Goal: Task Accomplishment & Management: Manage account settings

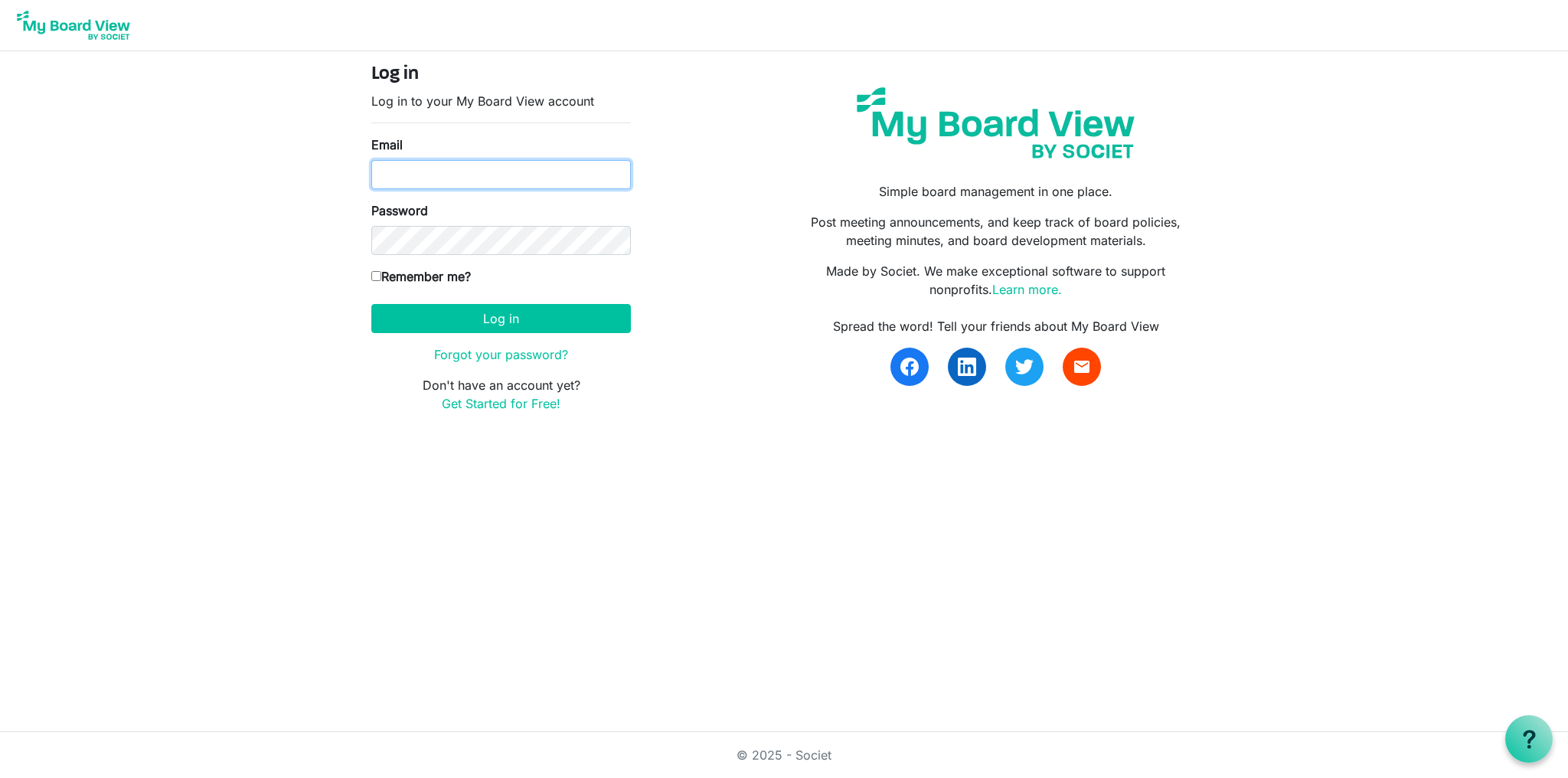
type input "[EMAIL_ADDRESS][DOMAIN_NAME]"
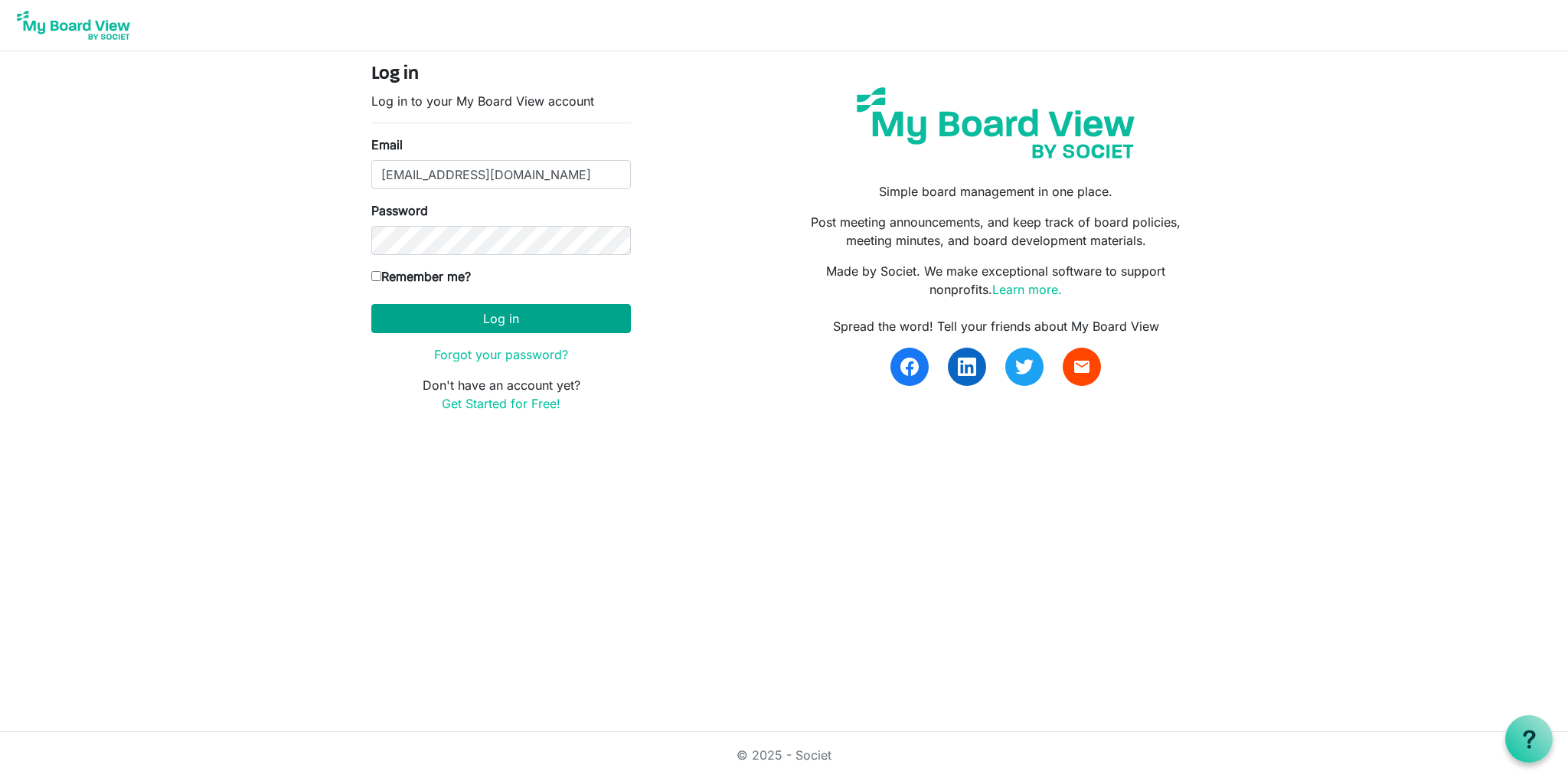
click at [500, 317] on button "Log in" at bounding box center [501, 319] width 259 height 29
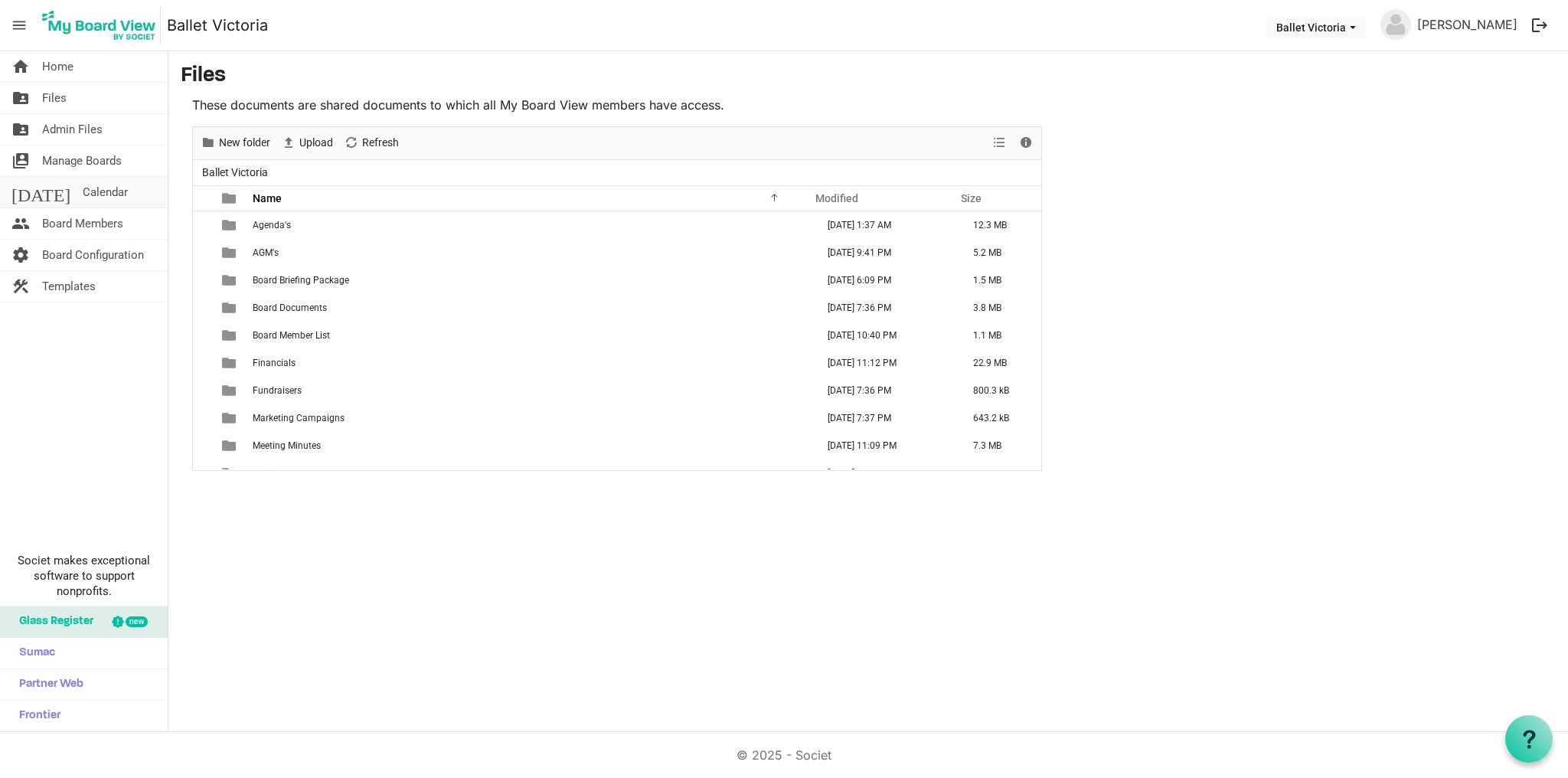
click at [82, 192] on span "Calendar" at bounding box center [105, 192] width 45 height 31
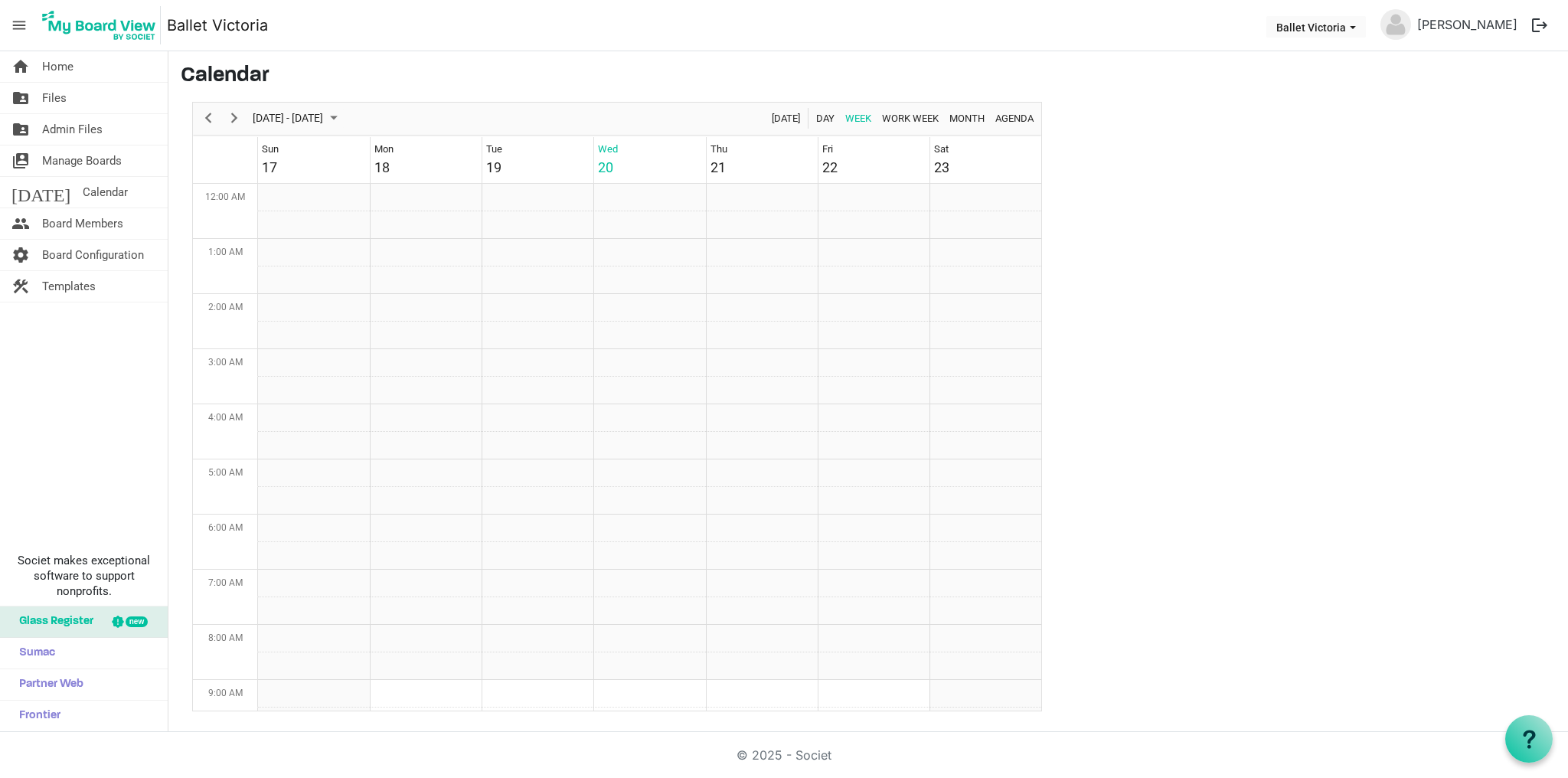
scroll to position [496, 0]
click at [656, 635] on td "Week of August 20, 2025" at bounding box center [649, 639] width 112 height 28
drag, startPoint x: 656, startPoint y: 635, endPoint x: 647, endPoint y: 634, distance: 9.1
click at [647, 634] on td "Week of August 20, 2025" at bounding box center [649, 639] width 112 height 28
click at [18, 22] on span "menu" at bounding box center [19, 25] width 29 height 29
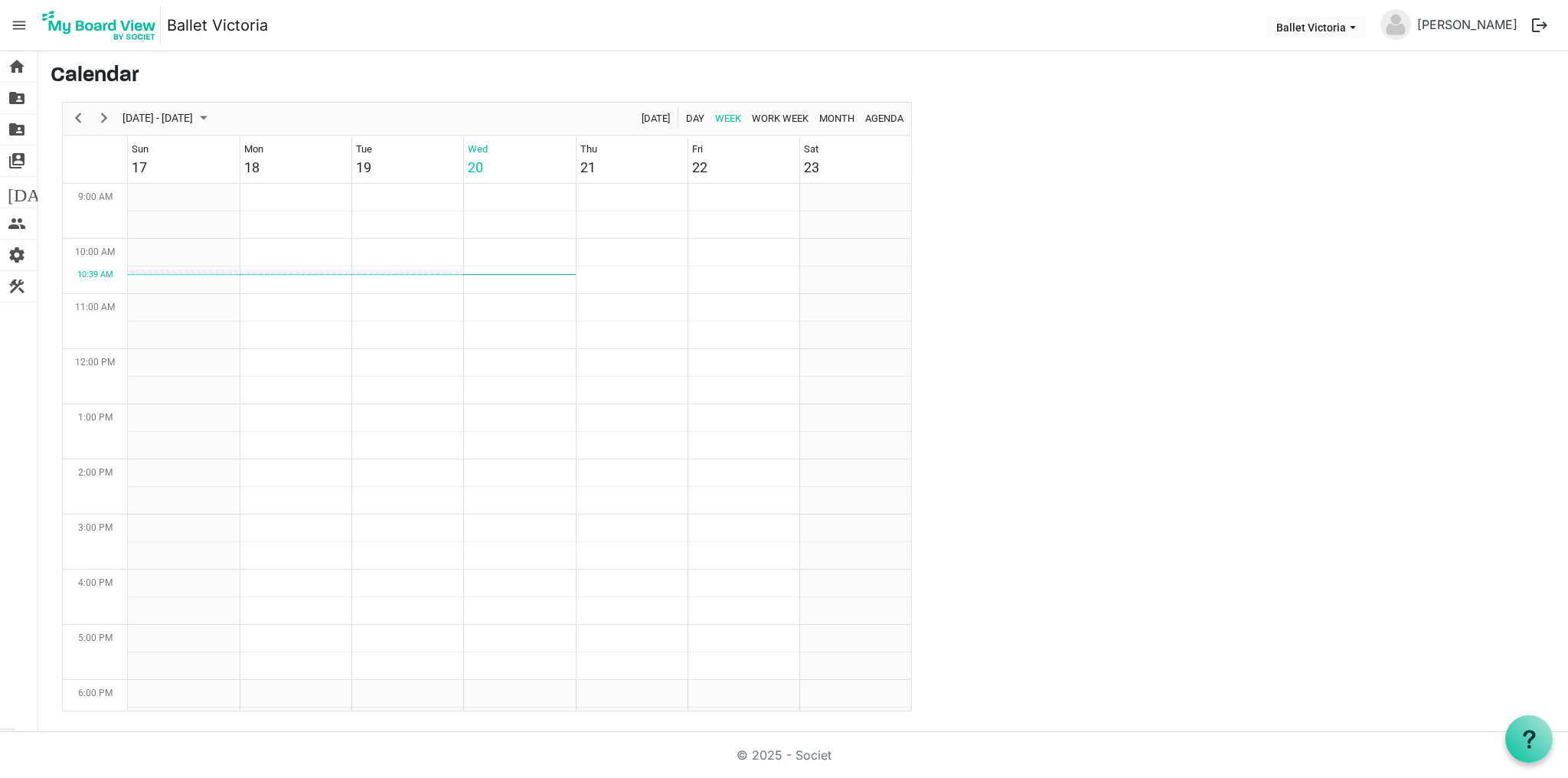
click at [18, 18] on span "menu" at bounding box center [19, 25] width 29 height 29
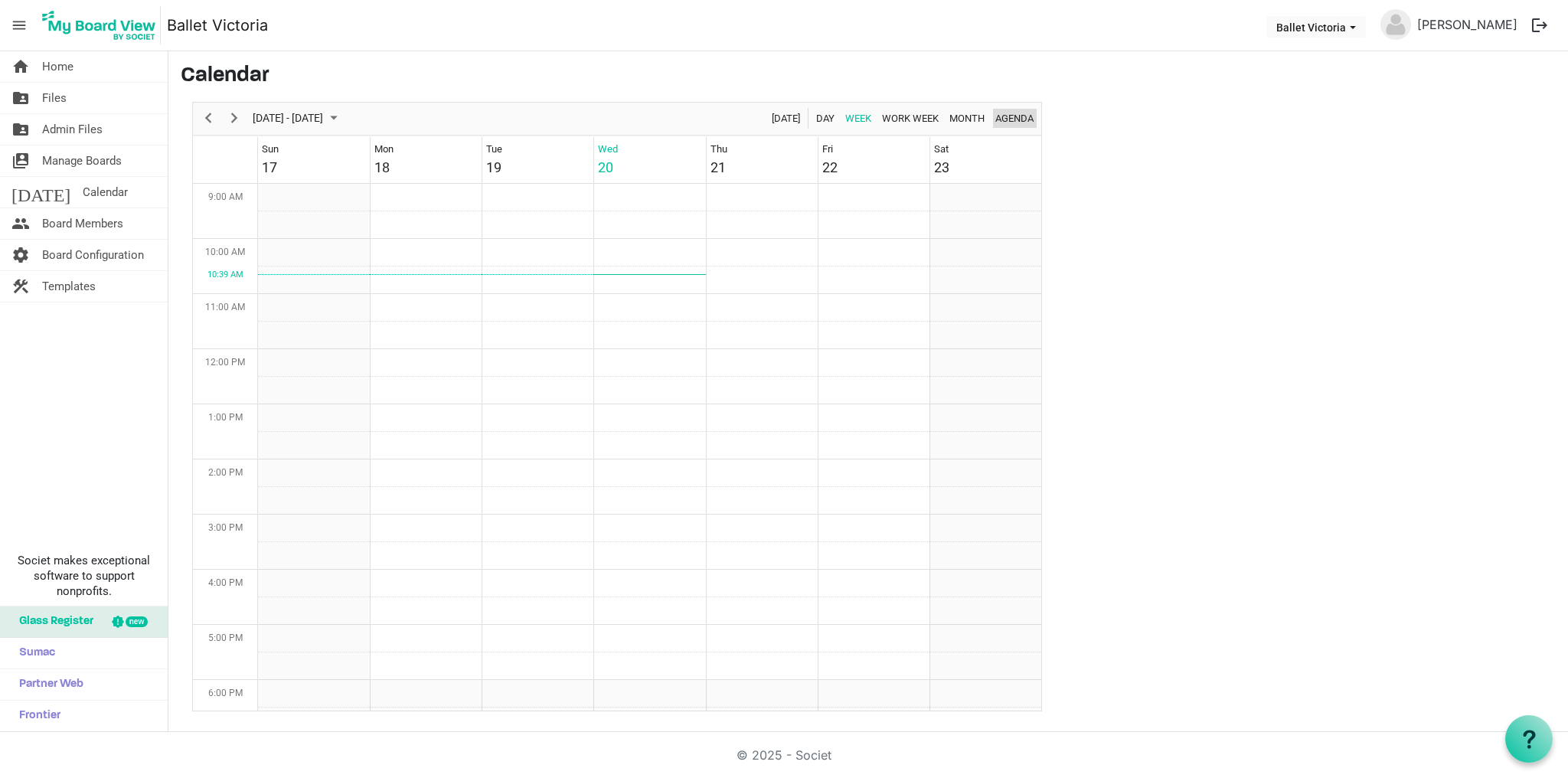
click at [1017, 116] on span "Agenda" at bounding box center [1014, 118] width 42 height 19
click at [208, 118] on span "Previous" at bounding box center [209, 118] width 18 height 19
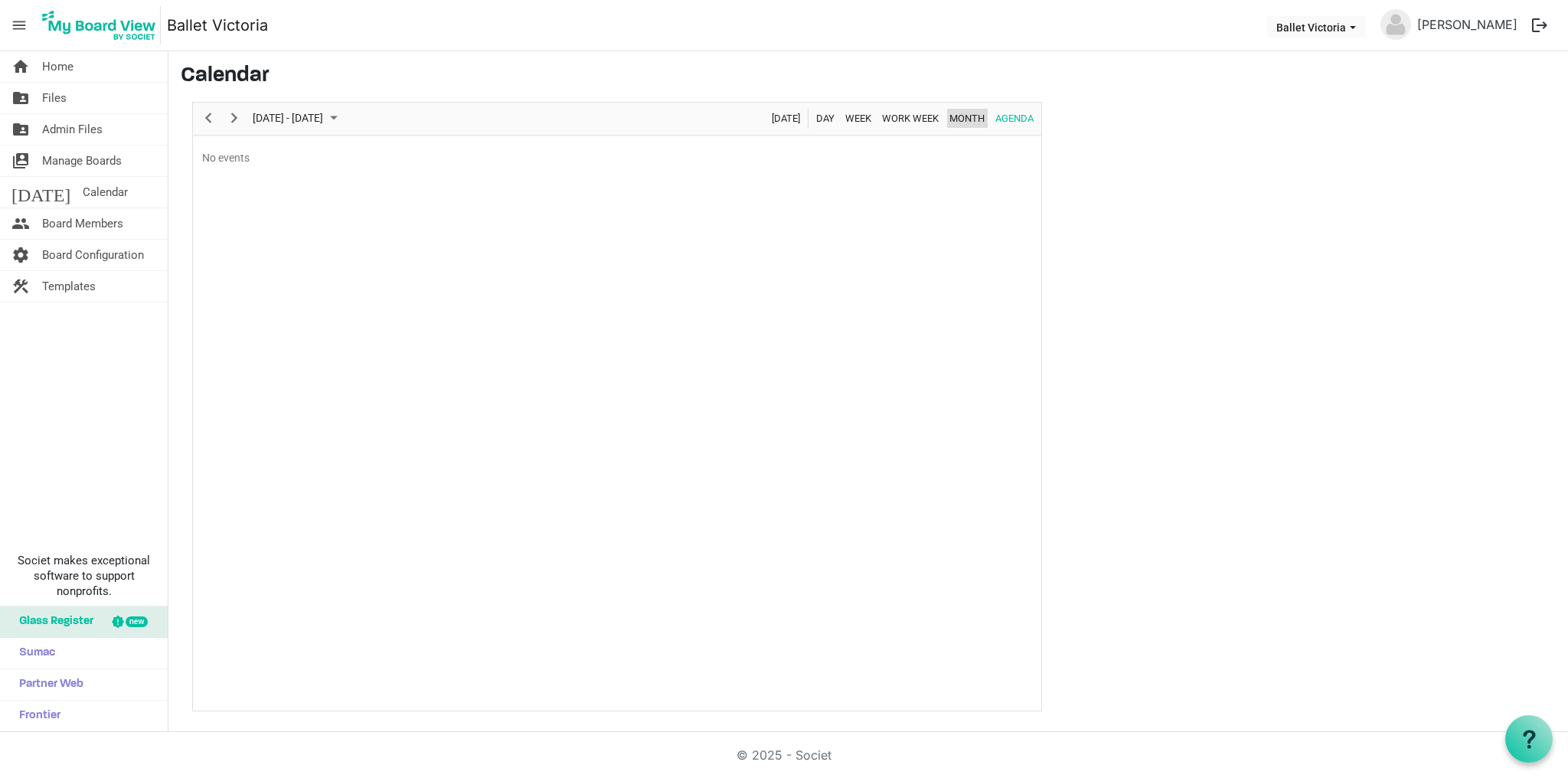
click at [969, 117] on span "Month" at bounding box center [967, 118] width 38 height 19
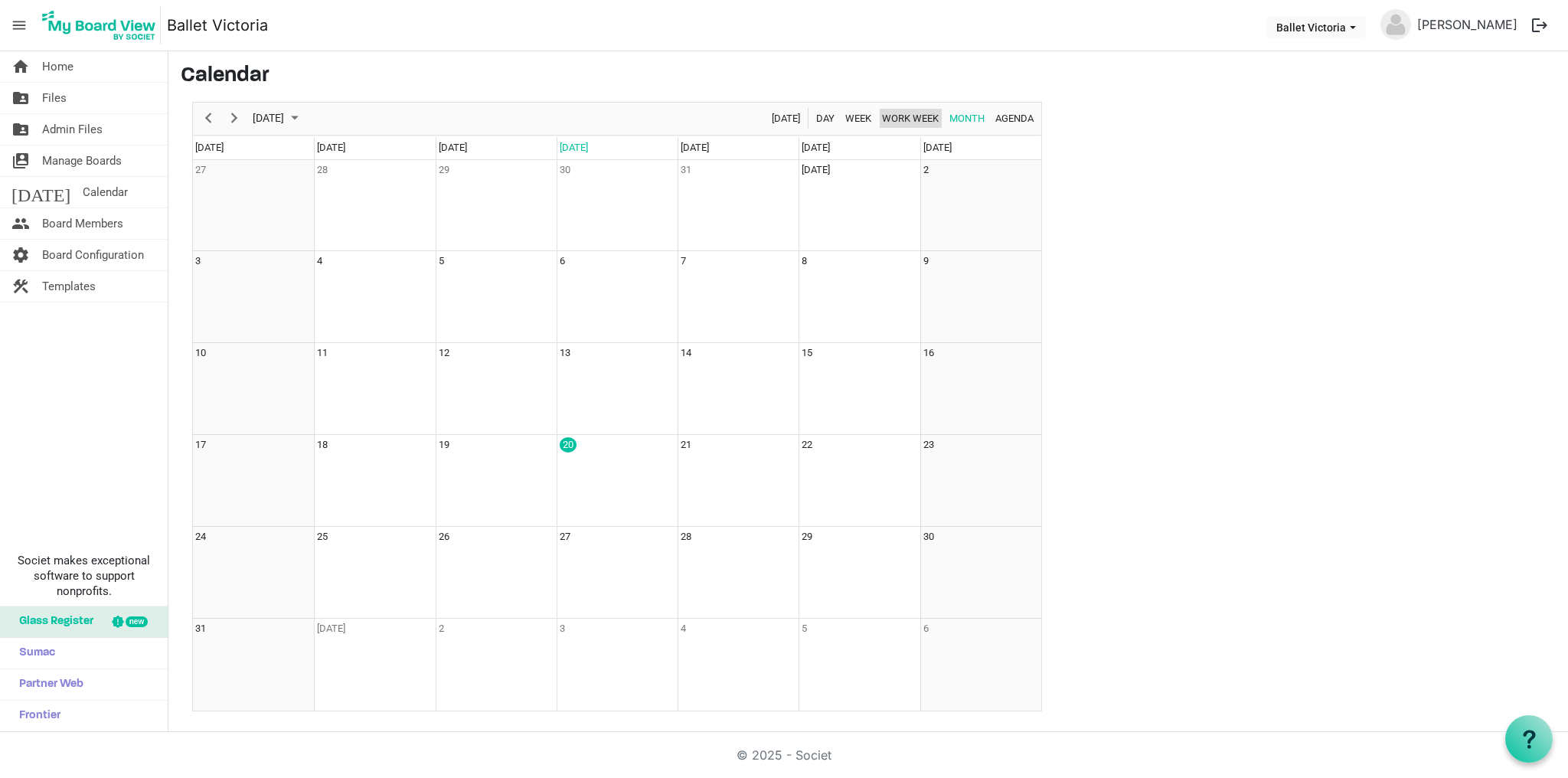
click at [907, 115] on span "Work Week" at bounding box center [910, 118] width 60 height 19
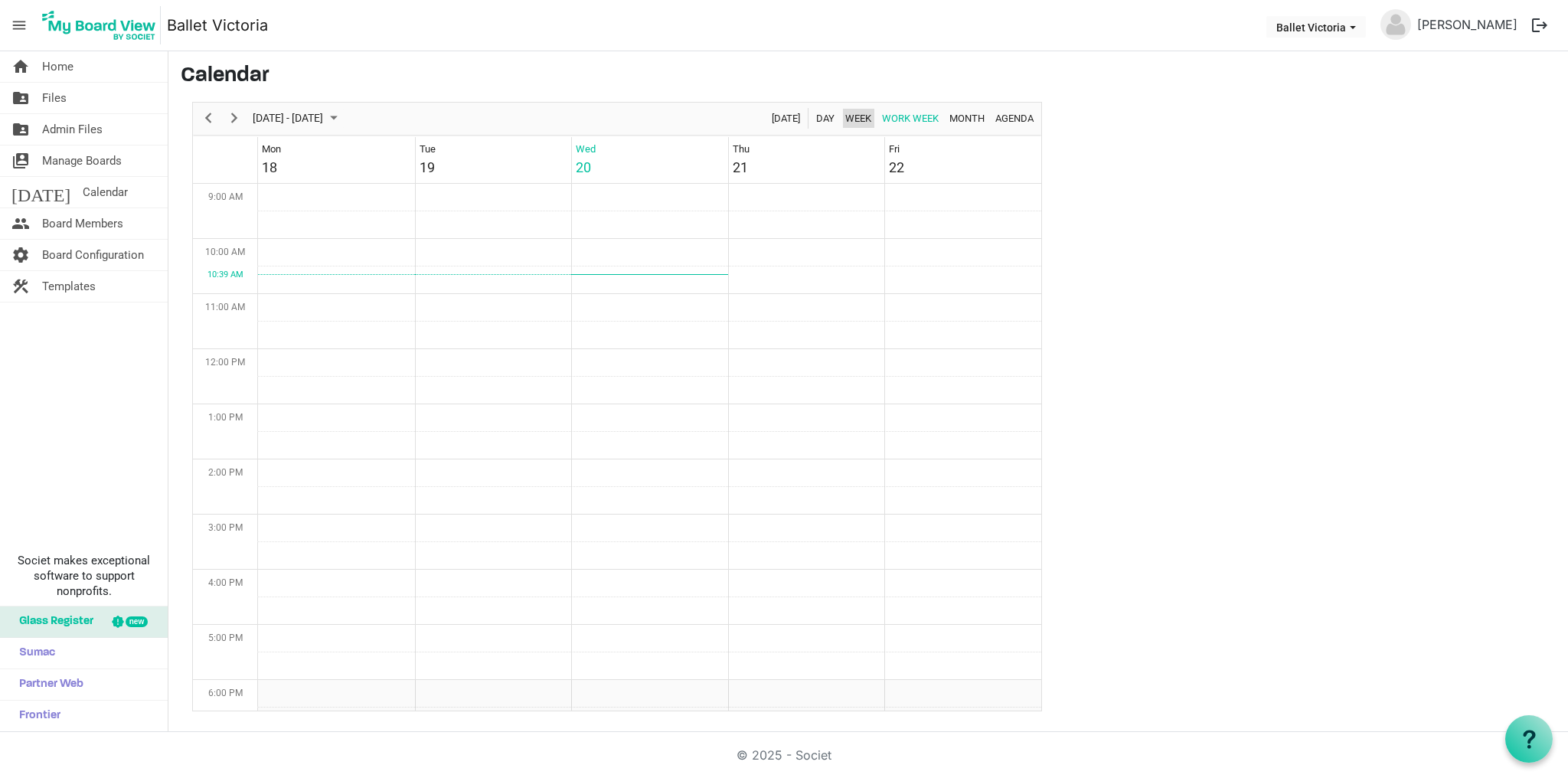
click at [852, 115] on span "Week" at bounding box center [858, 118] width 29 height 19
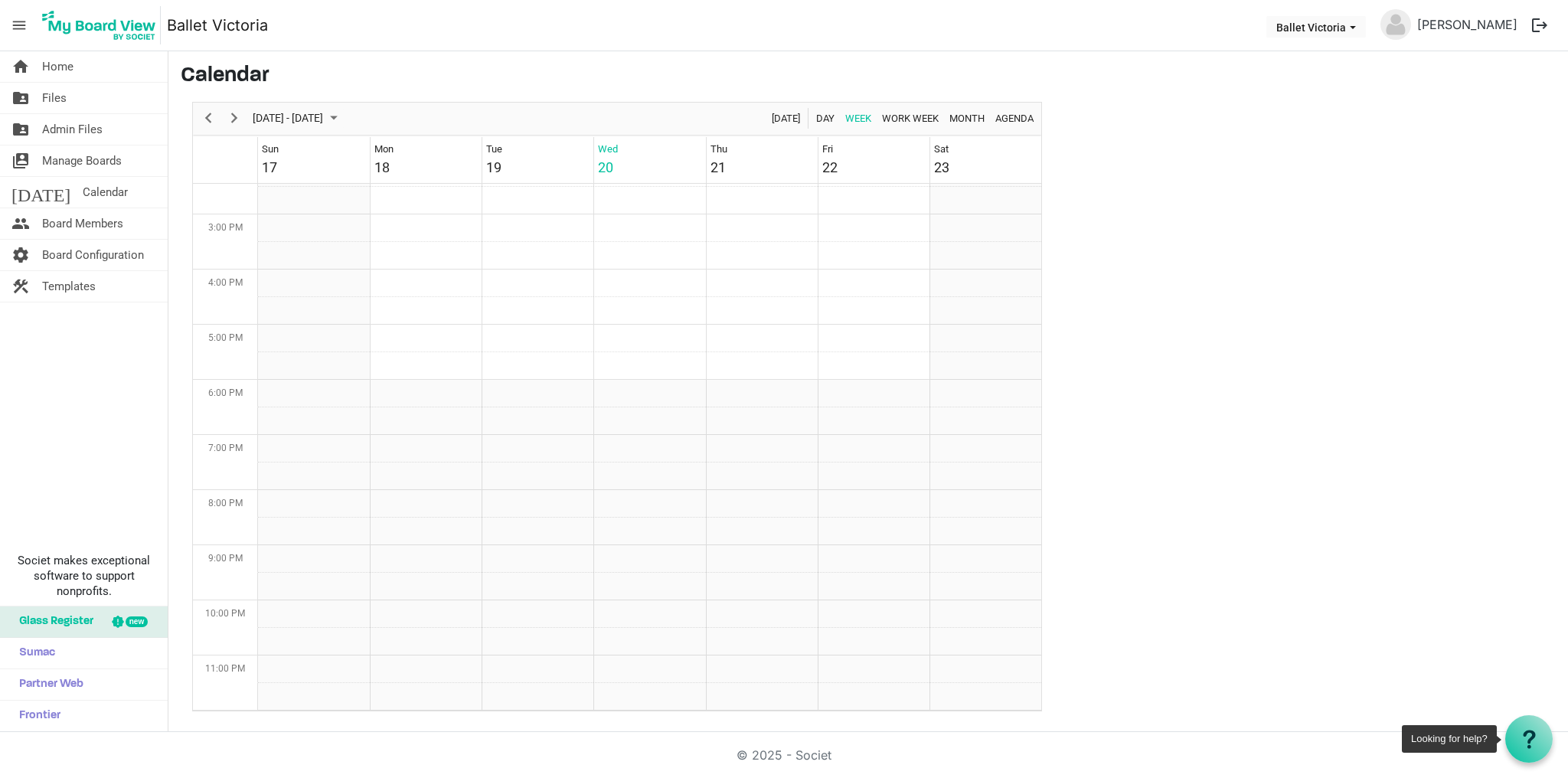
click at [1532, 740] on icon at bounding box center [1529, 739] width 19 height 19
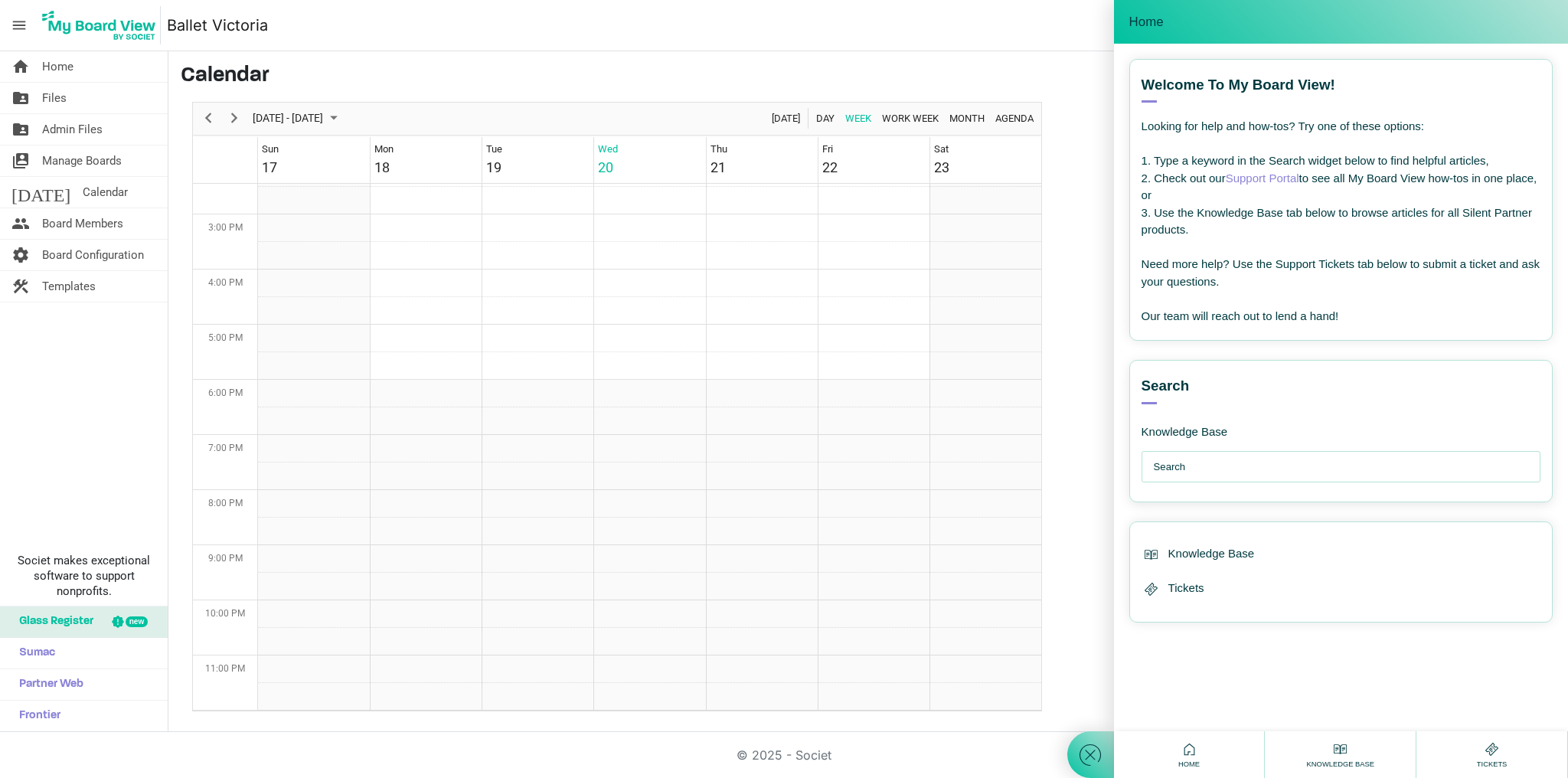
click at [1210, 466] on input "text" at bounding box center [1344, 467] width 382 height 31
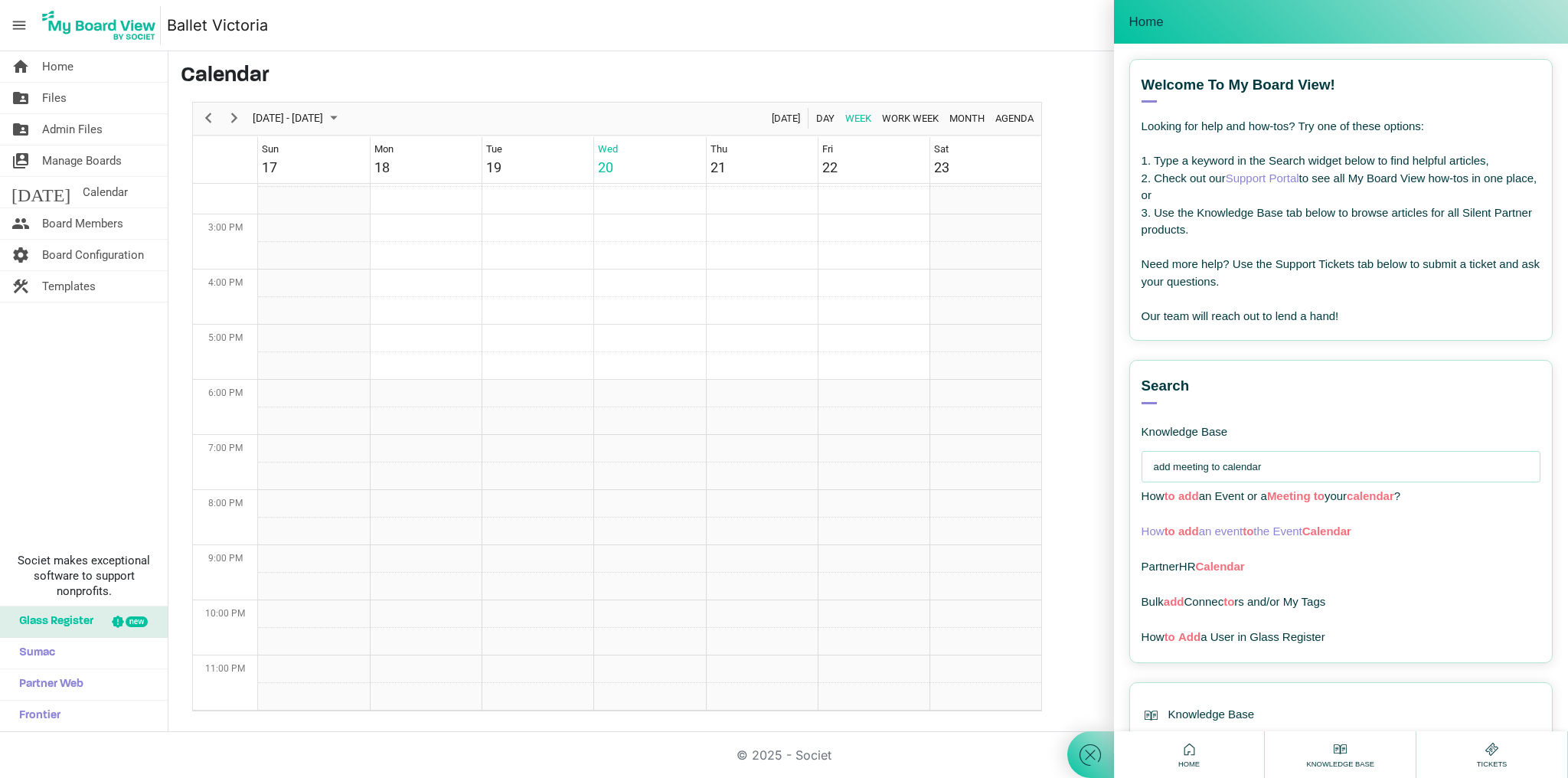
type input "add meeting to calendar"
click at [1243, 525] on span "How to add an event to the Event Calendar" at bounding box center [1246, 531] width 210 height 13
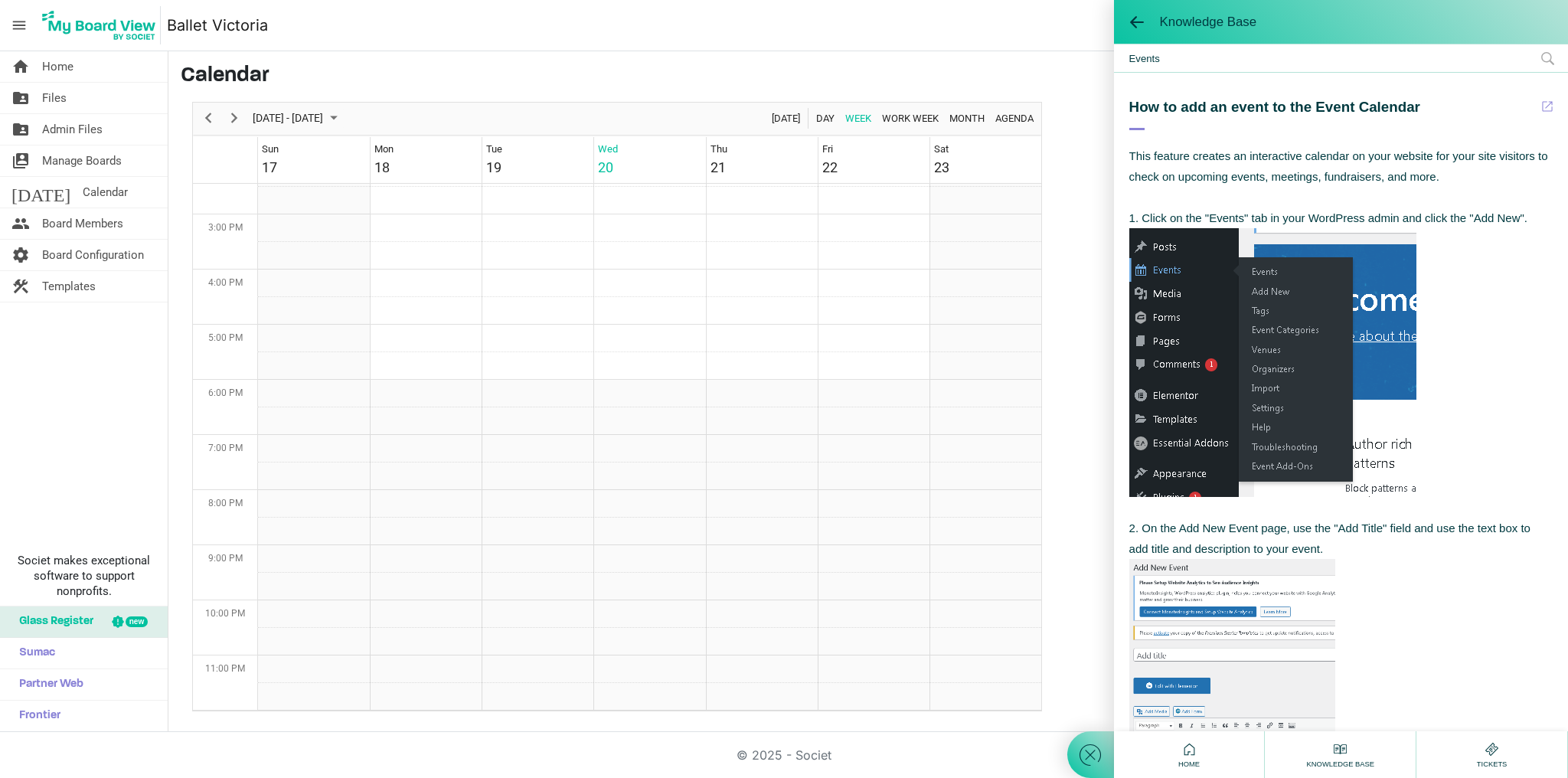
click at [108, 26] on img at bounding box center [99, 25] width 123 height 38
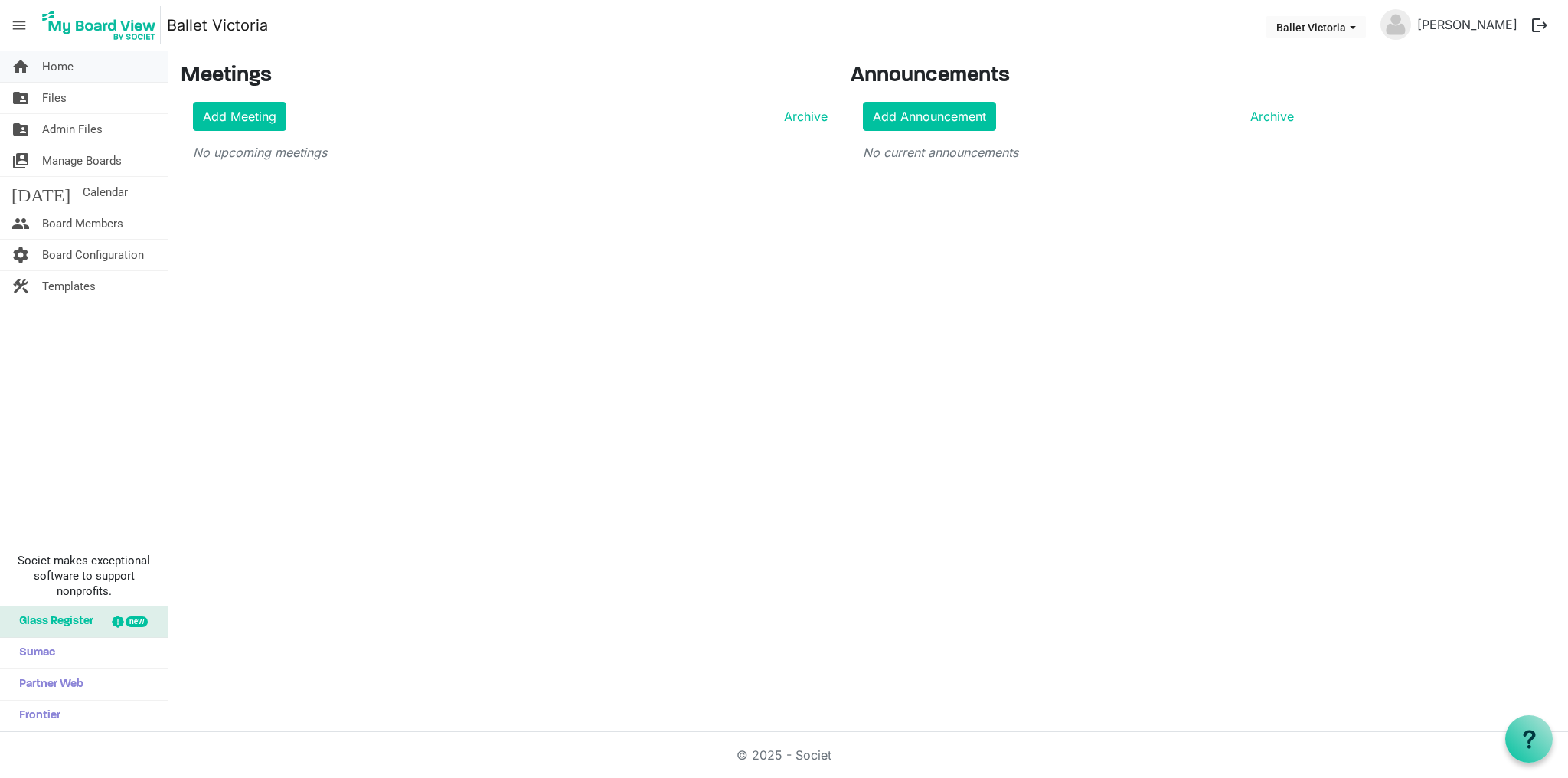
click at [54, 65] on span "Home" at bounding box center [58, 67] width 32 height 31
click at [79, 249] on span "Board Configuration" at bounding box center [93, 255] width 102 height 31
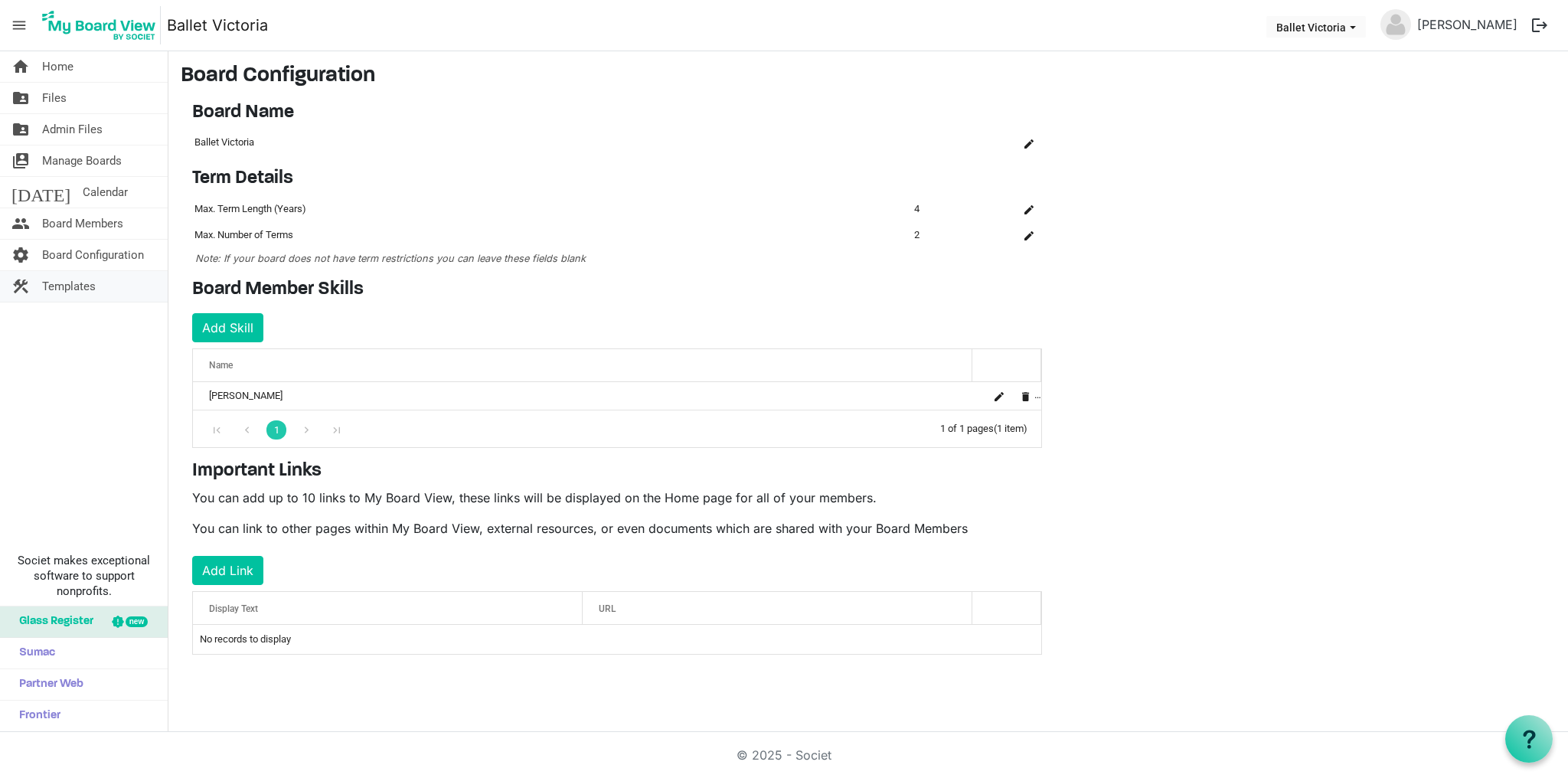
click at [75, 283] on span "Templates" at bounding box center [69, 286] width 54 height 31
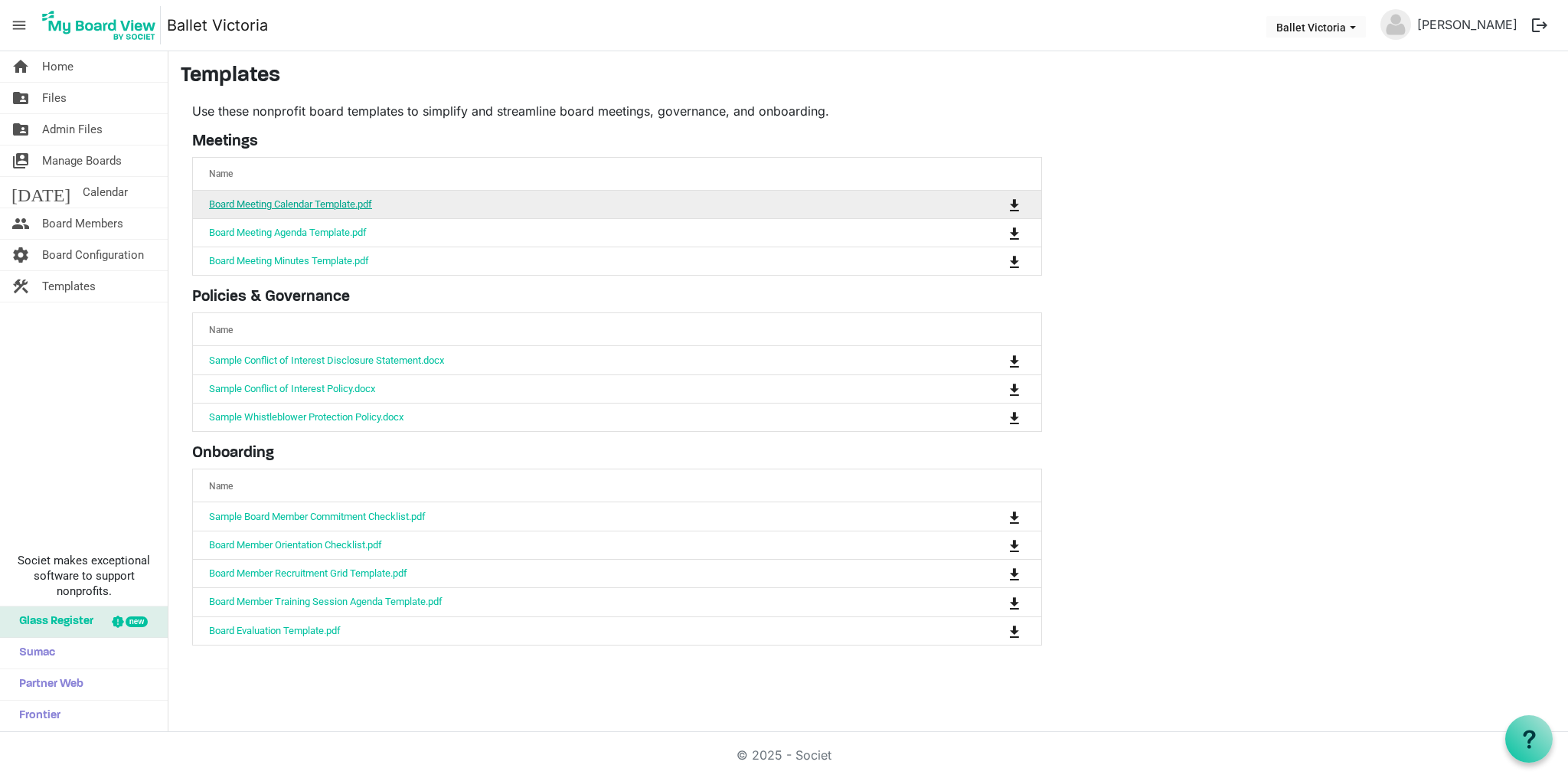
click at [245, 203] on link "Board Meeting Calendar Template.pdf" at bounding box center [291, 204] width 163 height 12
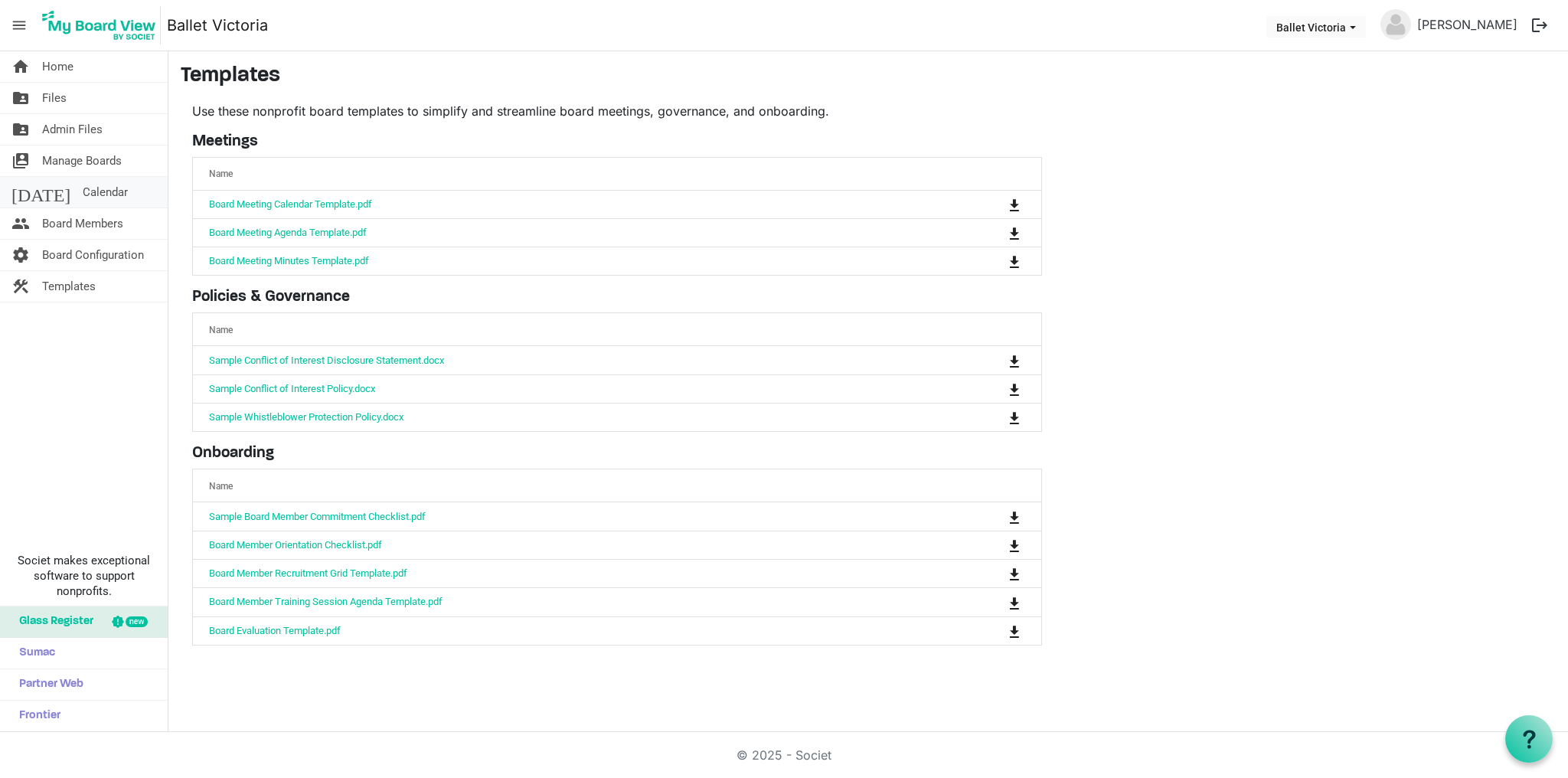
click at [82, 187] on span "Calendar" at bounding box center [105, 192] width 45 height 31
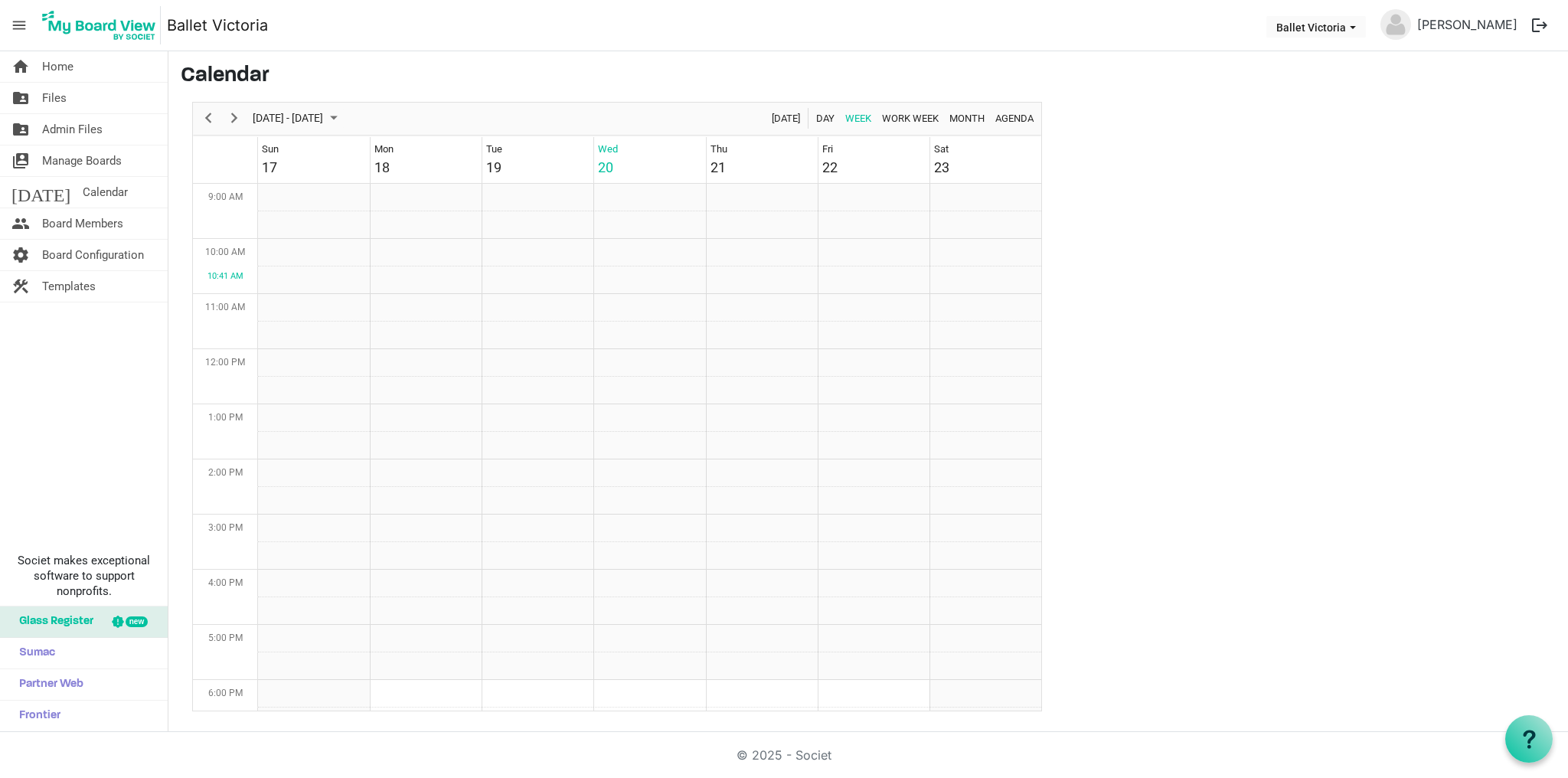
scroll to position [496, 0]
click at [1359, 30] on span "Ballet Victoria dropdownbutton" at bounding box center [1353, 28] width 14 height 6
click at [1453, 104] on main "Calendar August 17 - 23, 2025 Today Day Week Work Week Month Agenda Sun 17 Mon …" at bounding box center [868, 388] width 1400 height 673
click at [73, 254] on span "Board Configuration" at bounding box center [93, 255] width 102 height 31
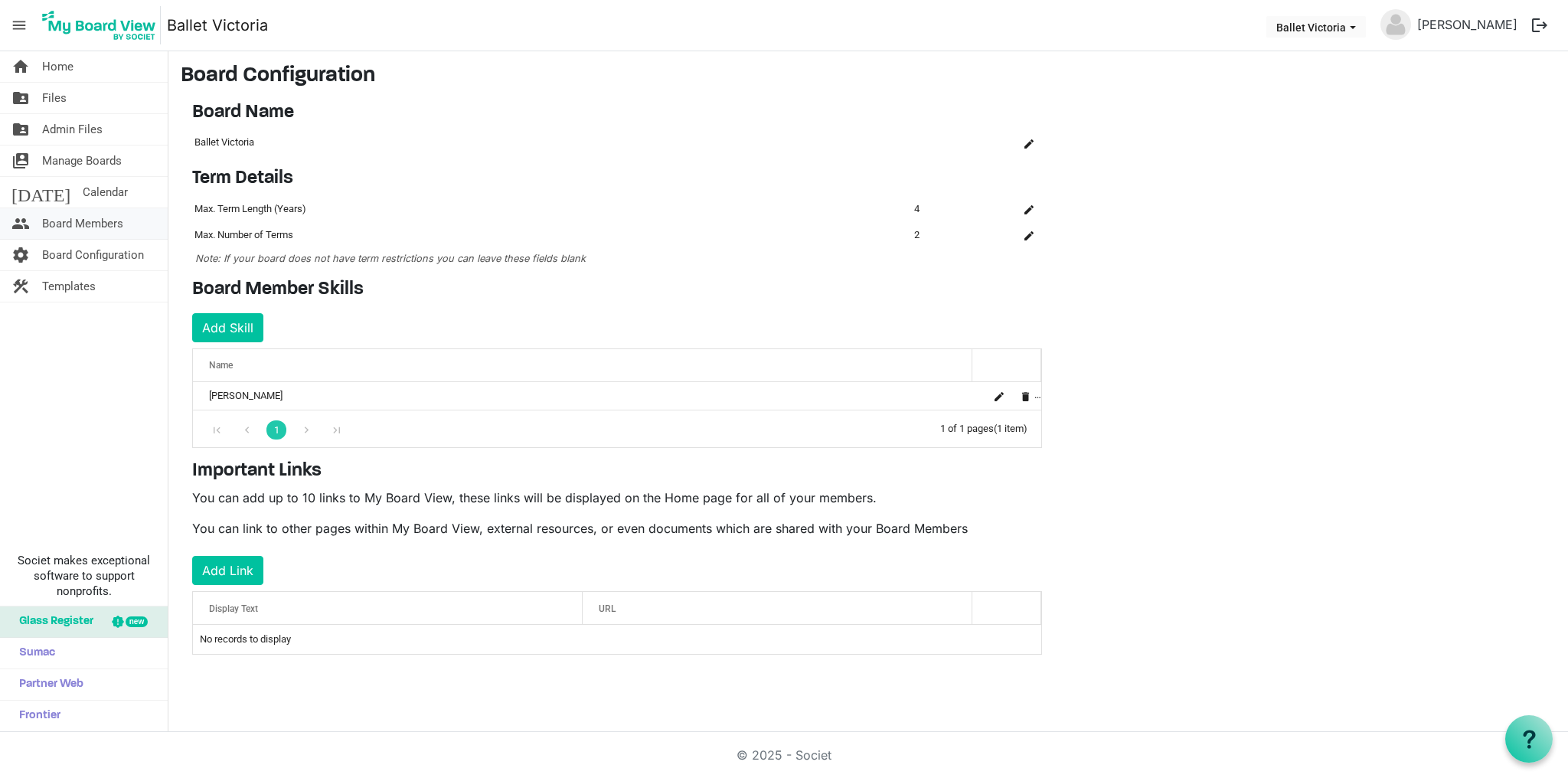
click at [72, 222] on span "Board Members" at bounding box center [82, 224] width 81 height 31
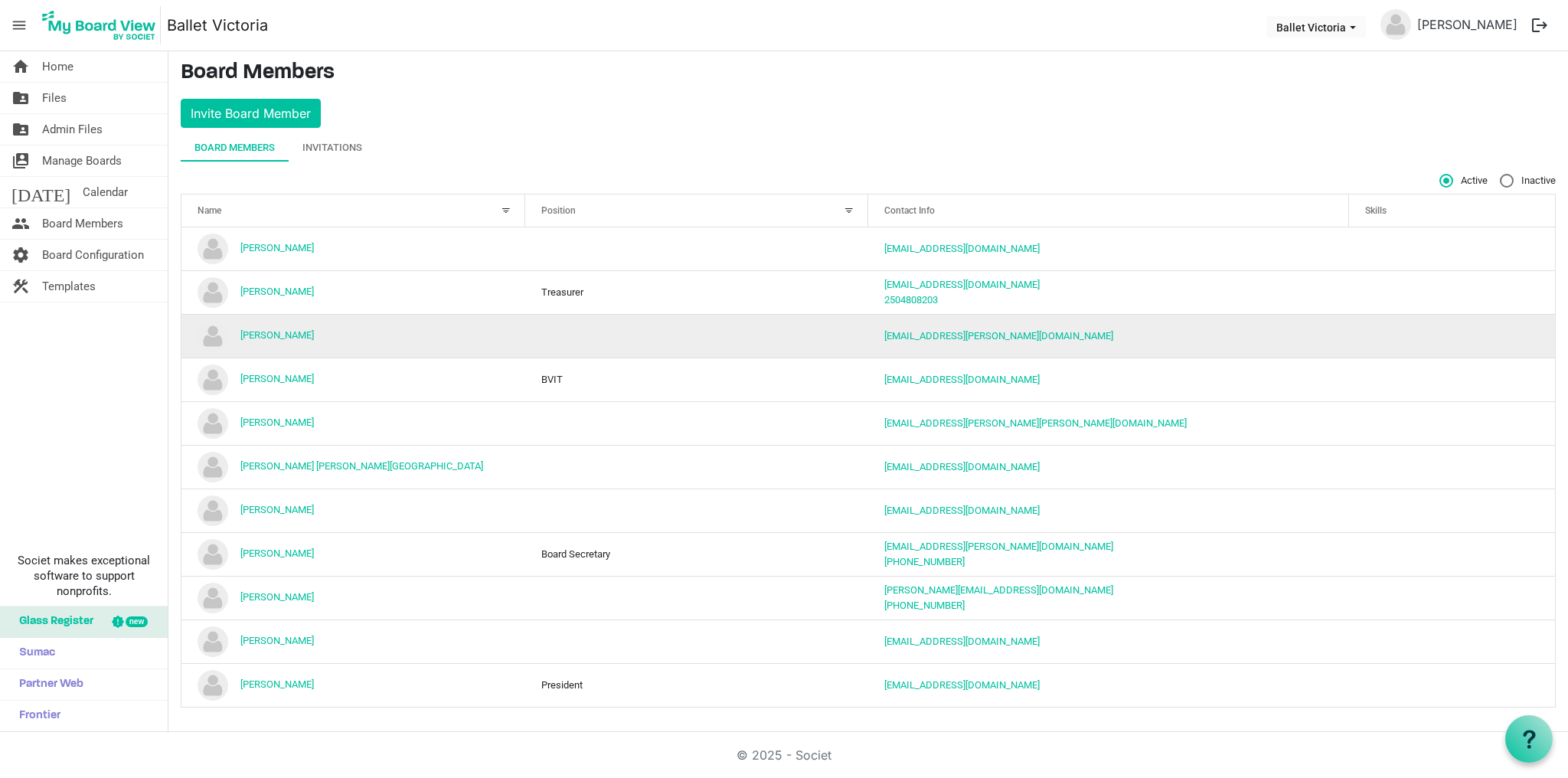
scroll to position [5, 0]
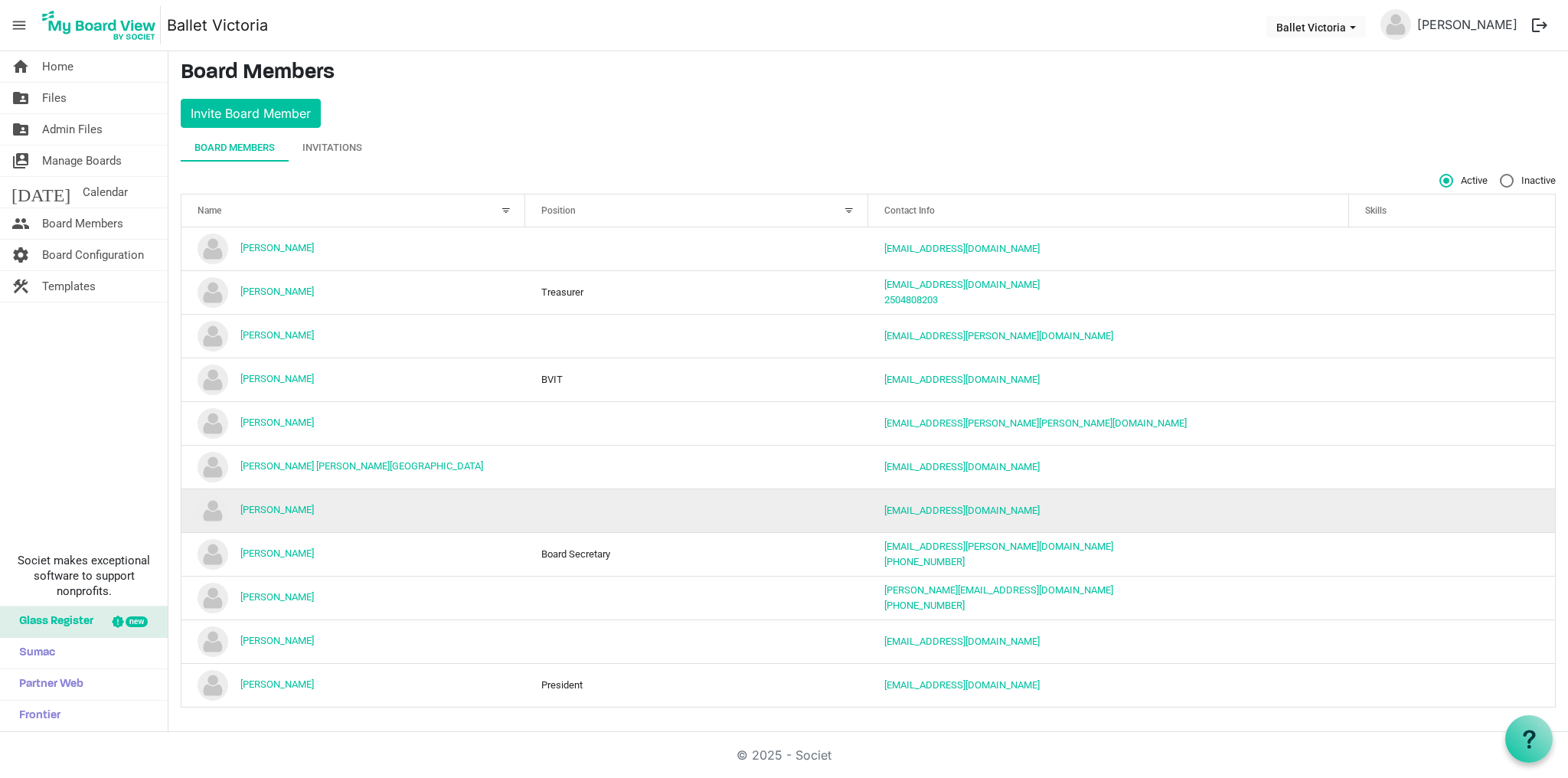
click at [603, 509] on td "column header Position" at bounding box center [697, 510] width 344 height 44
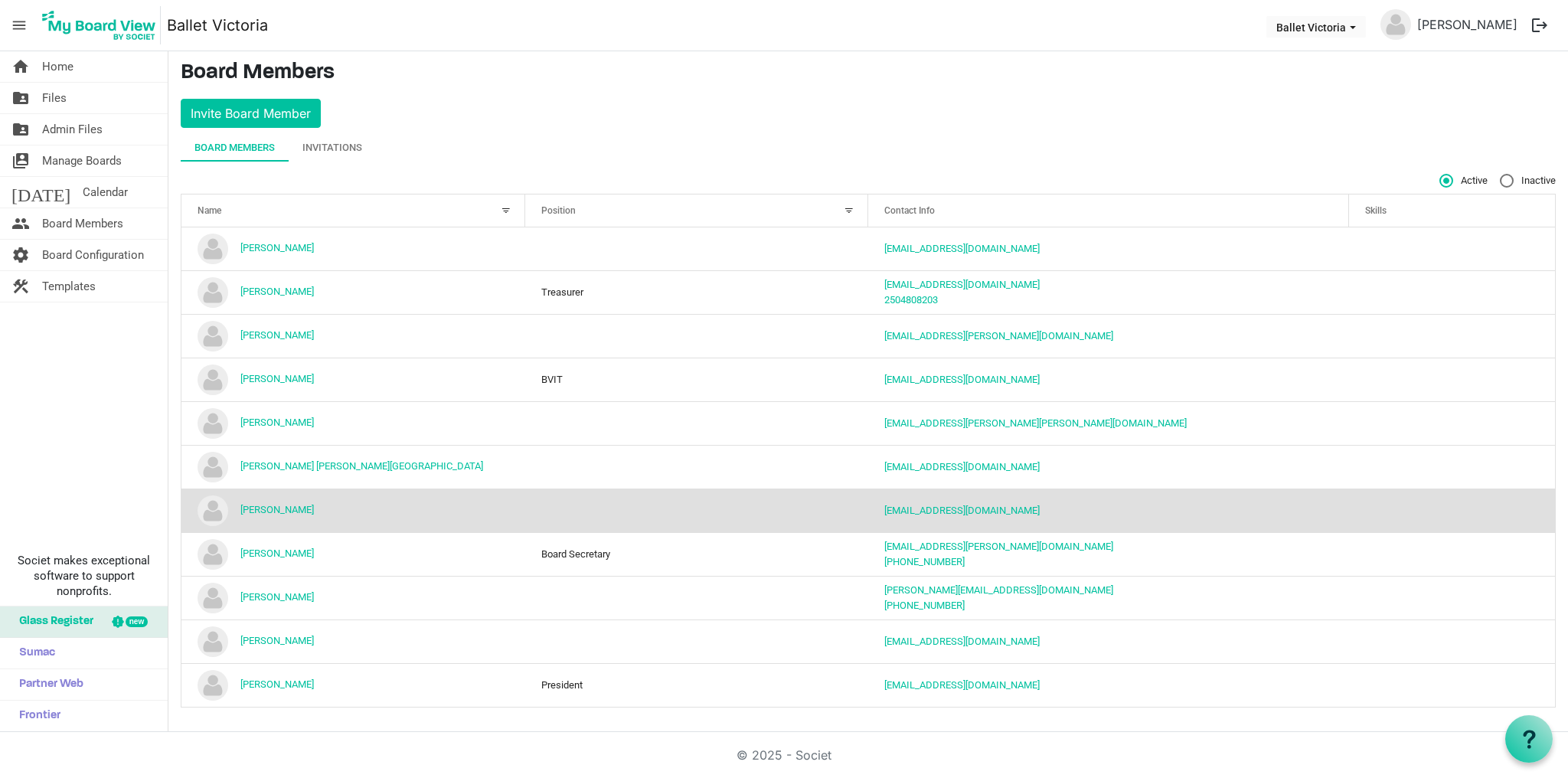
click at [587, 509] on td "column header Position" at bounding box center [697, 510] width 344 height 44
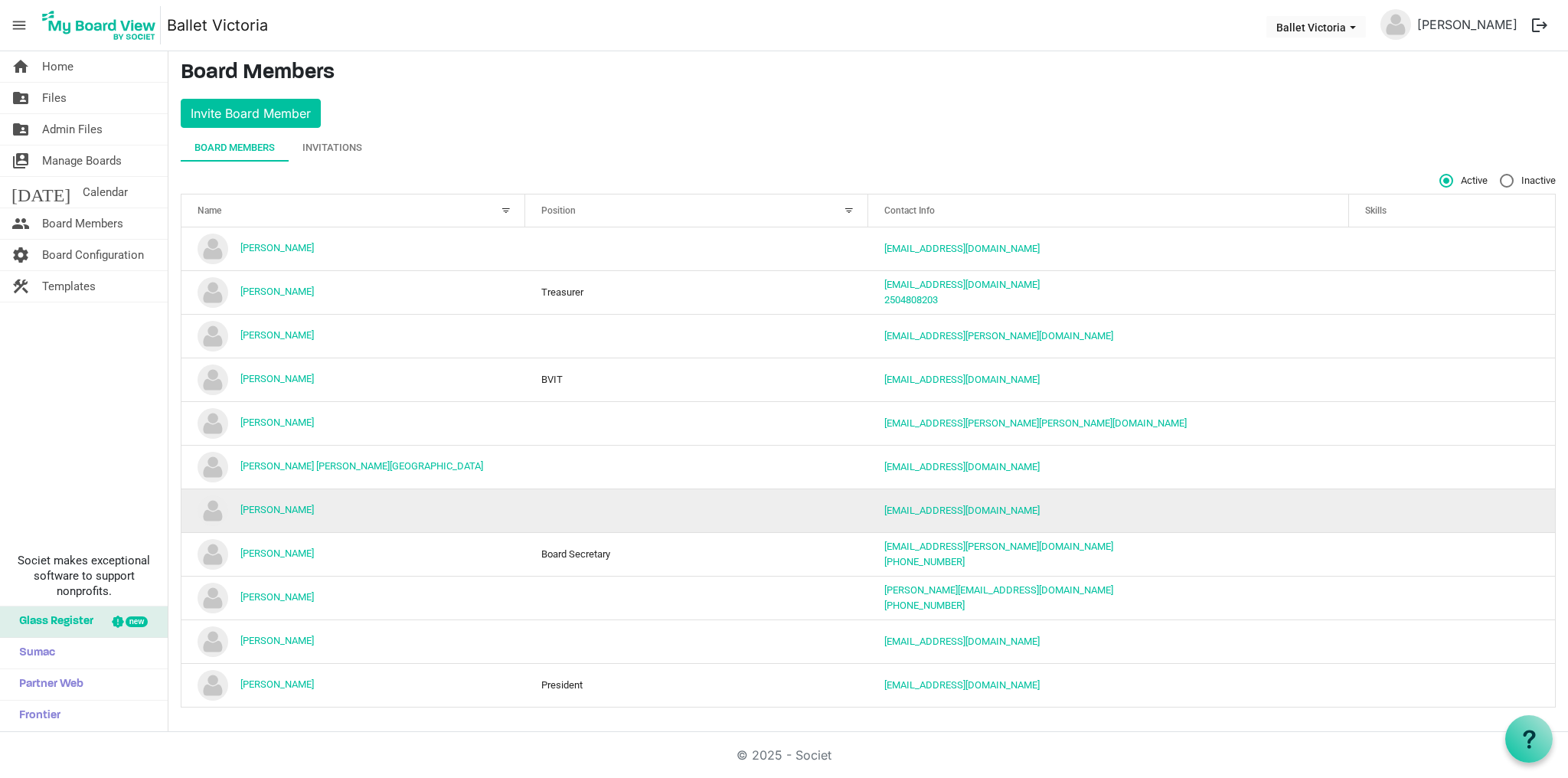
click at [587, 509] on td "column header Position" at bounding box center [697, 510] width 344 height 44
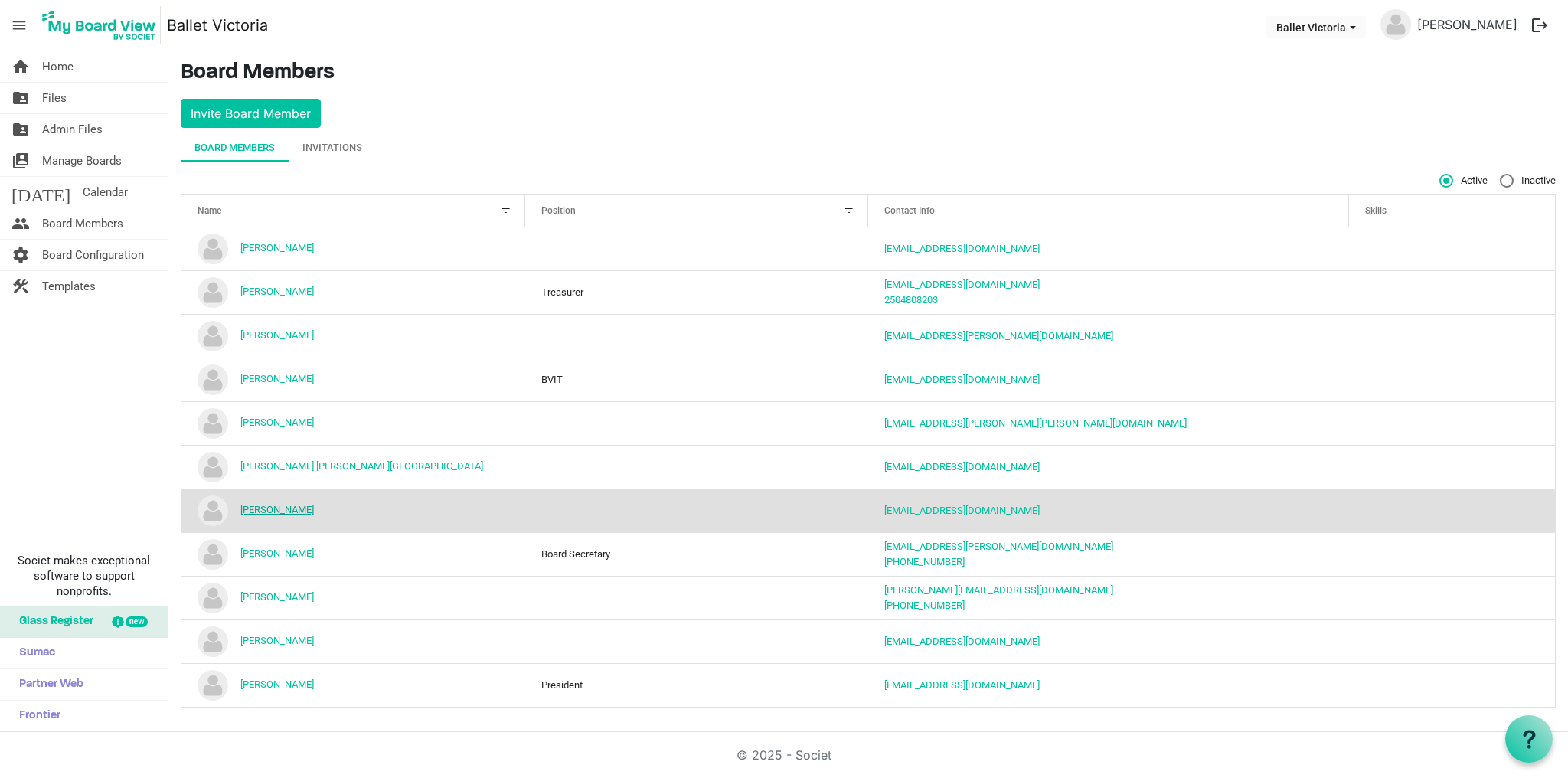
click at [289, 506] on link "[PERSON_NAME]" at bounding box center [277, 509] width 74 height 12
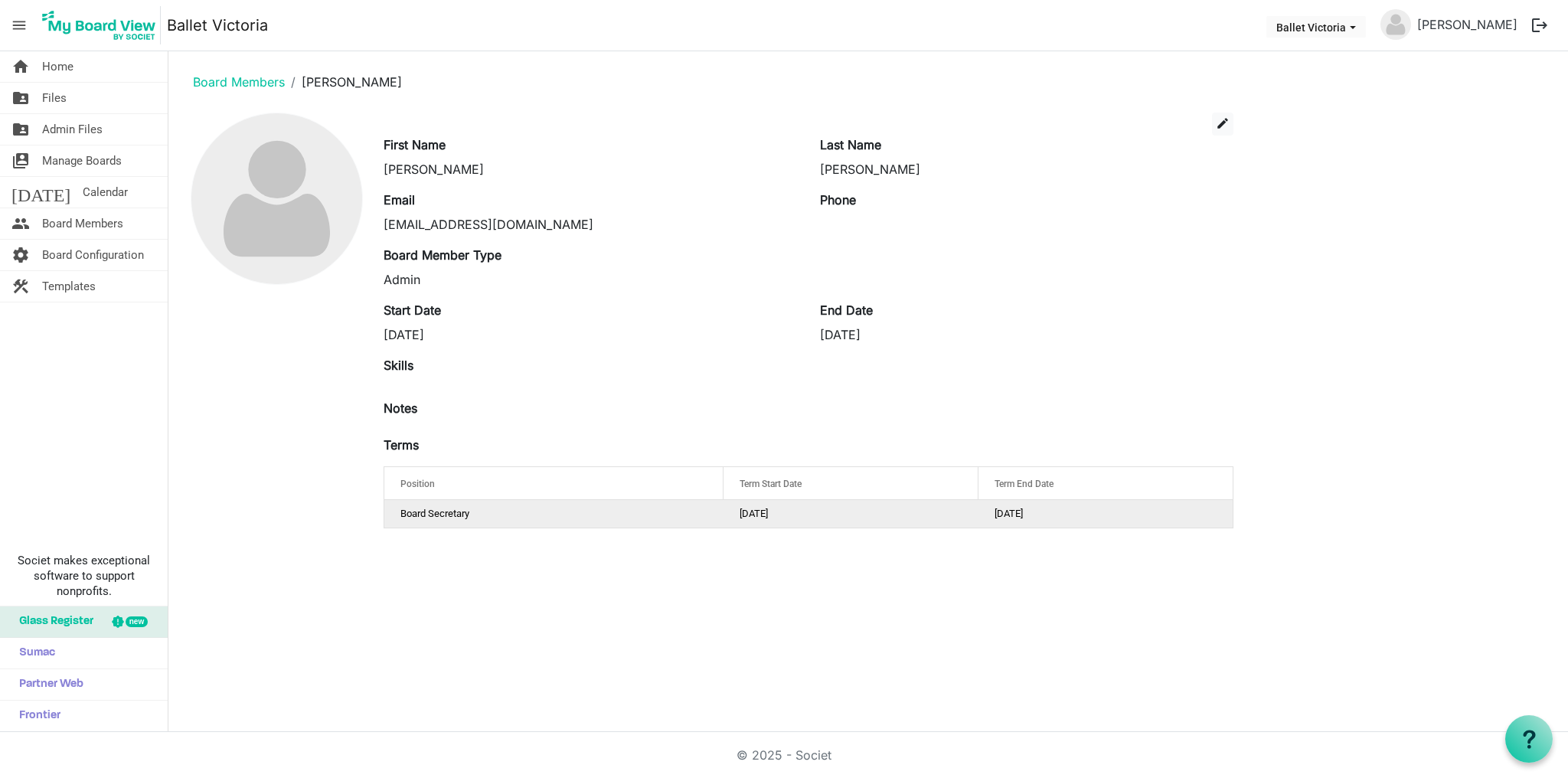
click at [472, 516] on td "Board Secretary" at bounding box center [553, 514] width 339 height 28
click at [1219, 124] on span "edit" at bounding box center [1223, 123] width 14 height 14
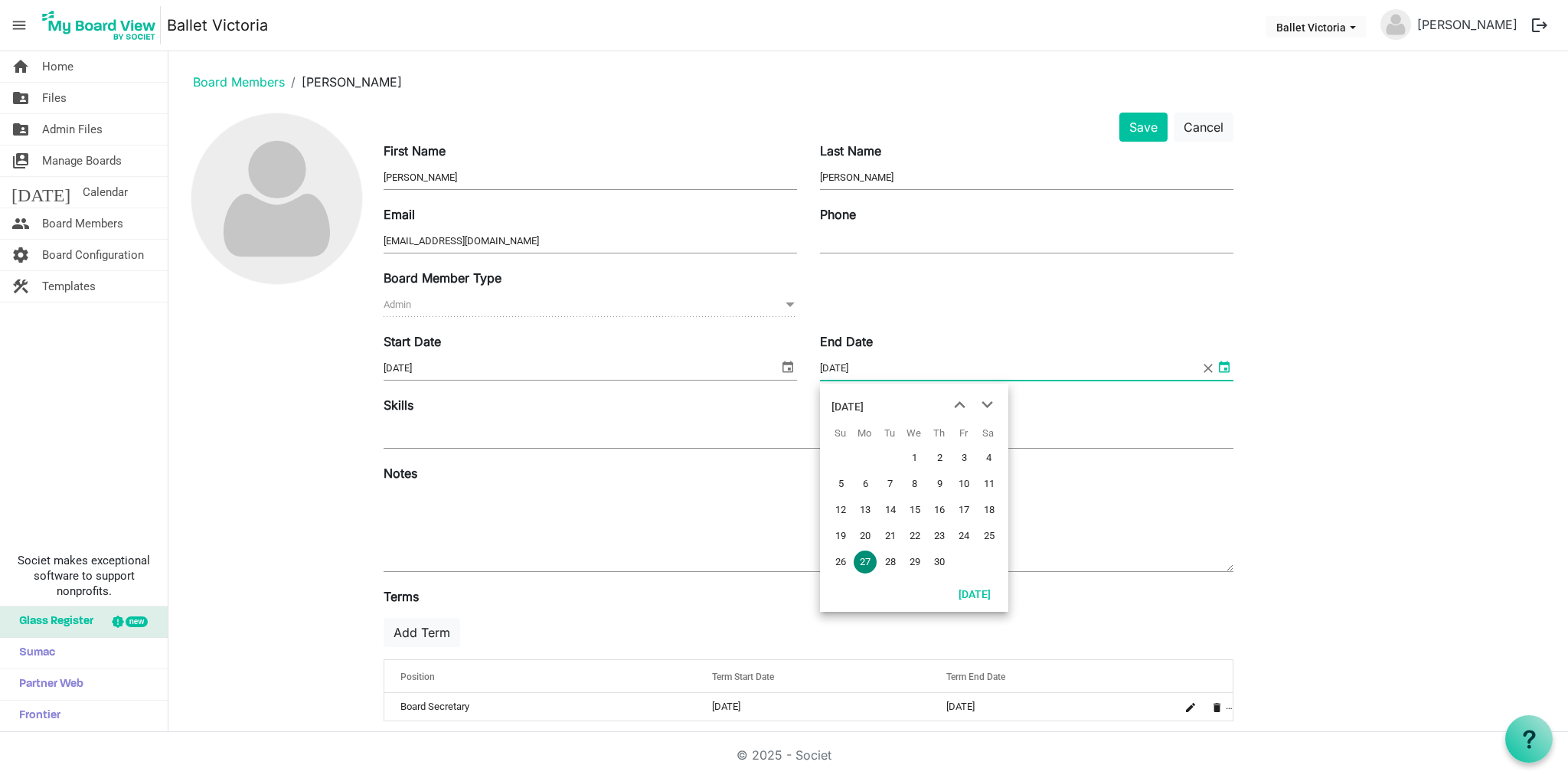
click at [1224, 367] on span "select" at bounding box center [1224, 367] width 18 height 20
click at [985, 403] on span "next month" at bounding box center [987, 405] width 27 height 28
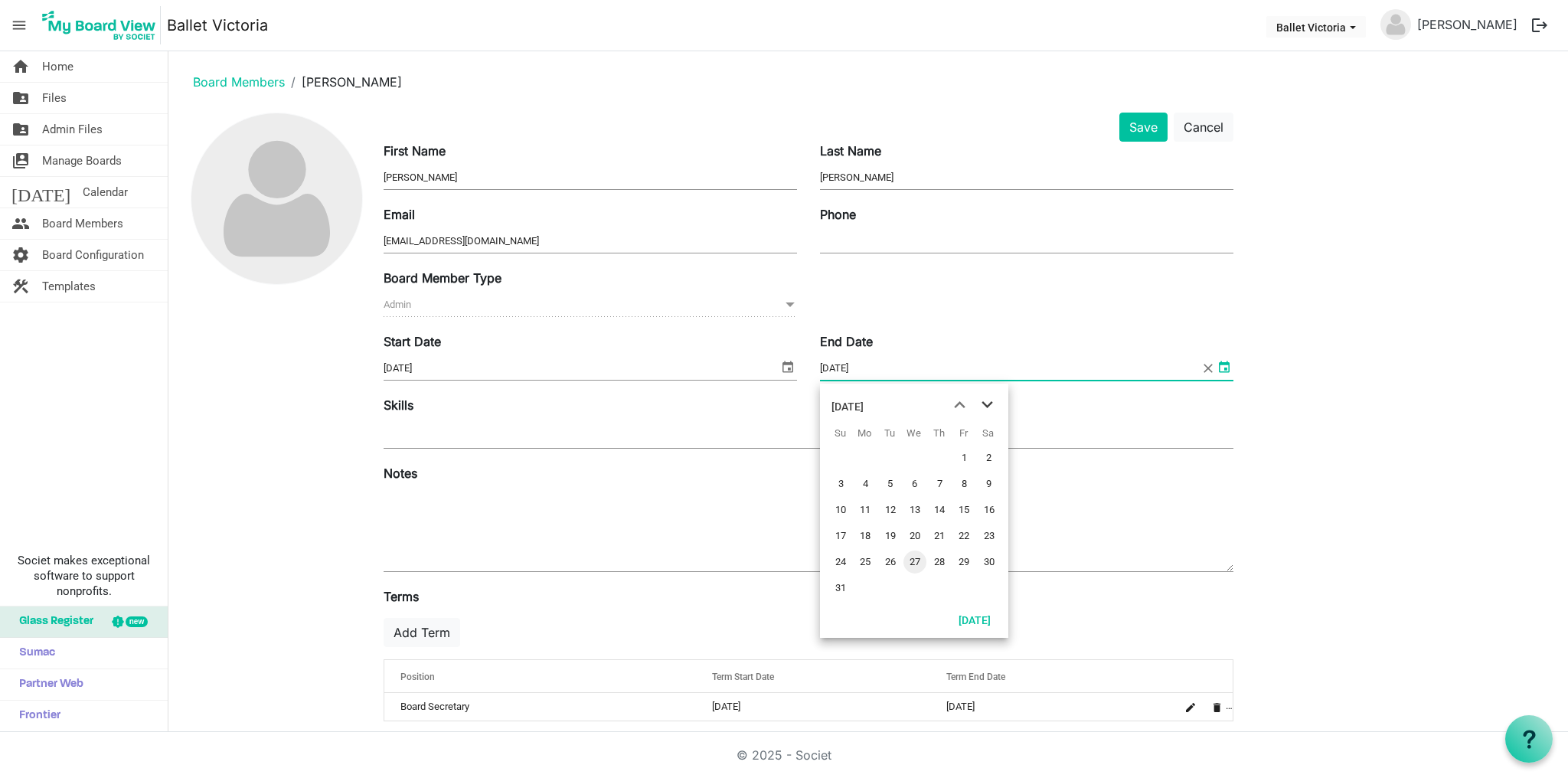
click at [985, 403] on span "next month" at bounding box center [987, 405] width 27 height 28
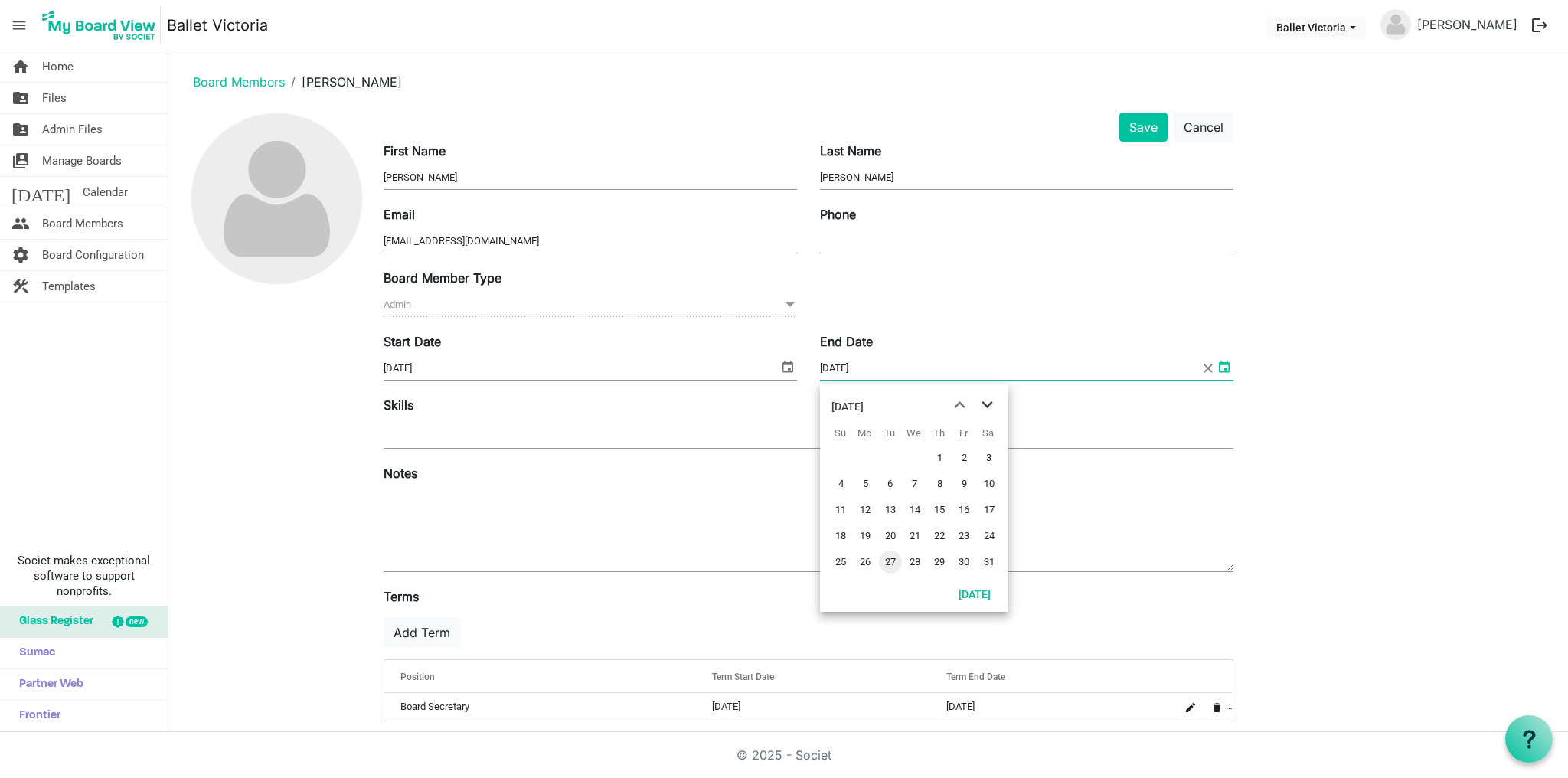
click at [985, 403] on span "next month" at bounding box center [987, 405] width 27 height 28
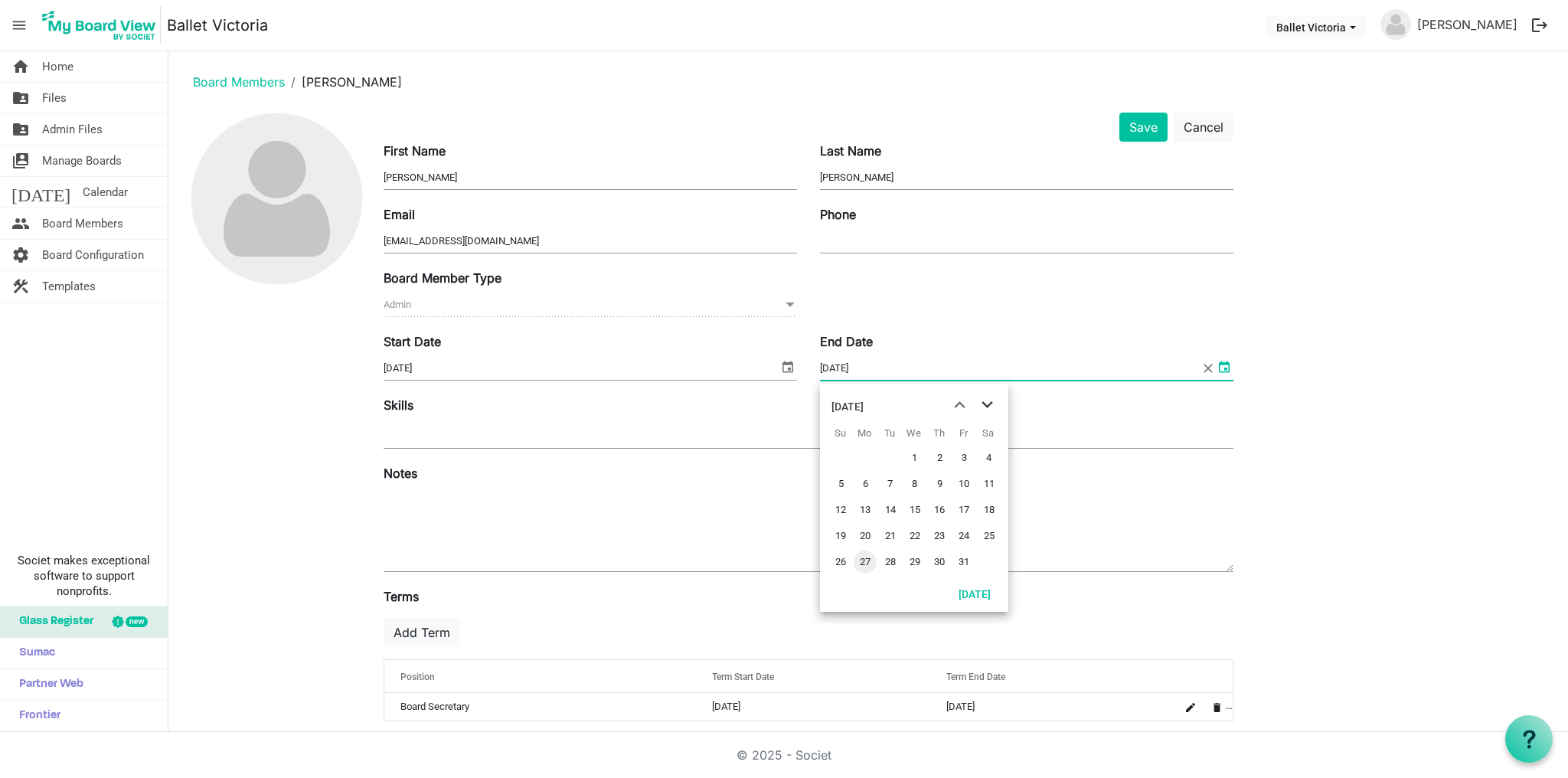
click at [985, 403] on span "next month" at bounding box center [987, 405] width 27 height 28
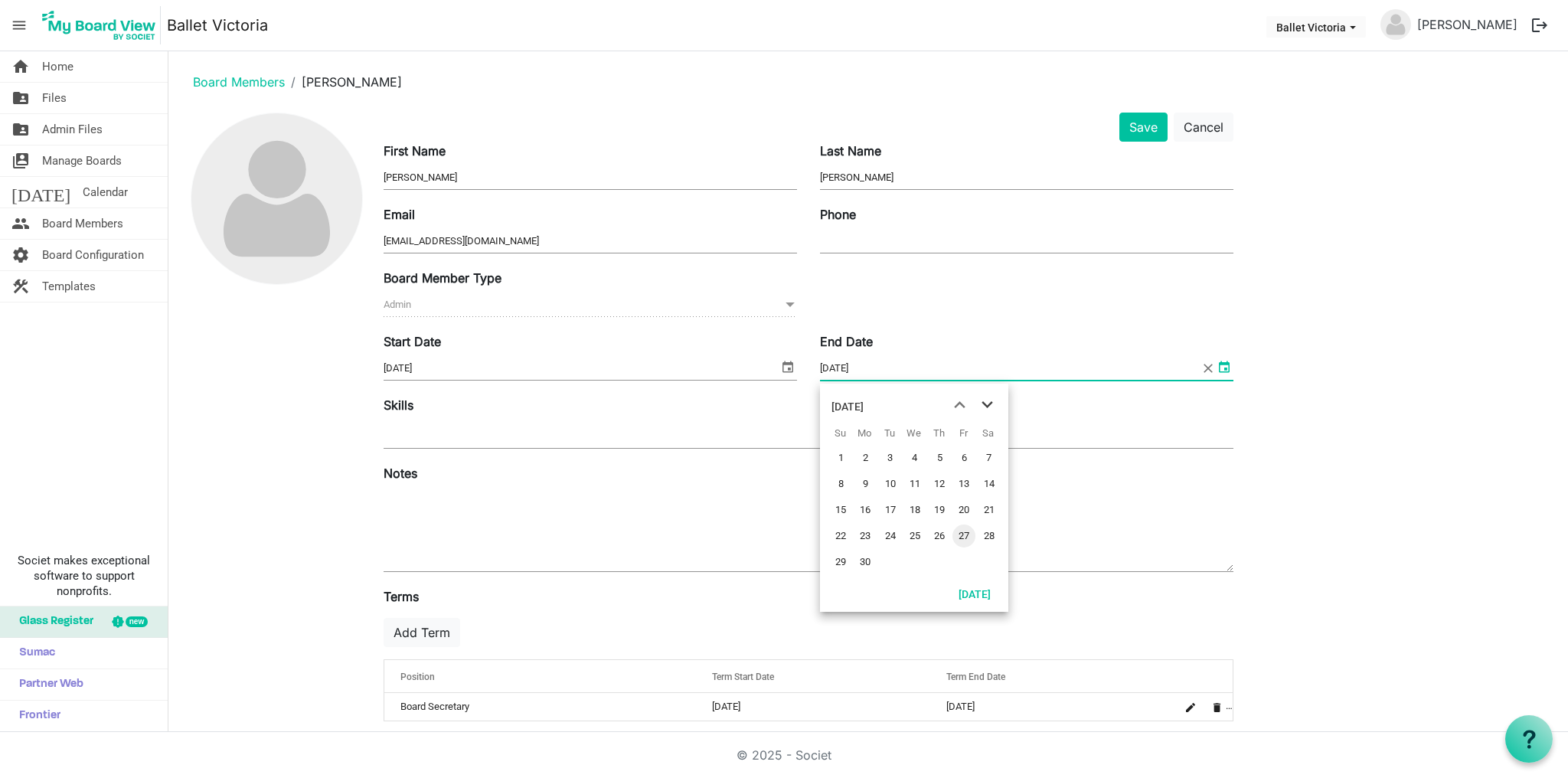
click at [985, 403] on span "next month" at bounding box center [987, 405] width 27 height 28
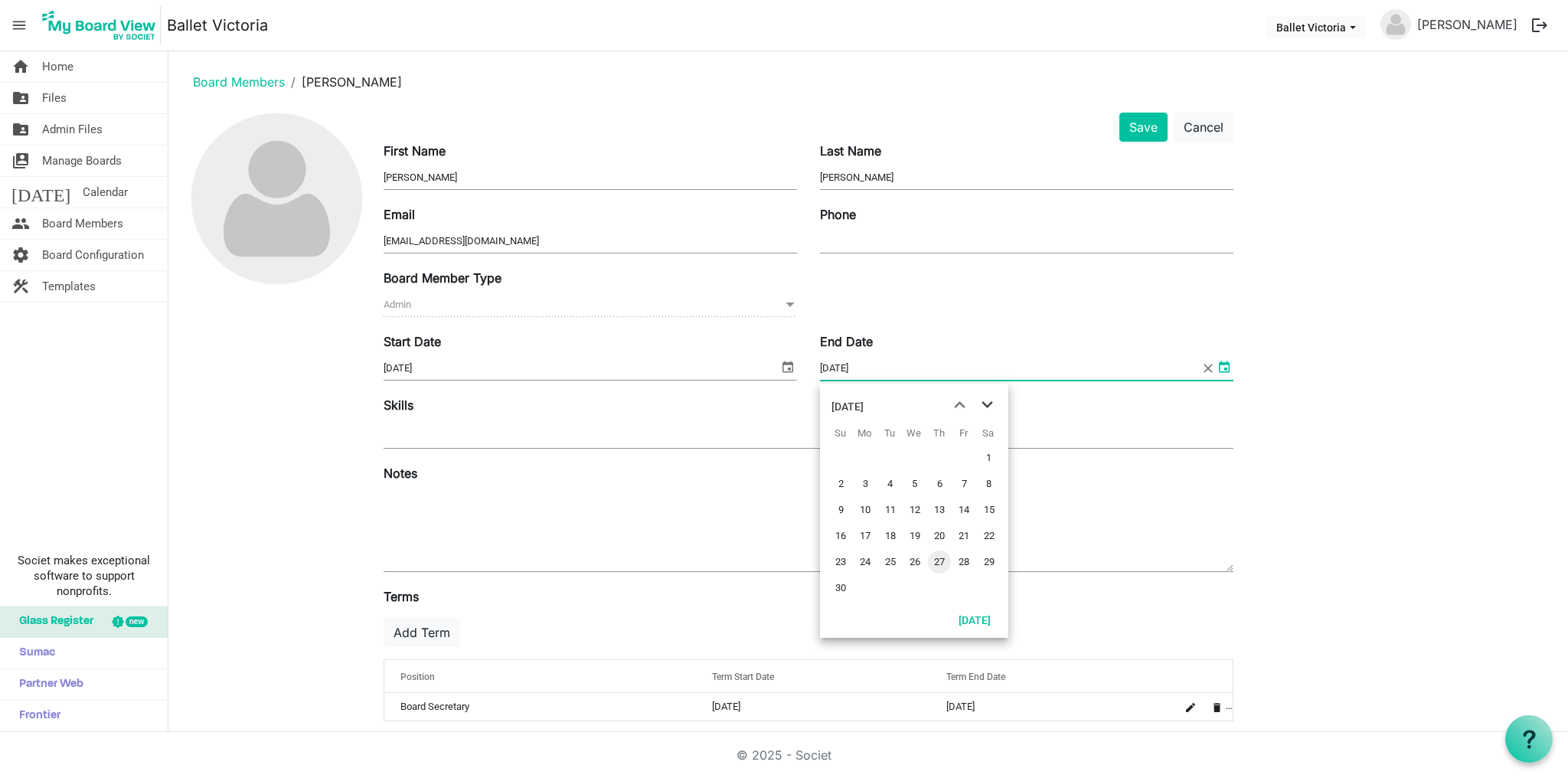
click at [985, 403] on span "next month" at bounding box center [987, 405] width 27 height 28
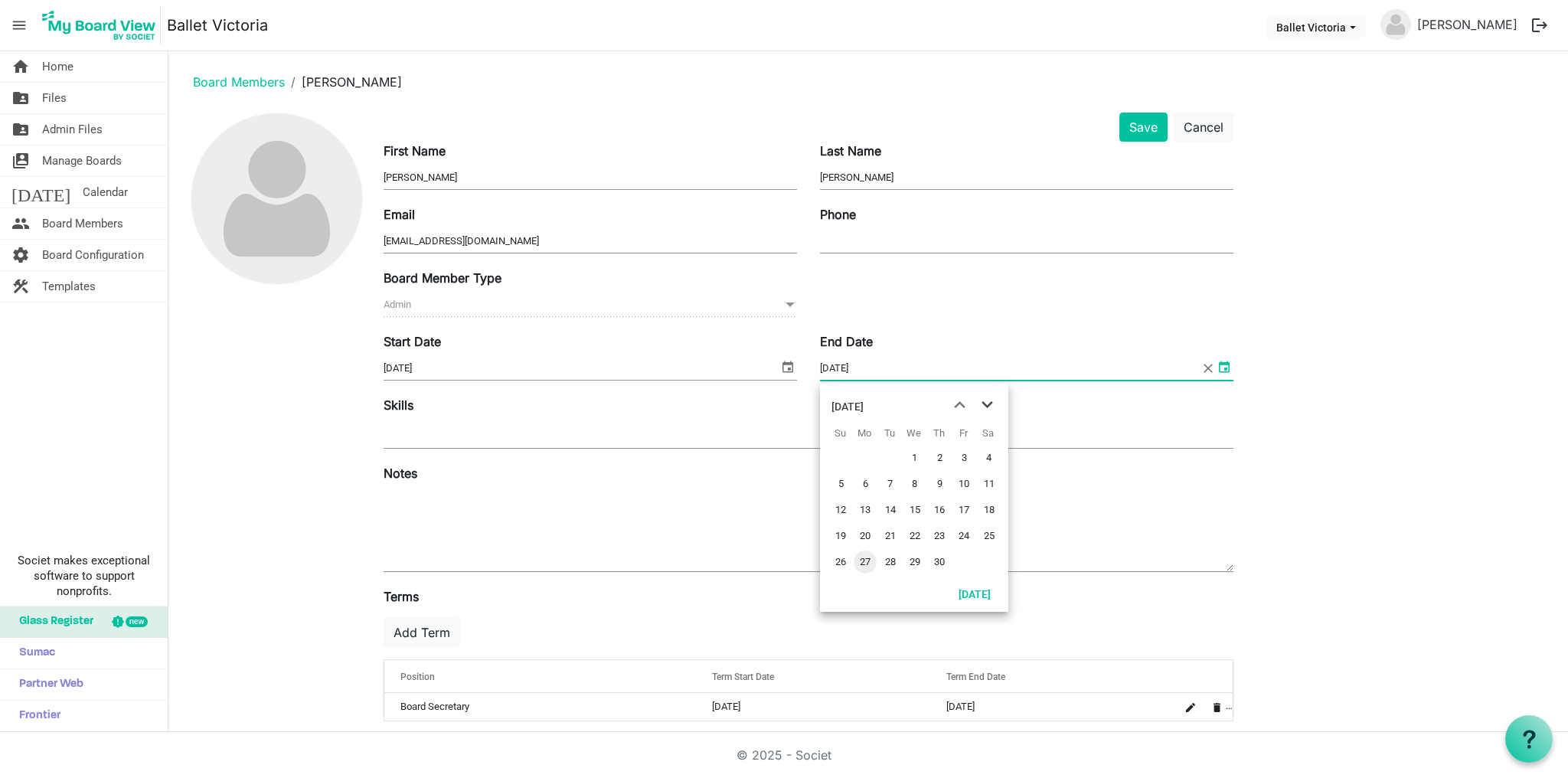
click at [985, 403] on span "next month" at bounding box center [987, 405] width 27 height 28
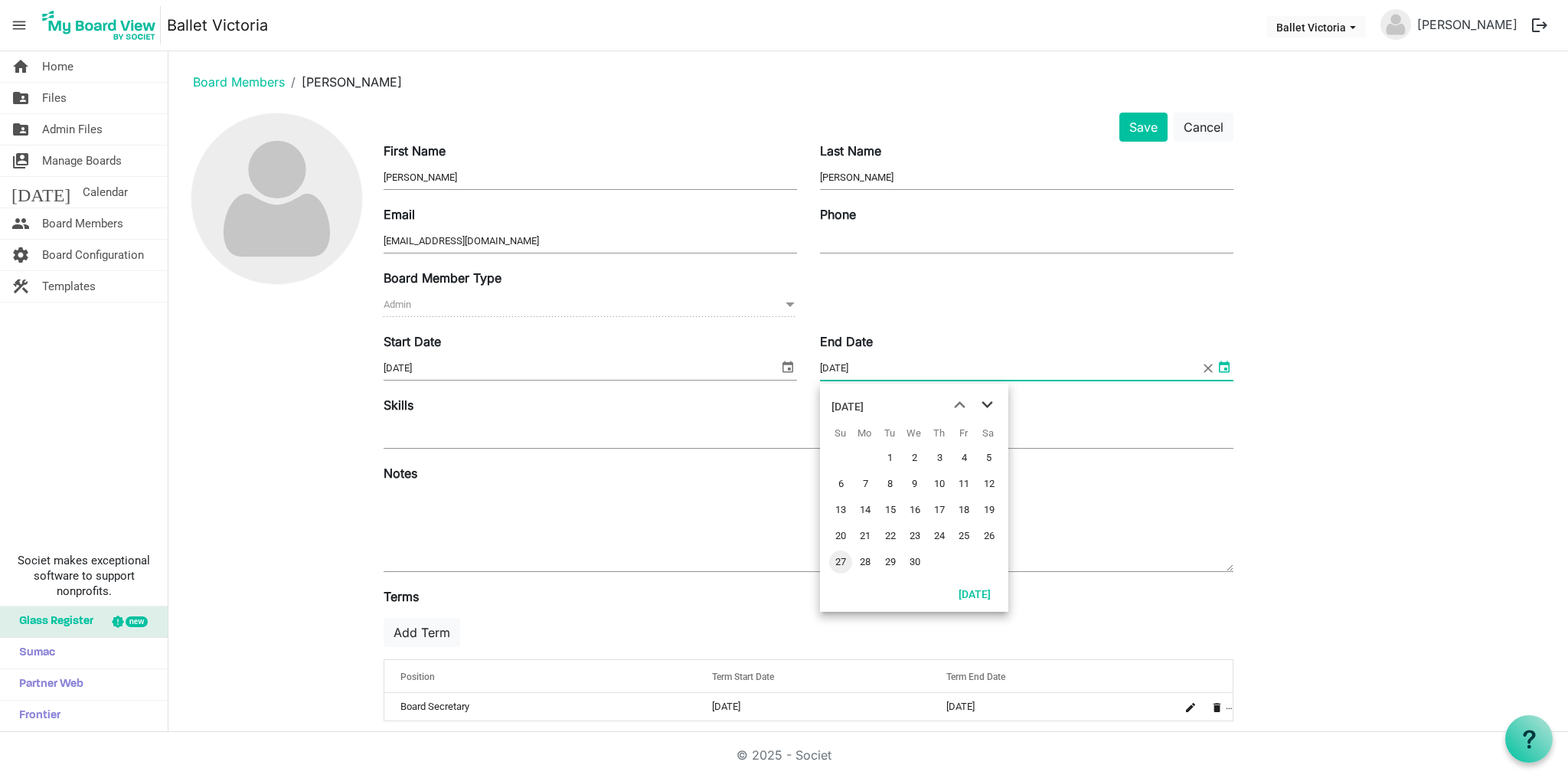
click at [985, 403] on span "next month" at bounding box center [987, 405] width 27 height 28
click at [958, 402] on span "previous month" at bounding box center [959, 405] width 27 height 28
click at [839, 455] on span "1" at bounding box center [841, 458] width 23 height 23
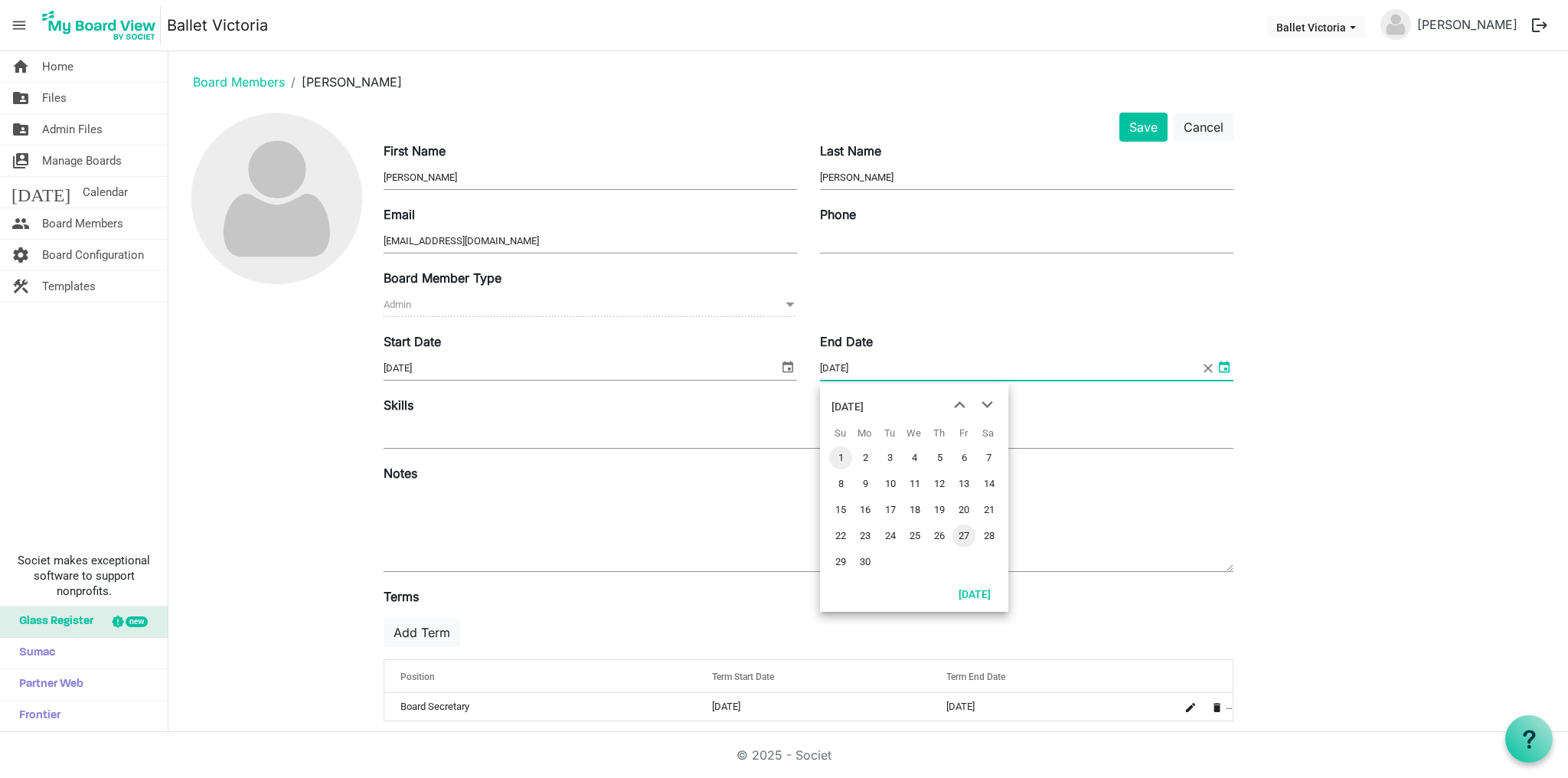
type input "2026-11-01"
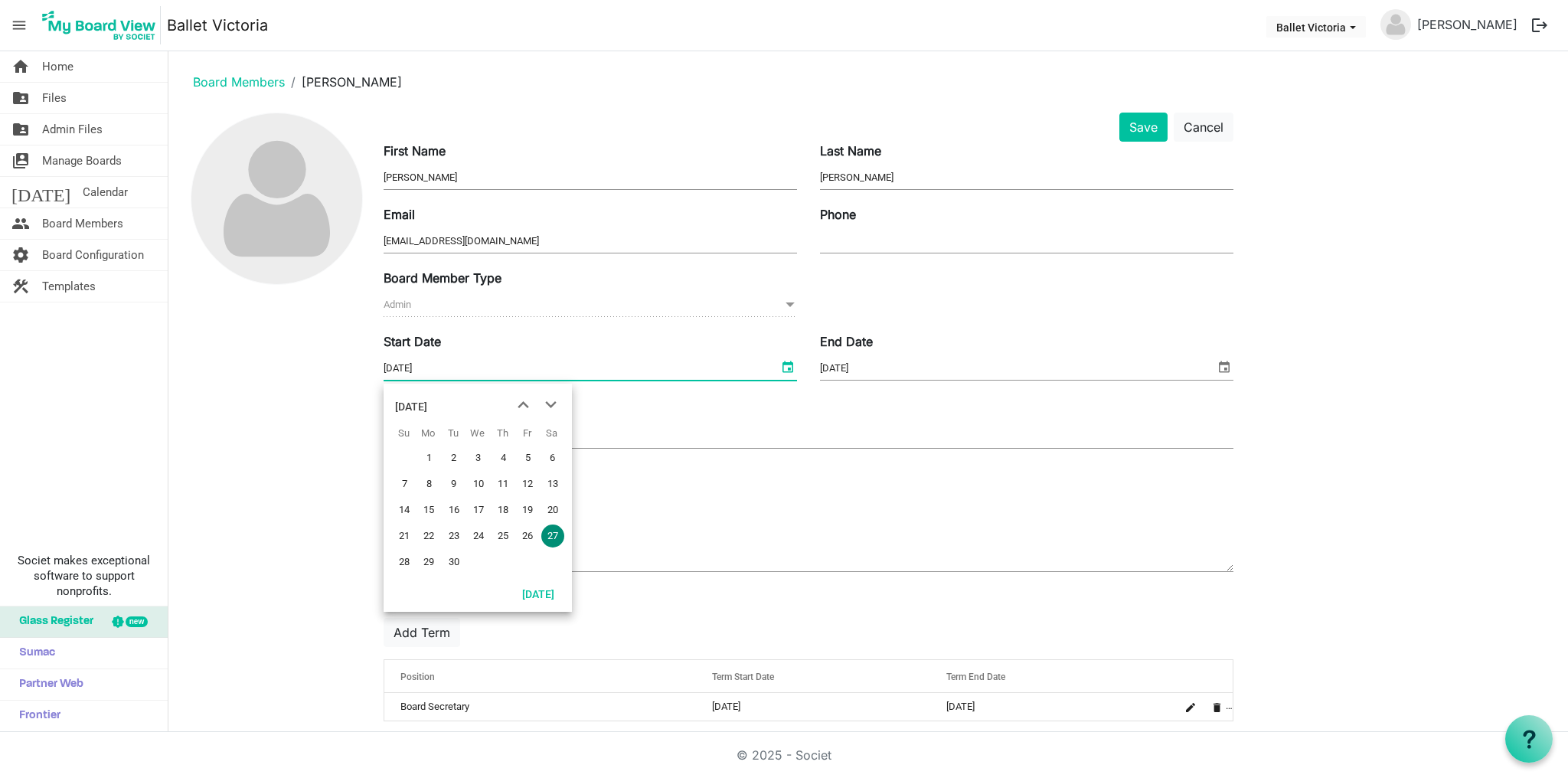
click at [786, 366] on span "select" at bounding box center [788, 367] width 18 height 20
click at [549, 404] on span "next month" at bounding box center [550, 405] width 27 height 28
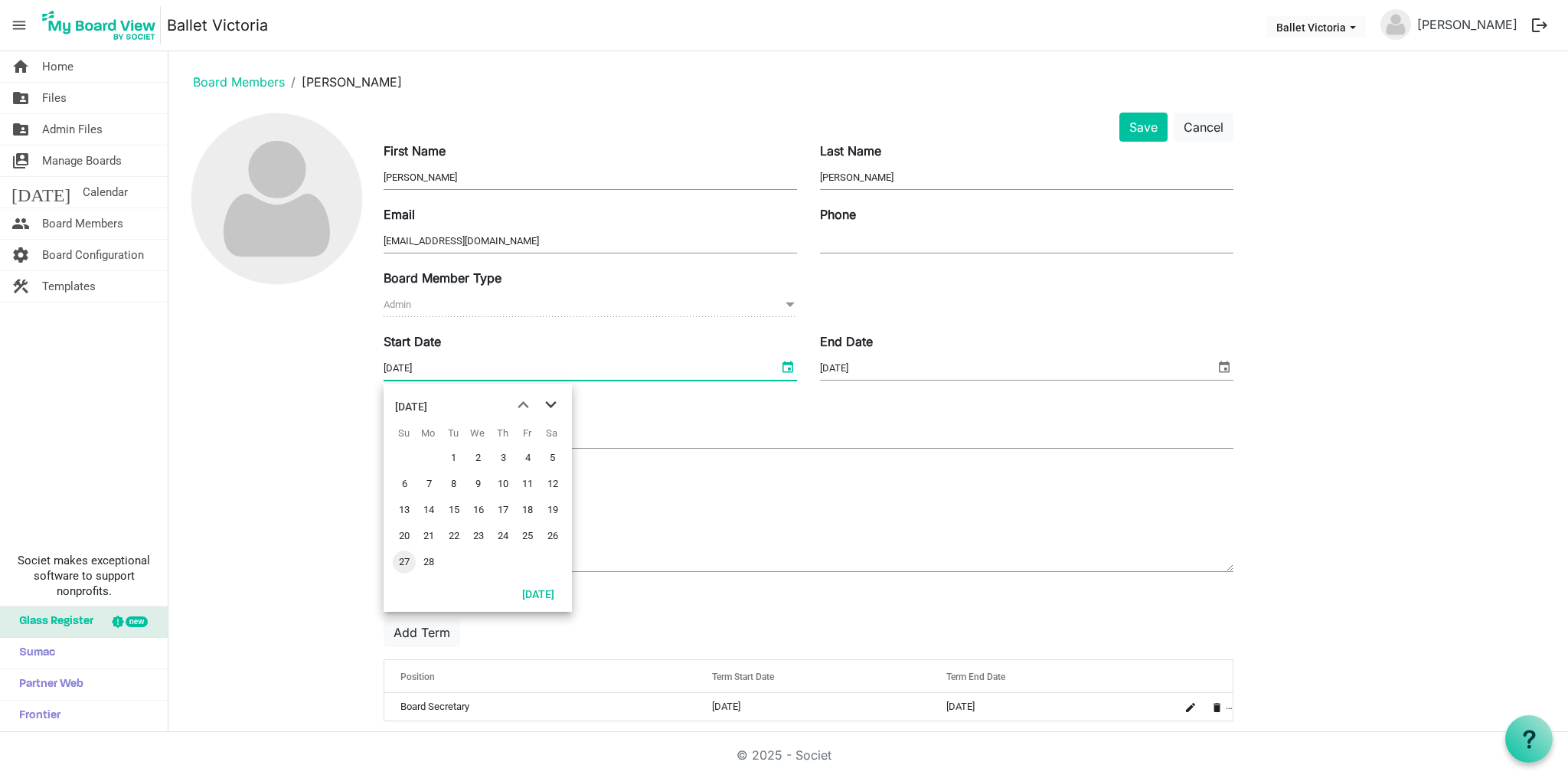
click at [549, 404] on span "next month" at bounding box center [550, 405] width 27 height 28
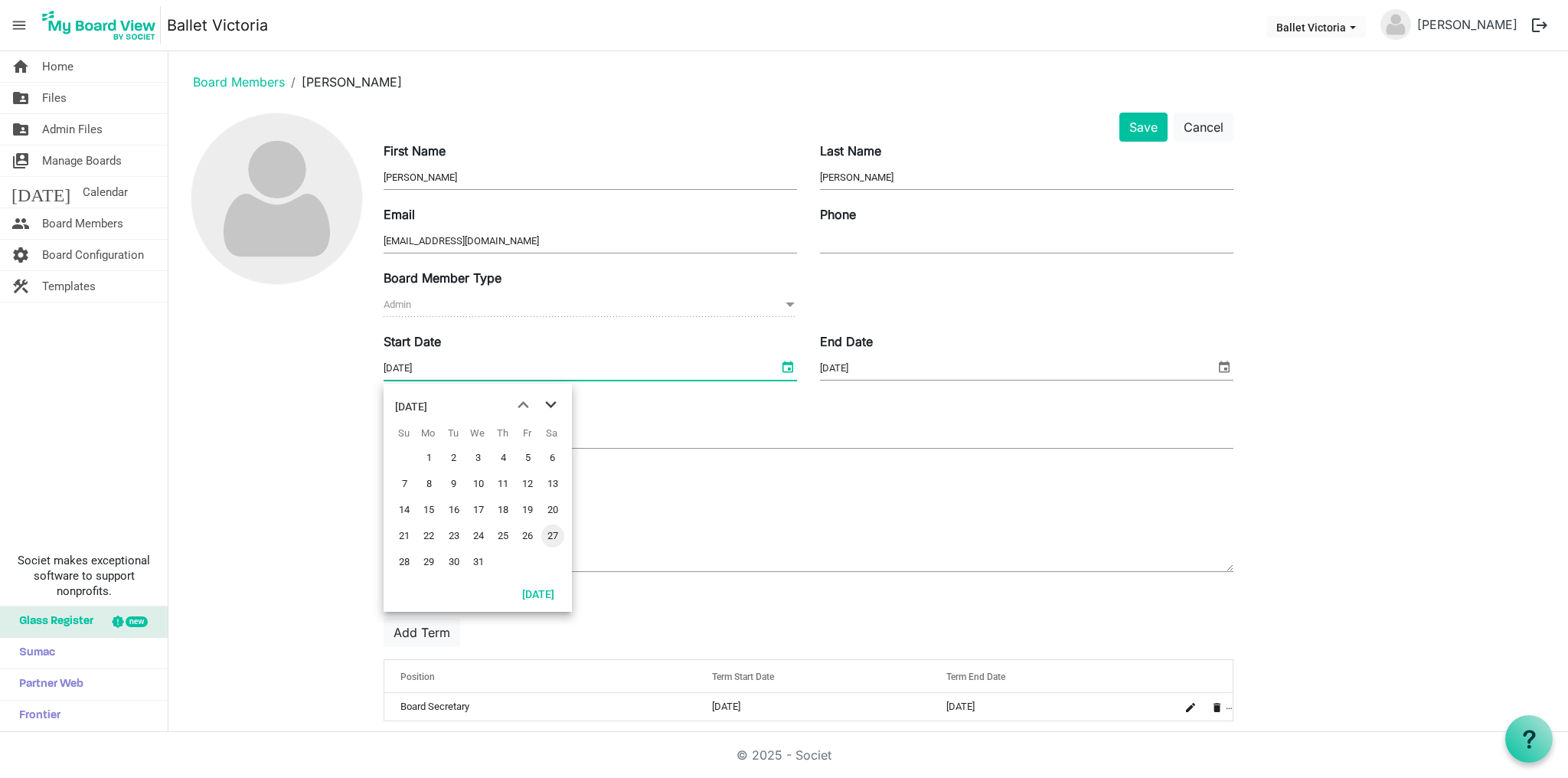
click at [549, 404] on span "next month" at bounding box center [550, 405] width 27 height 28
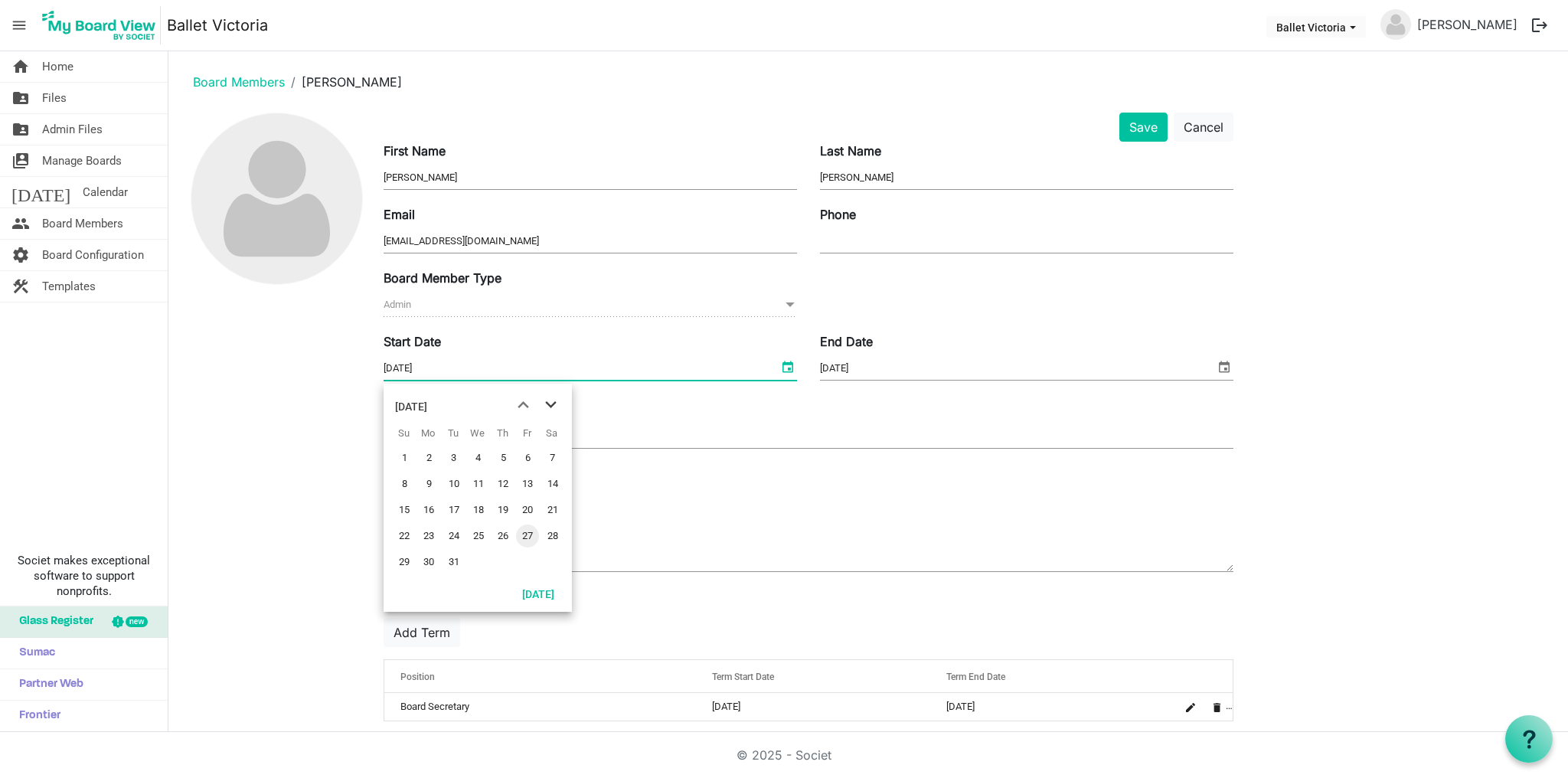
click at [549, 404] on span "next month" at bounding box center [550, 405] width 27 height 28
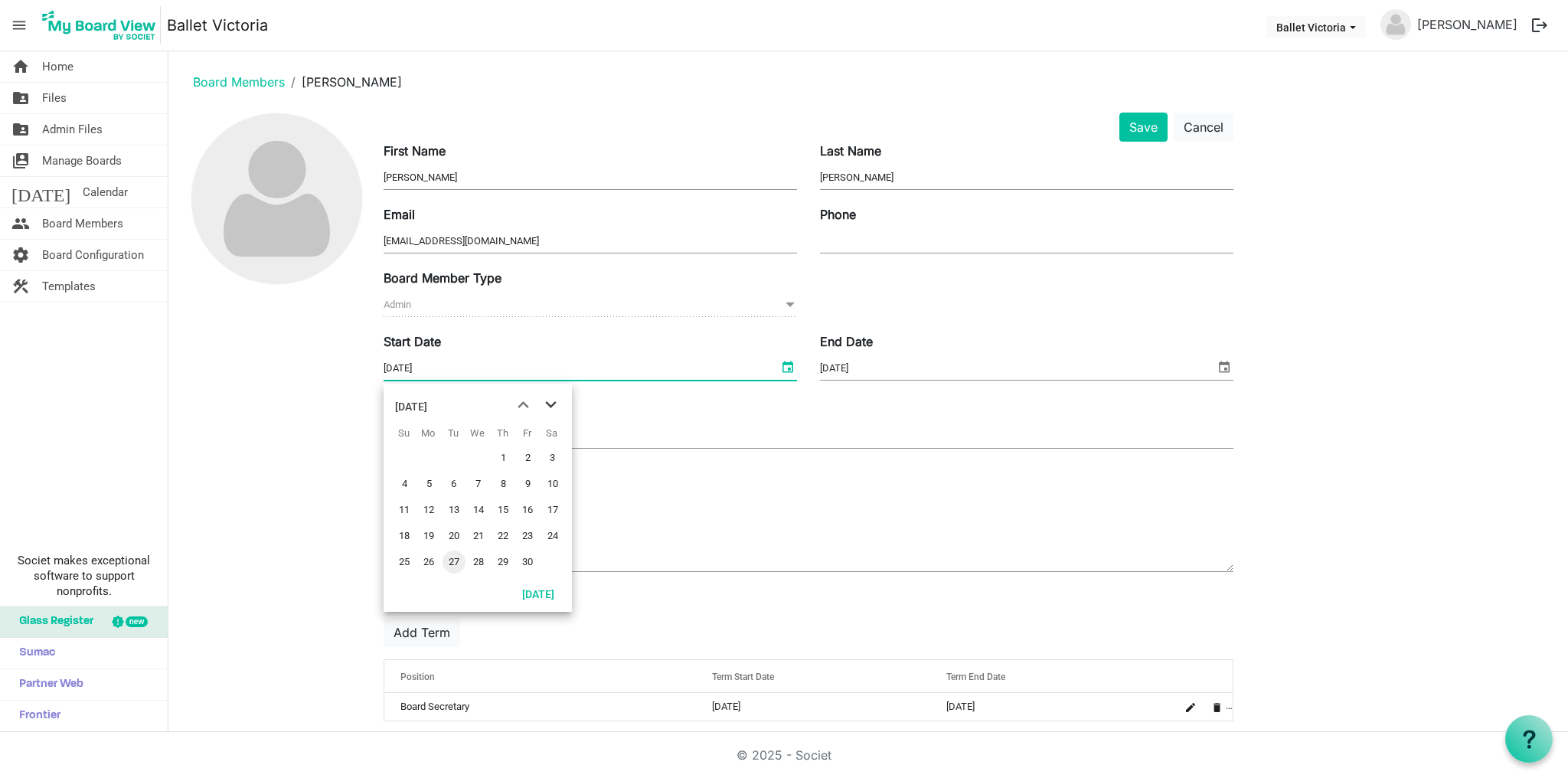
click at [549, 404] on span "next month" at bounding box center [550, 405] width 27 height 28
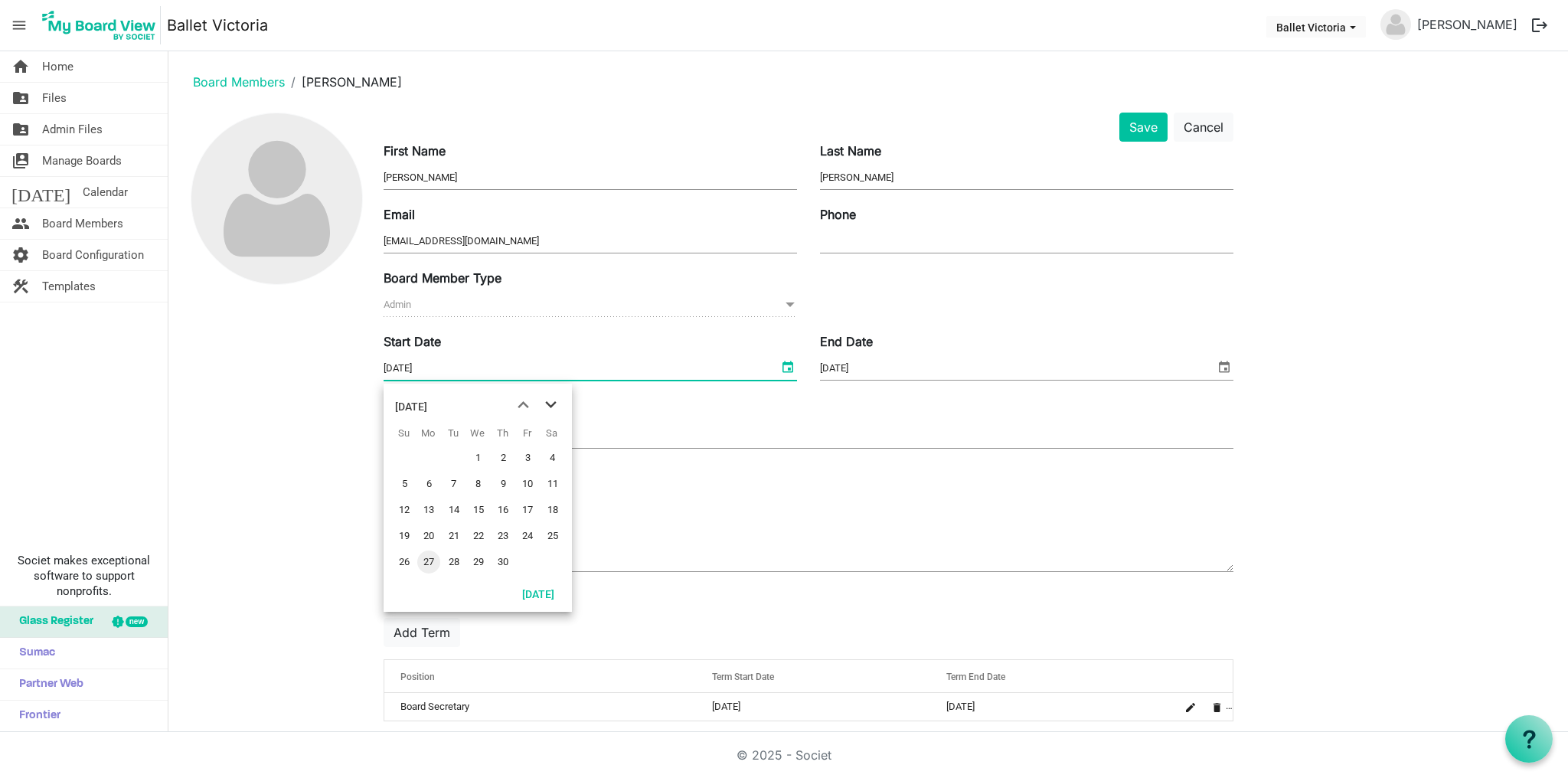
click at [549, 404] on span "next month" at bounding box center [550, 405] width 27 height 28
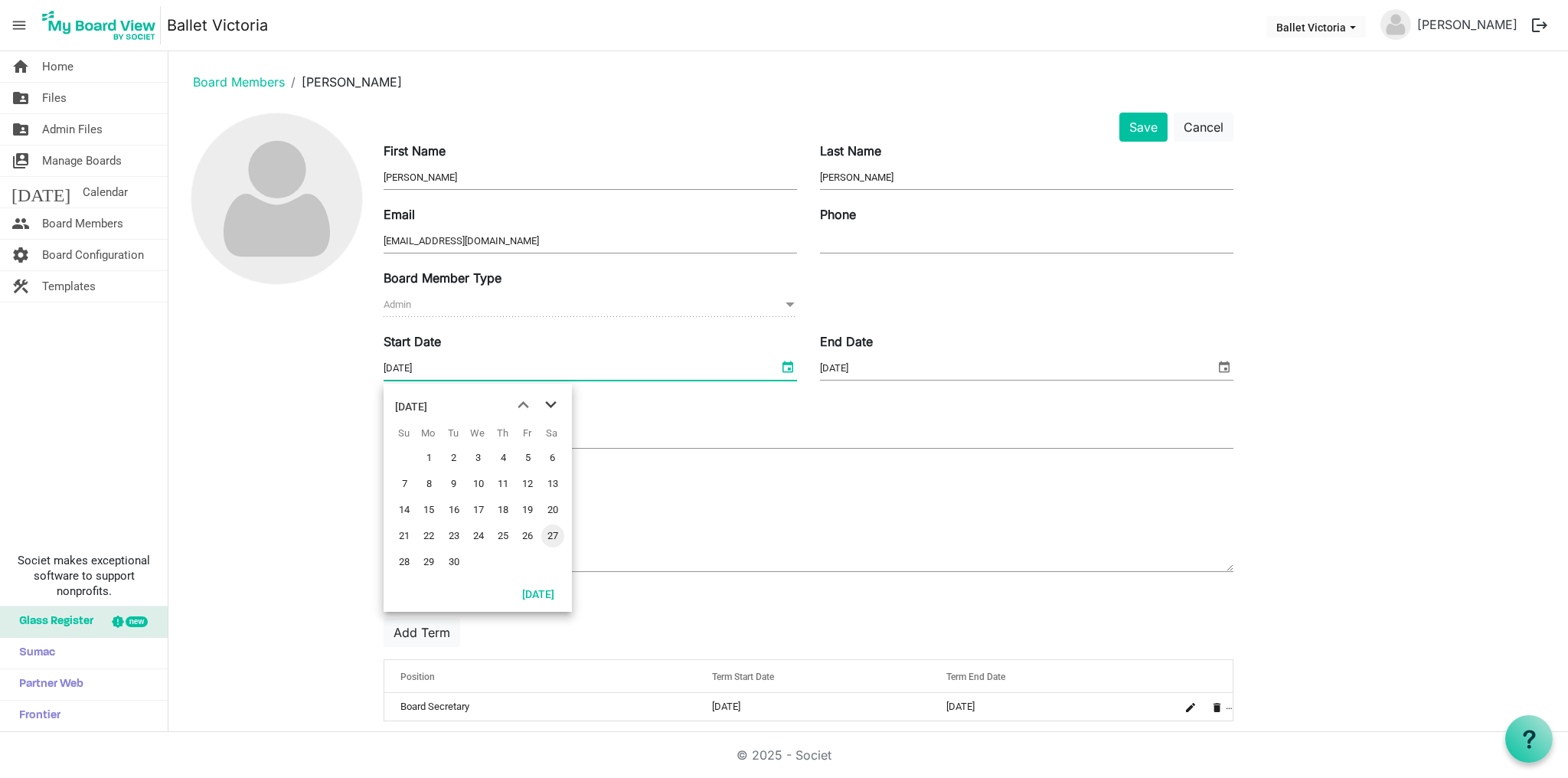
click at [549, 404] on span "next month" at bounding box center [550, 405] width 27 height 28
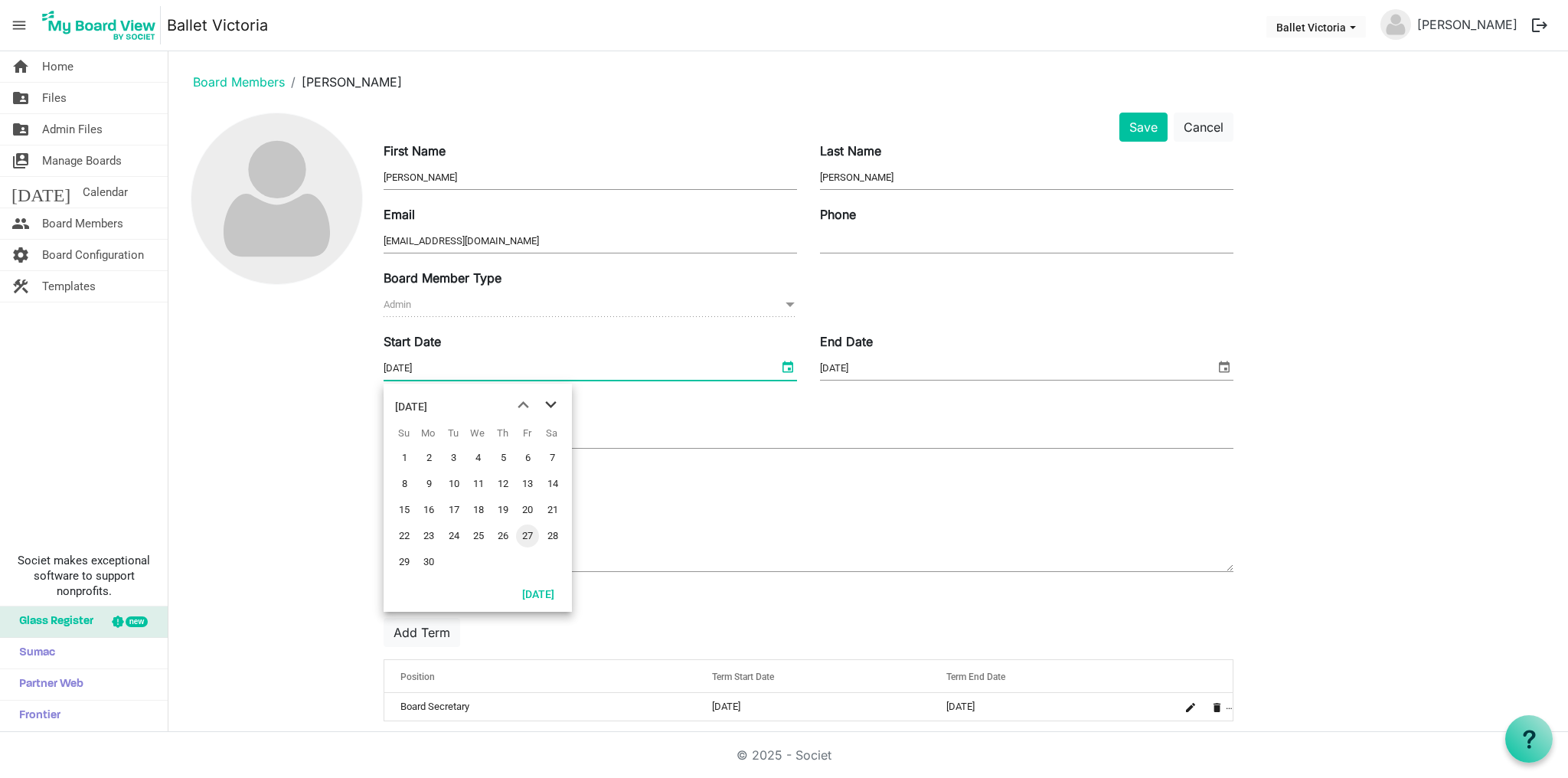
click at [549, 404] on span "next month" at bounding box center [550, 405] width 27 height 28
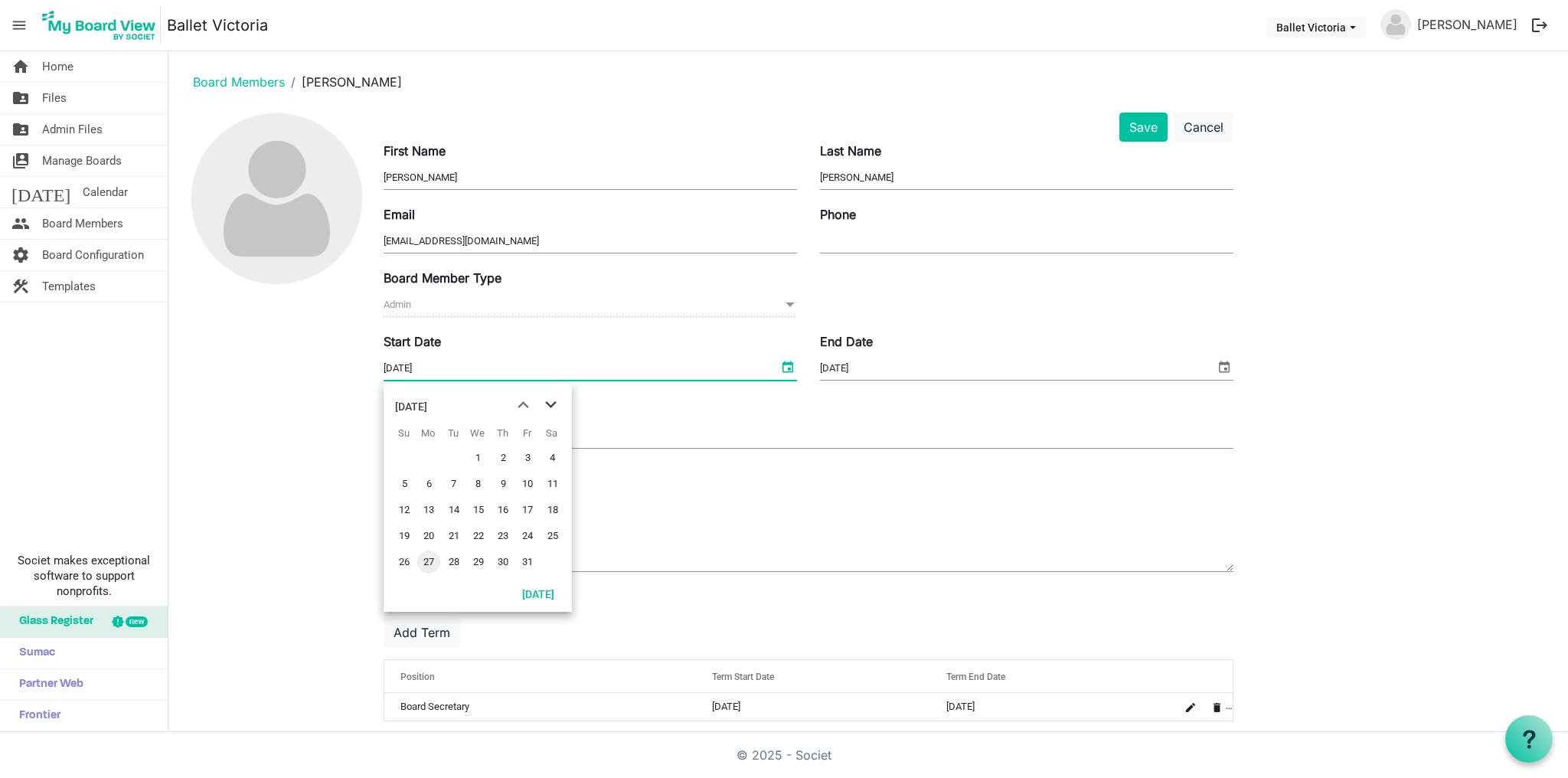
click at [549, 404] on span "next month" at bounding box center [550, 405] width 27 height 28
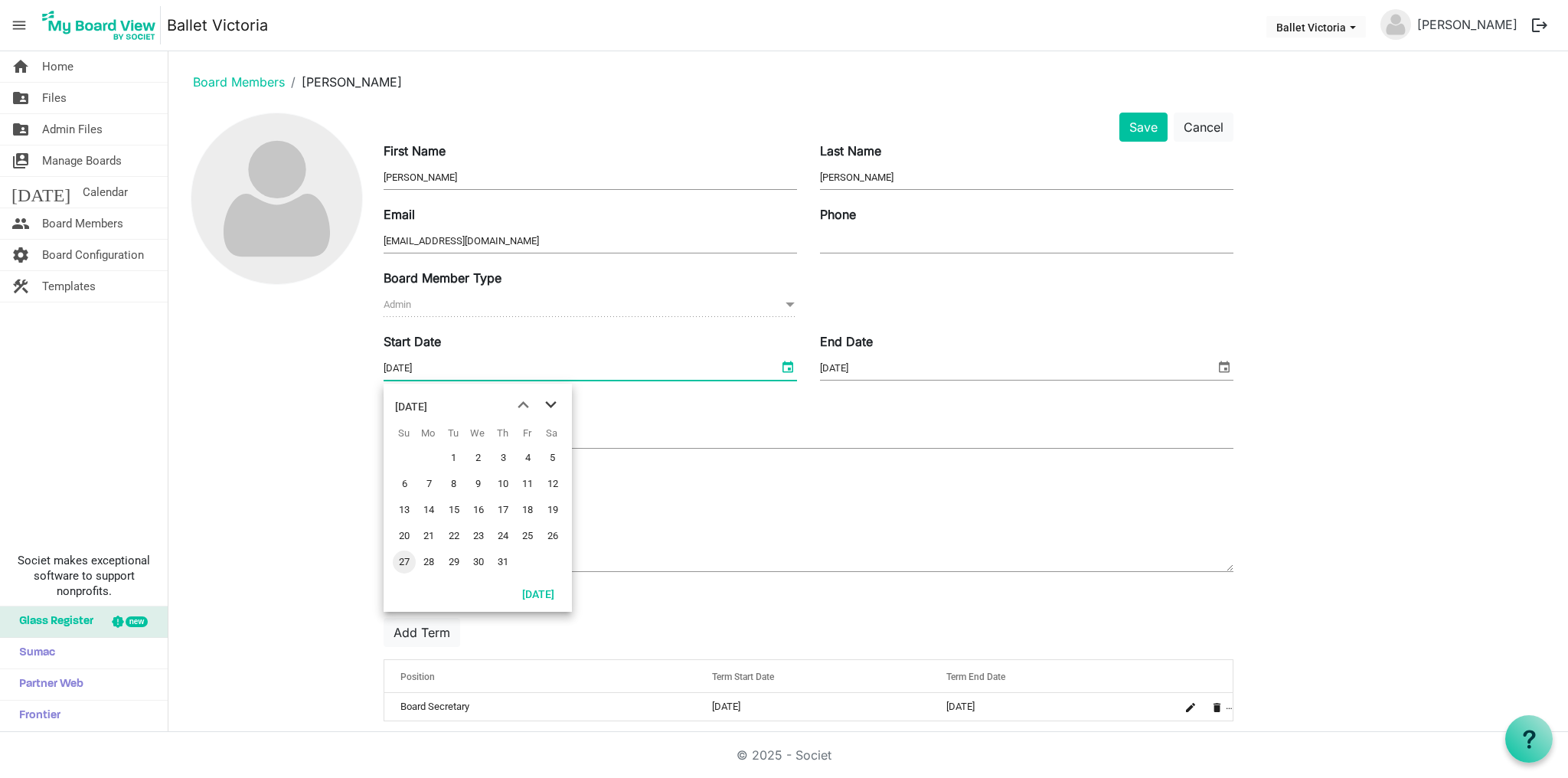
click at [549, 404] on span "next month" at bounding box center [550, 405] width 27 height 28
click at [523, 403] on span "previous month" at bounding box center [523, 405] width 27 height 28
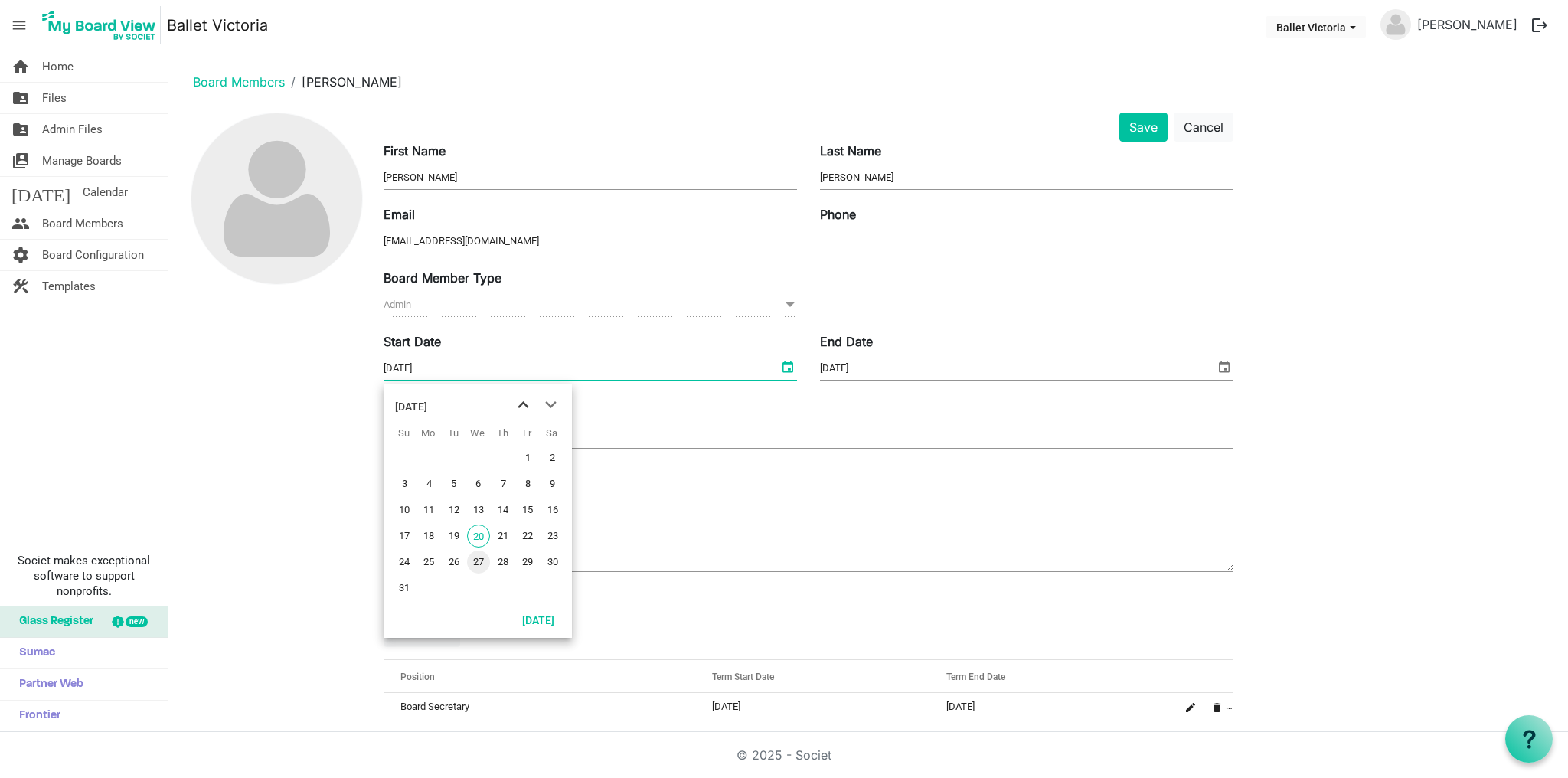
click at [523, 403] on span "previous month" at bounding box center [523, 405] width 27 height 28
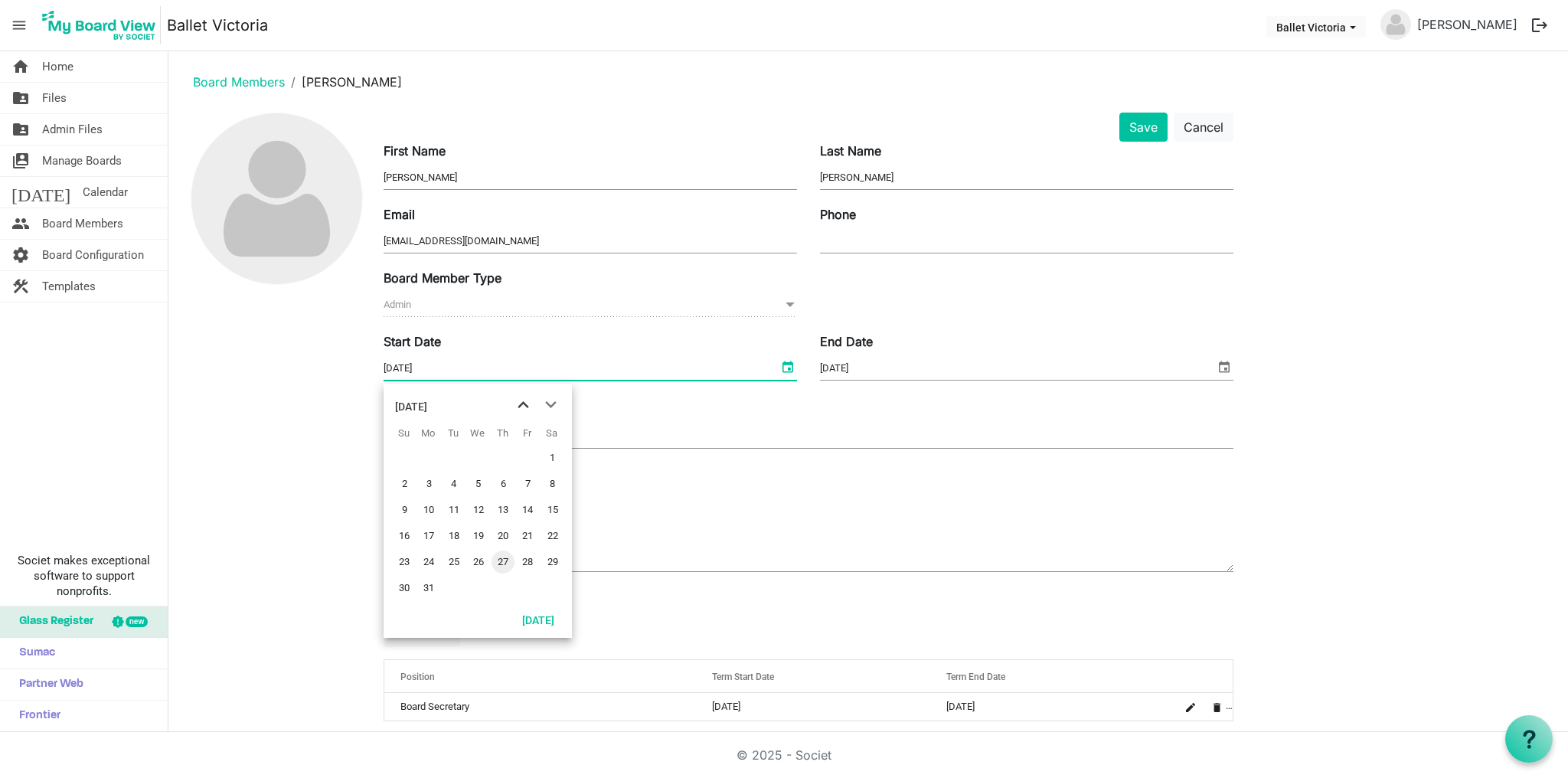
click at [523, 403] on span "previous month" at bounding box center [523, 405] width 27 height 28
click at [527, 455] on span "1" at bounding box center [528, 458] width 23 height 23
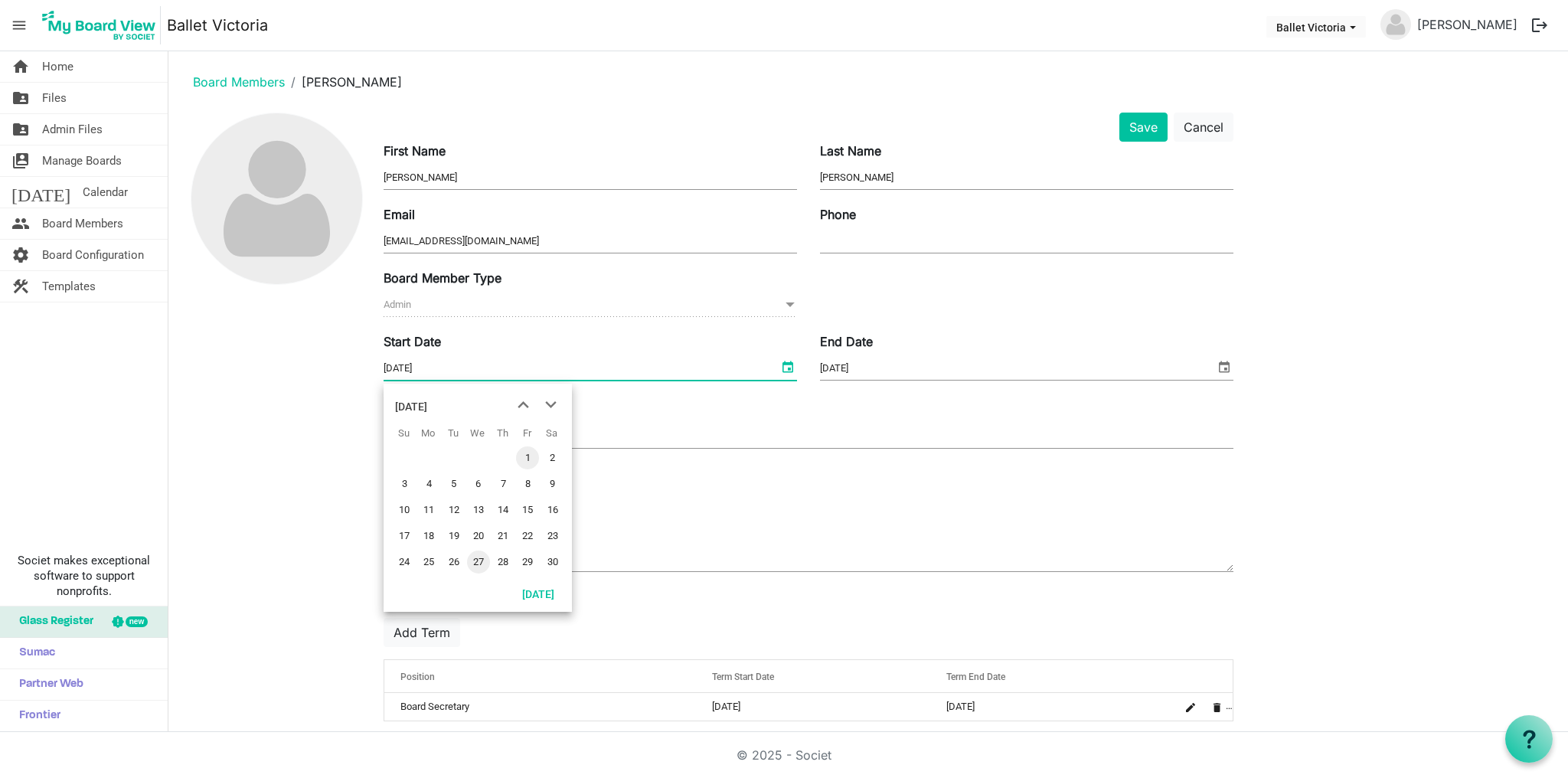
type input "2024-11-01"
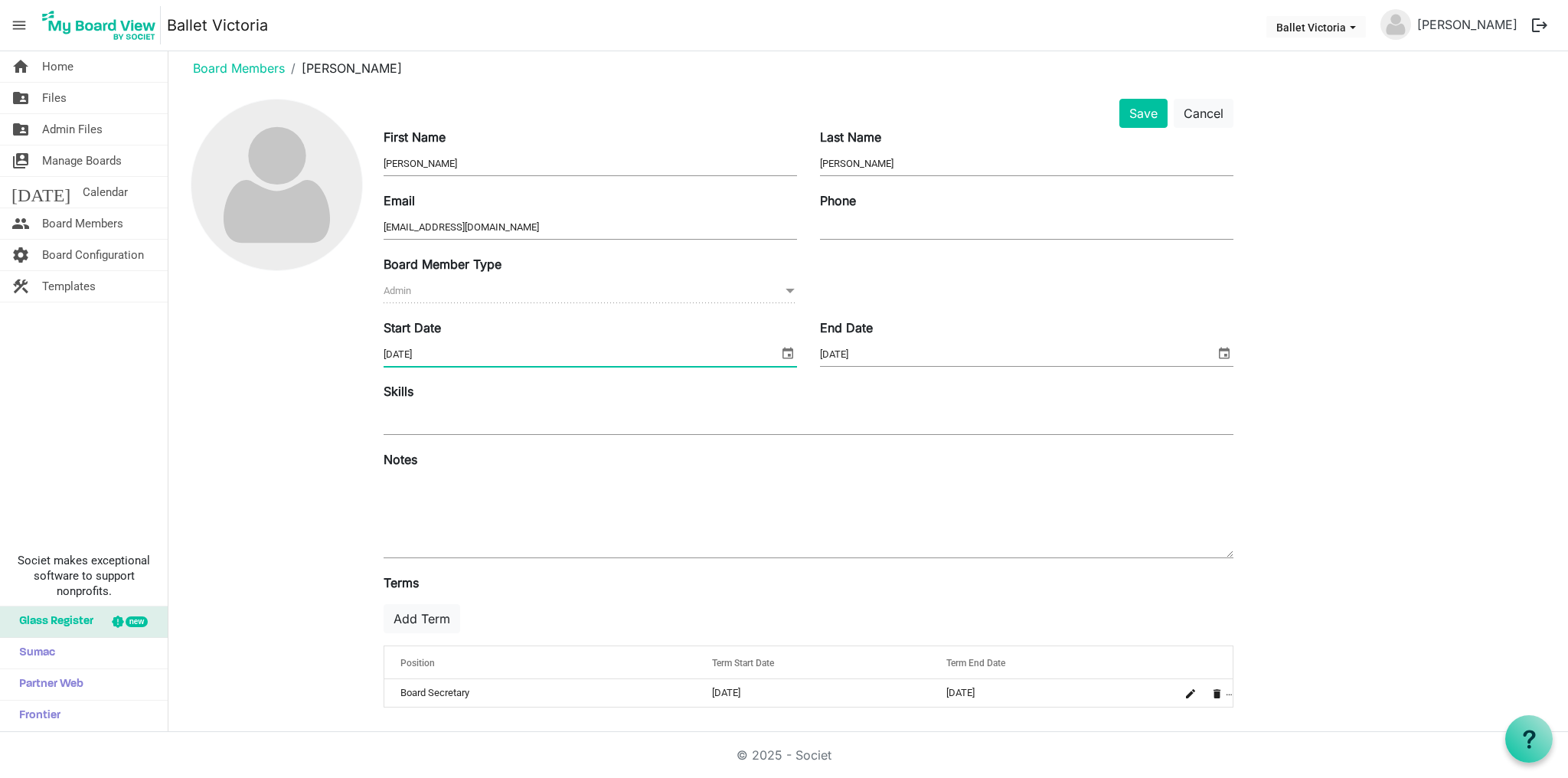
scroll to position [15, 0]
click at [789, 288] on span at bounding box center [790, 291] width 14 height 17
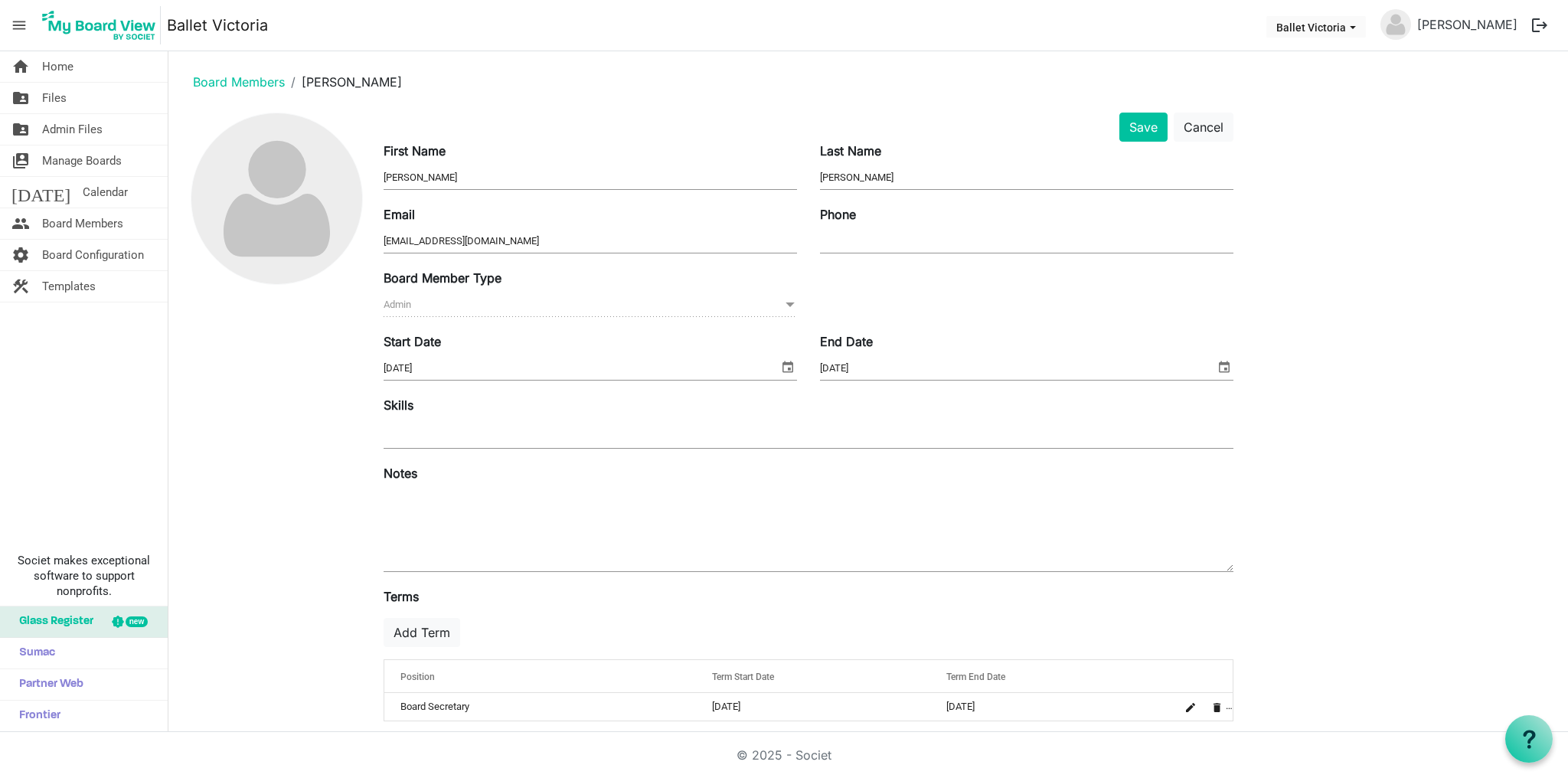
scroll to position [0, 0]
click at [1209, 131] on button "Cancel" at bounding box center [1203, 127] width 60 height 29
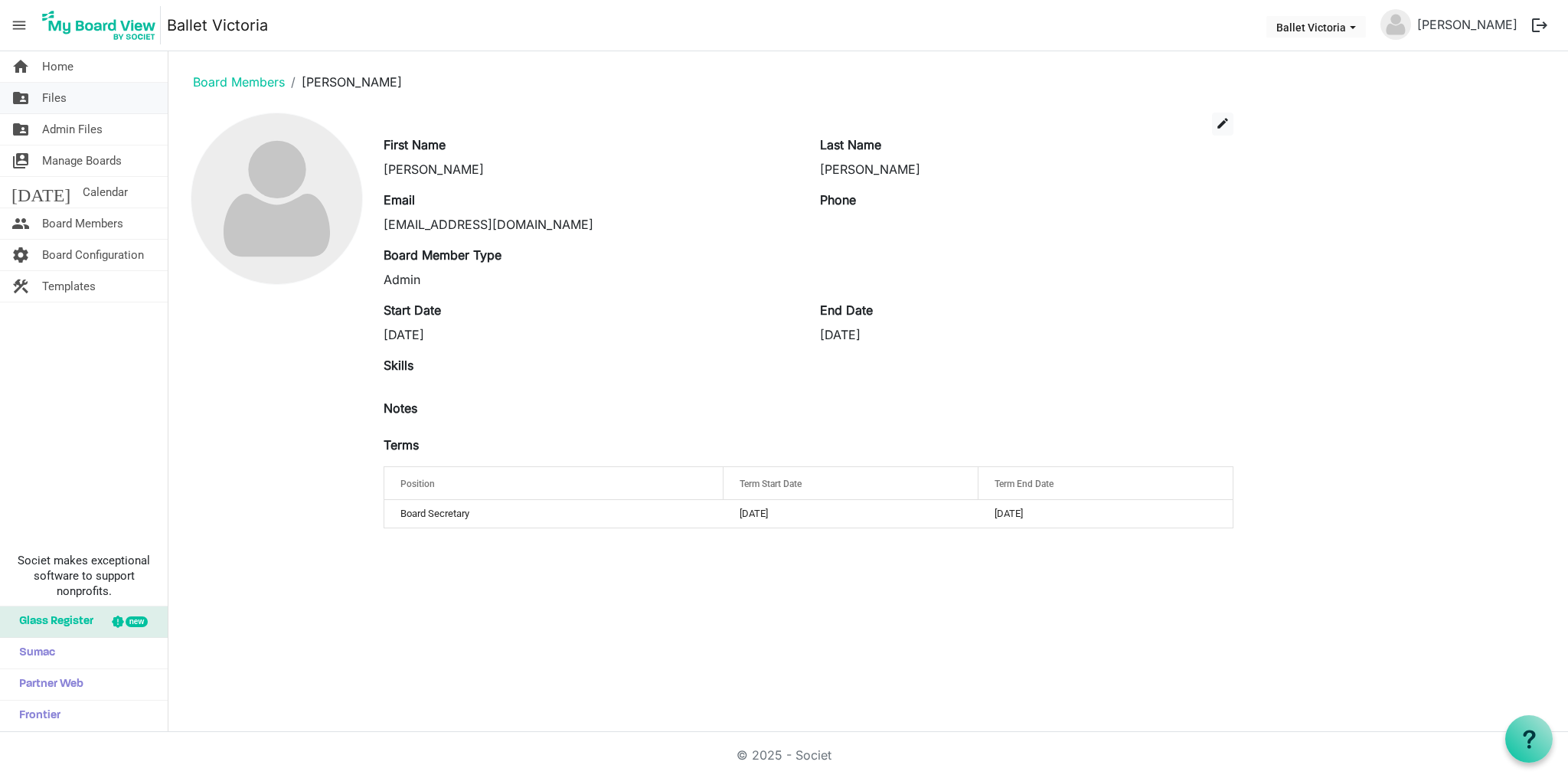
click at [58, 97] on span "Files" at bounding box center [55, 98] width 25 height 31
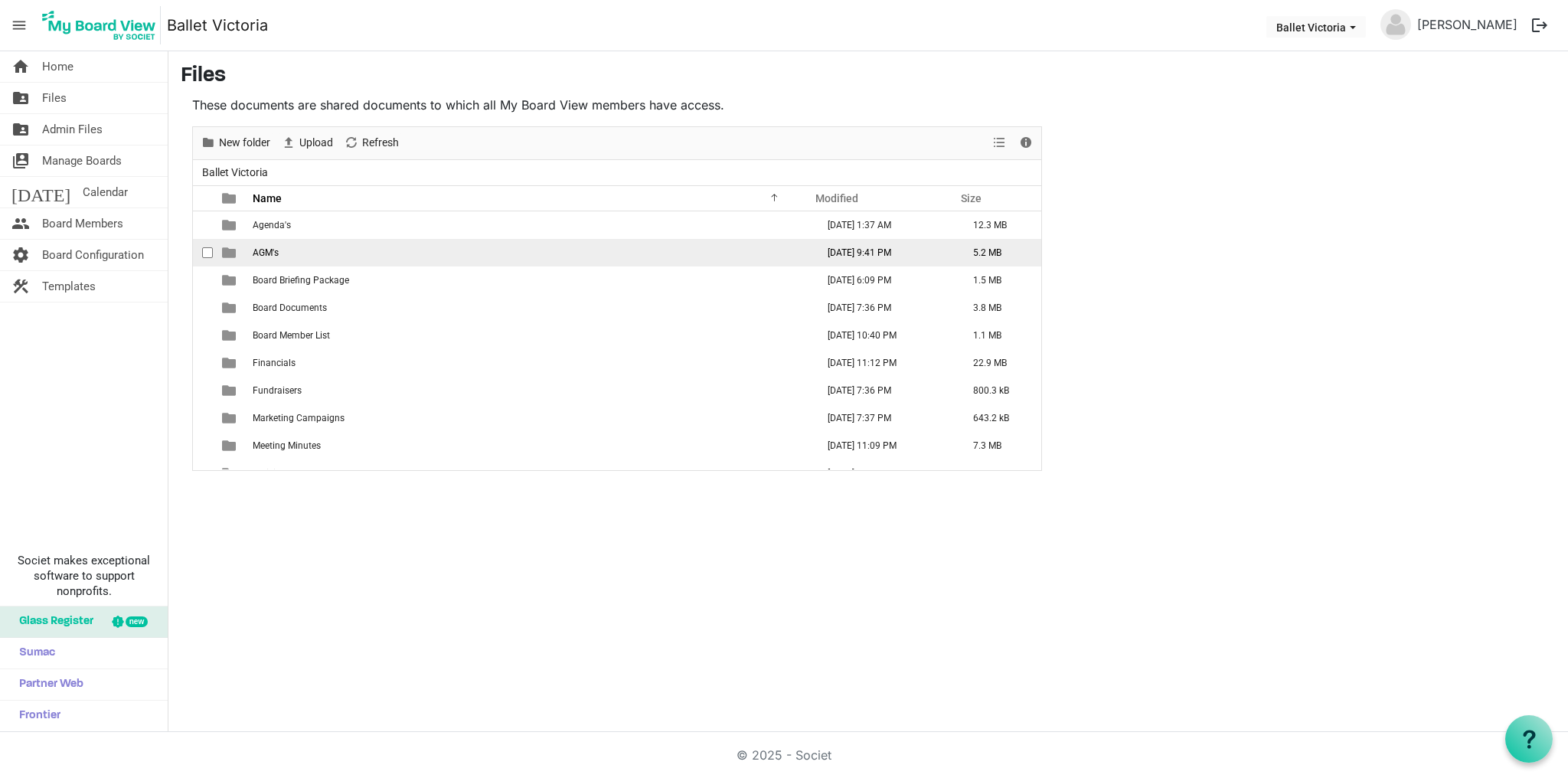
click at [262, 252] on span "AGM's" at bounding box center [265, 252] width 26 height 11
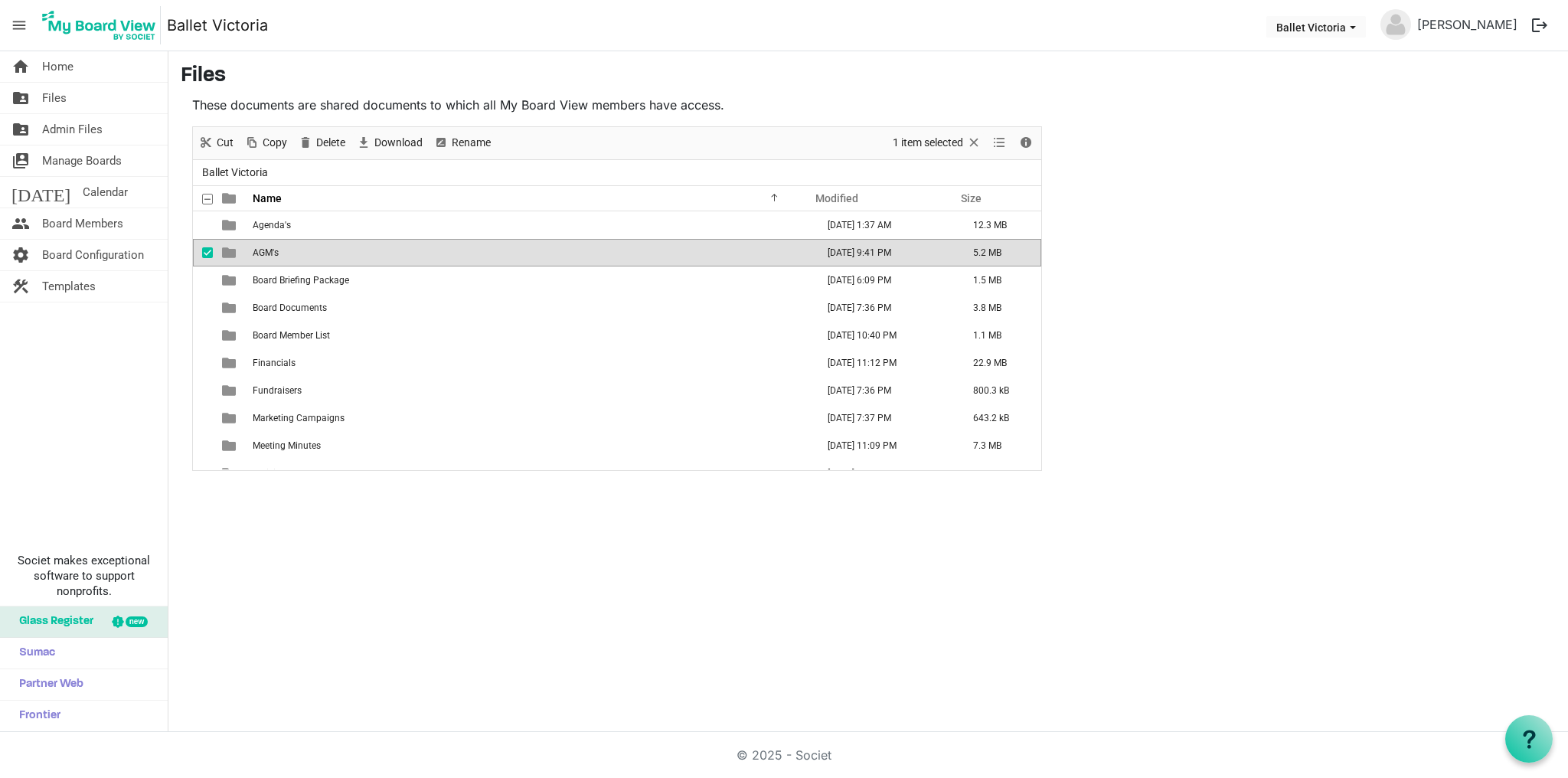
click at [262, 252] on span "AGM's" at bounding box center [265, 252] width 26 height 11
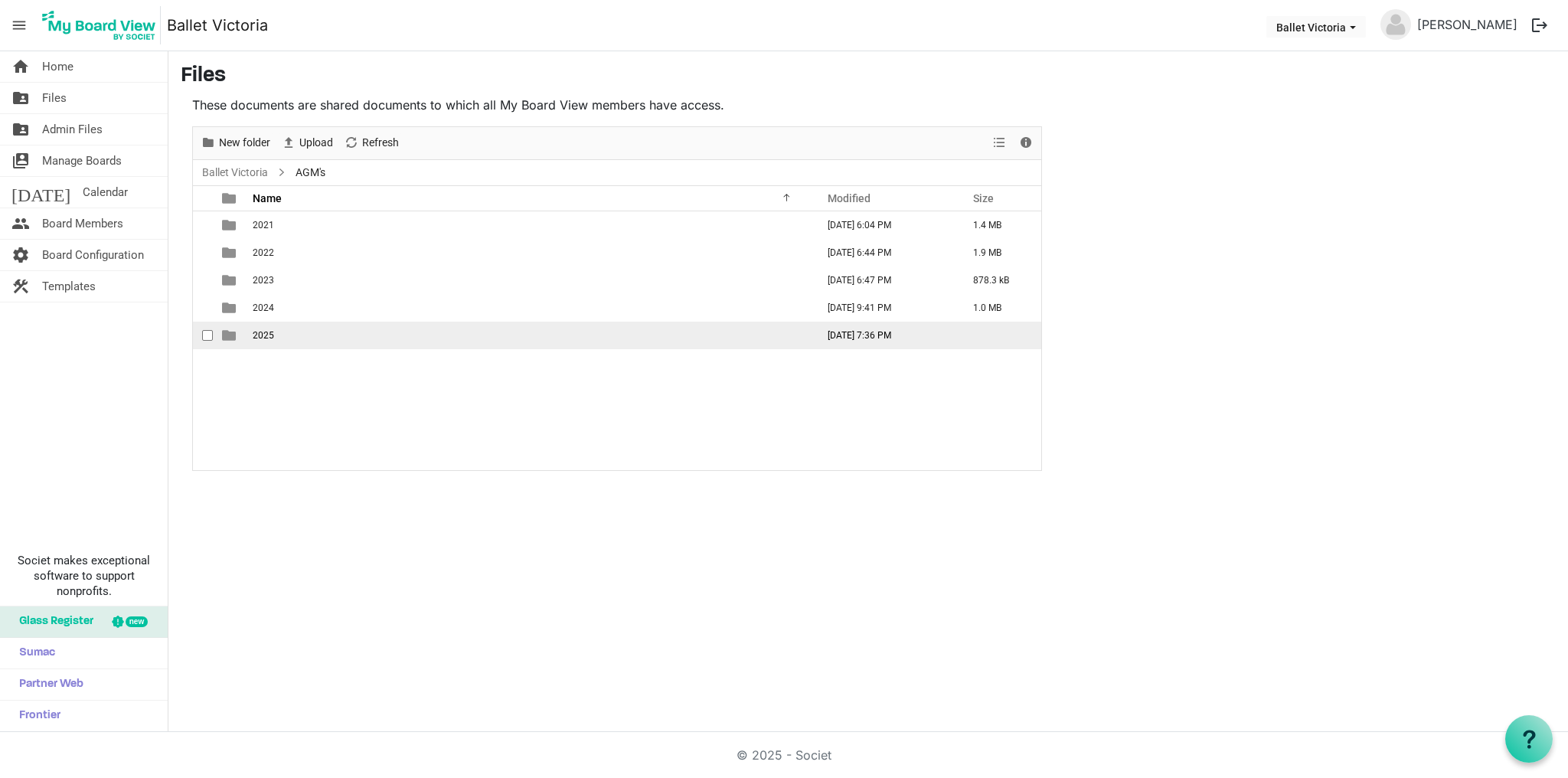
click at [261, 334] on span "2025" at bounding box center [263, 336] width 22 height 11
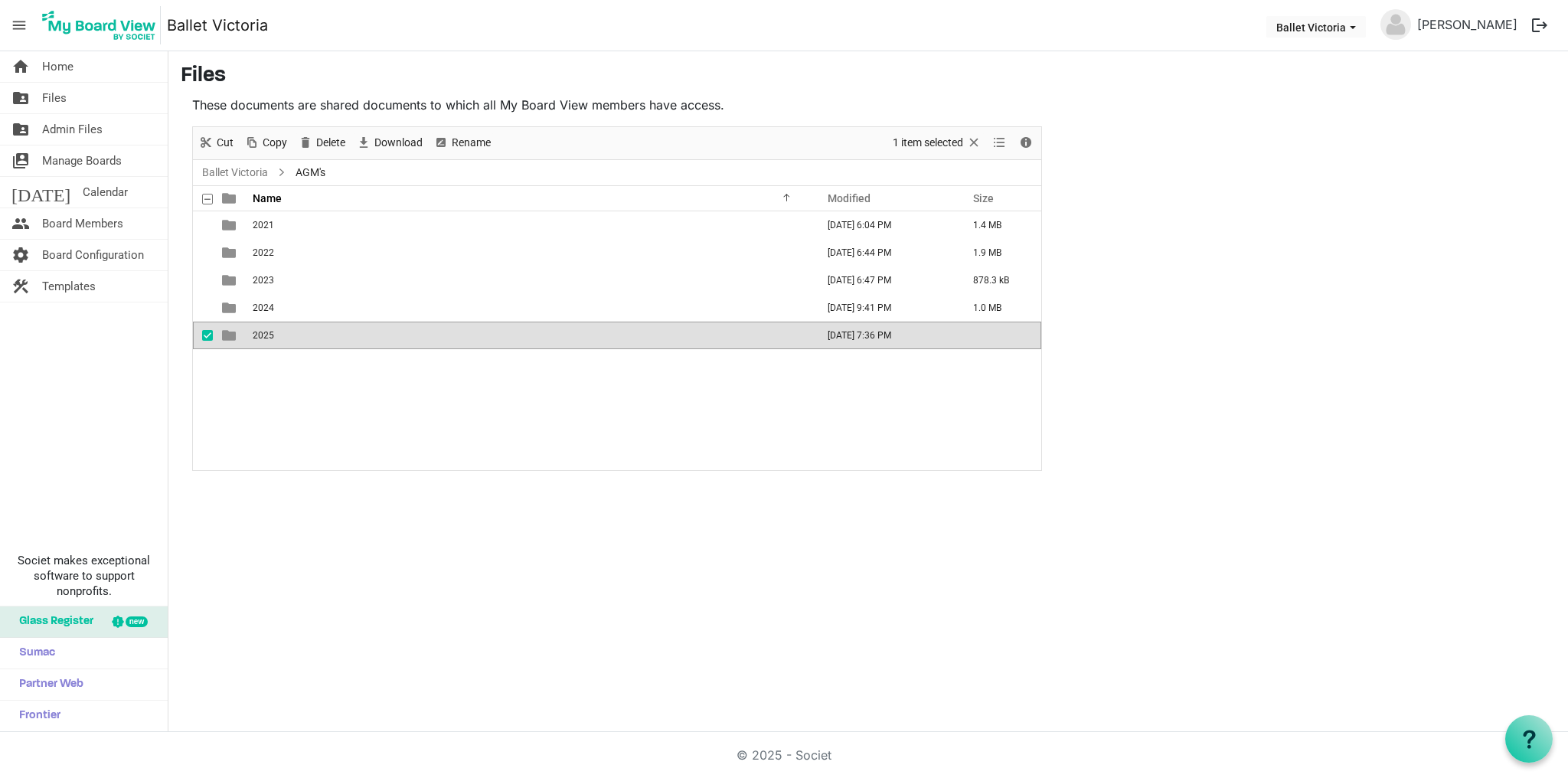
click at [261, 334] on span "2025" at bounding box center [263, 336] width 22 height 11
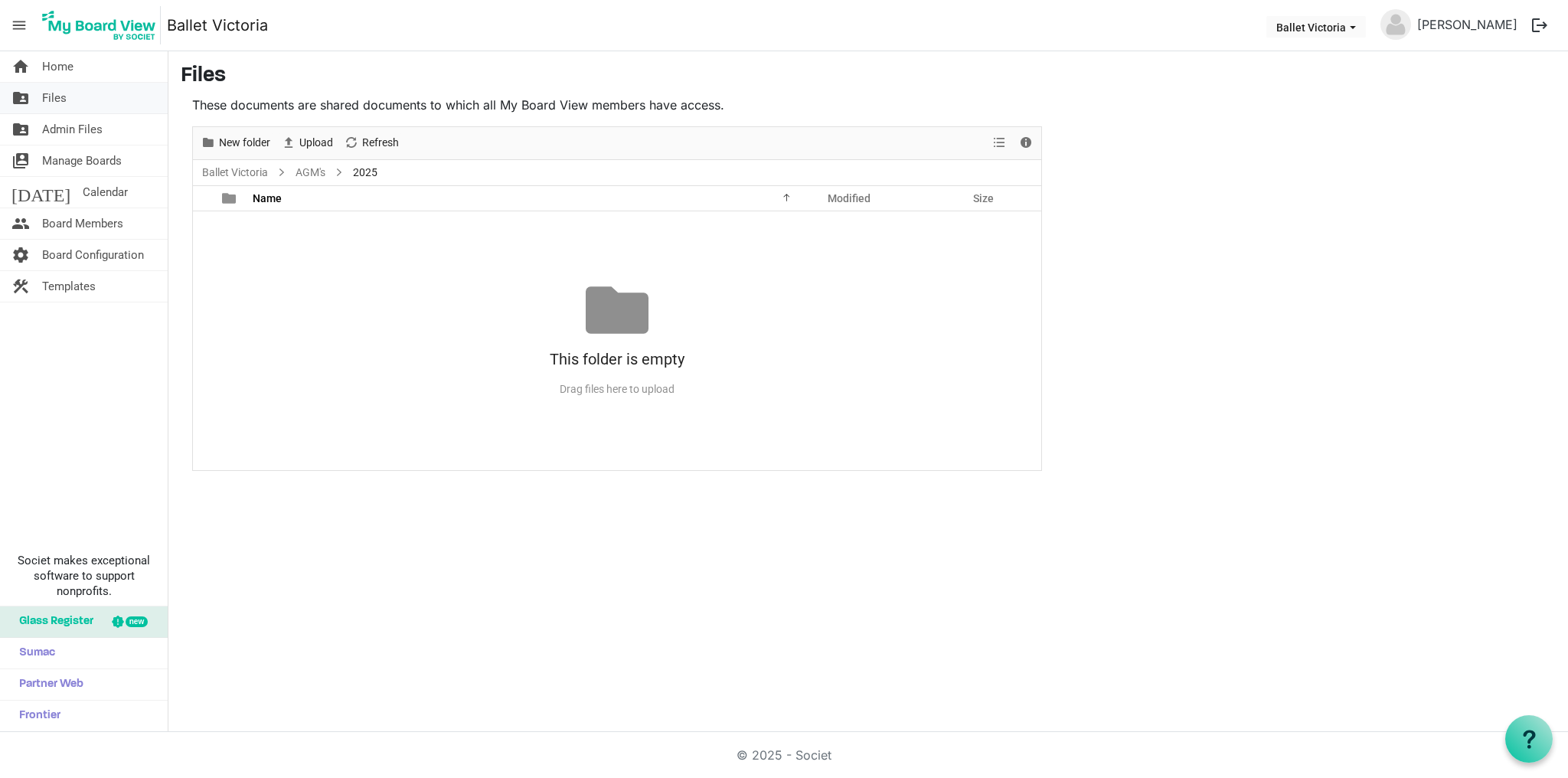
click at [62, 95] on span "Files" at bounding box center [55, 98] width 25 height 31
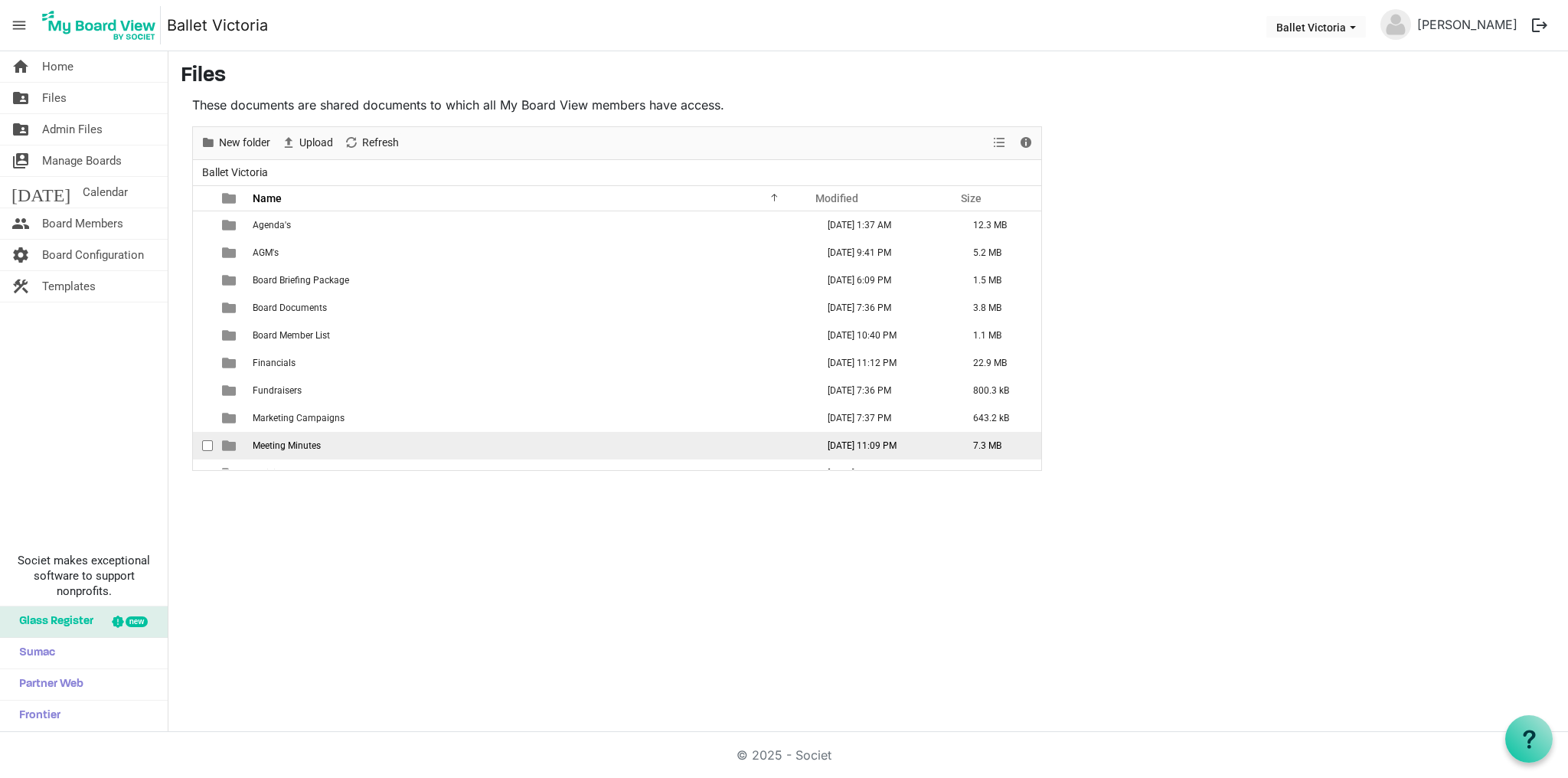
click at [279, 447] on span "Meeting Minutes" at bounding box center [286, 446] width 68 height 11
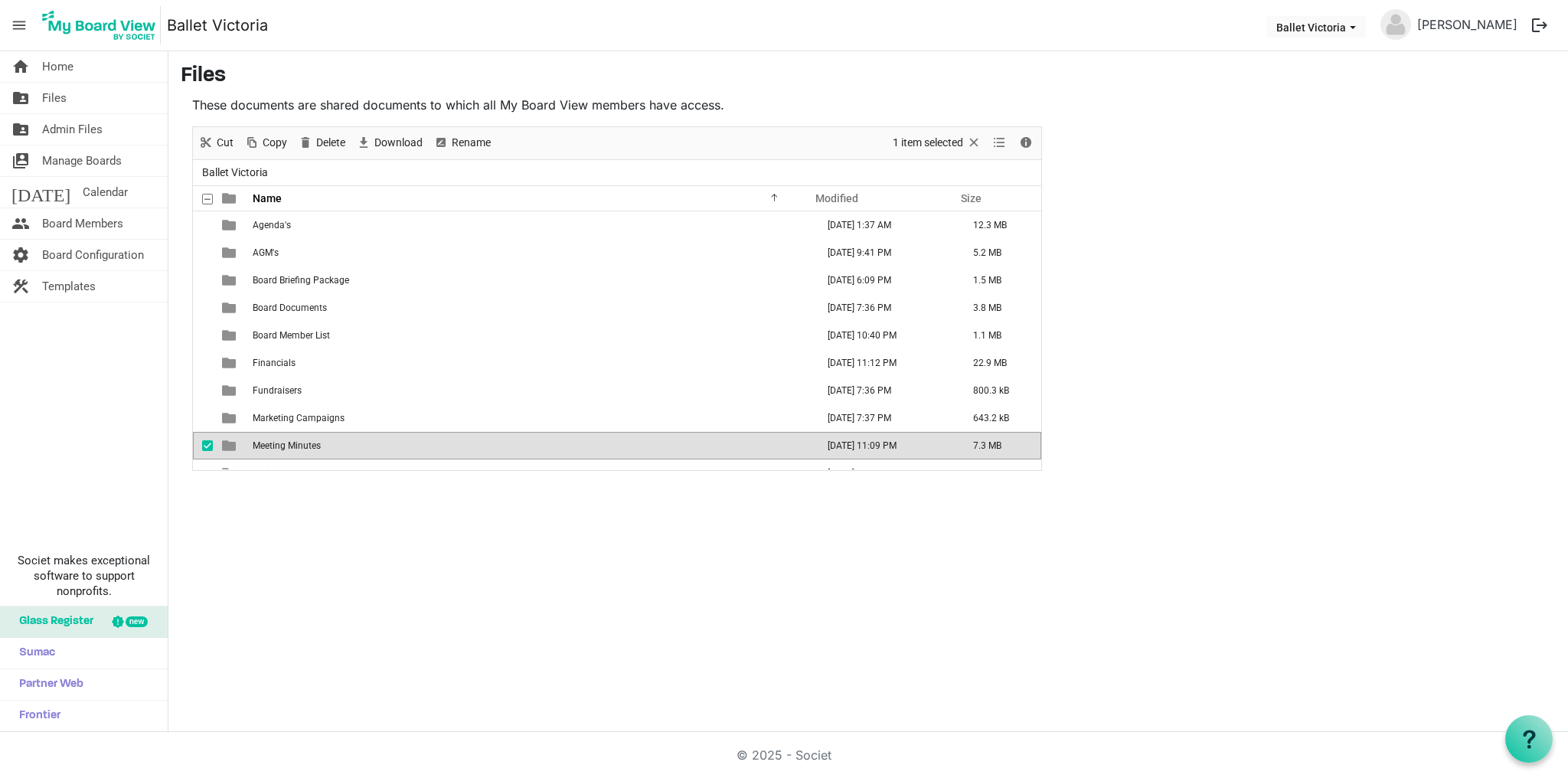
click at [279, 447] on span "Meeting Minutes" at bounding box center [286, 446] width 68 height 11
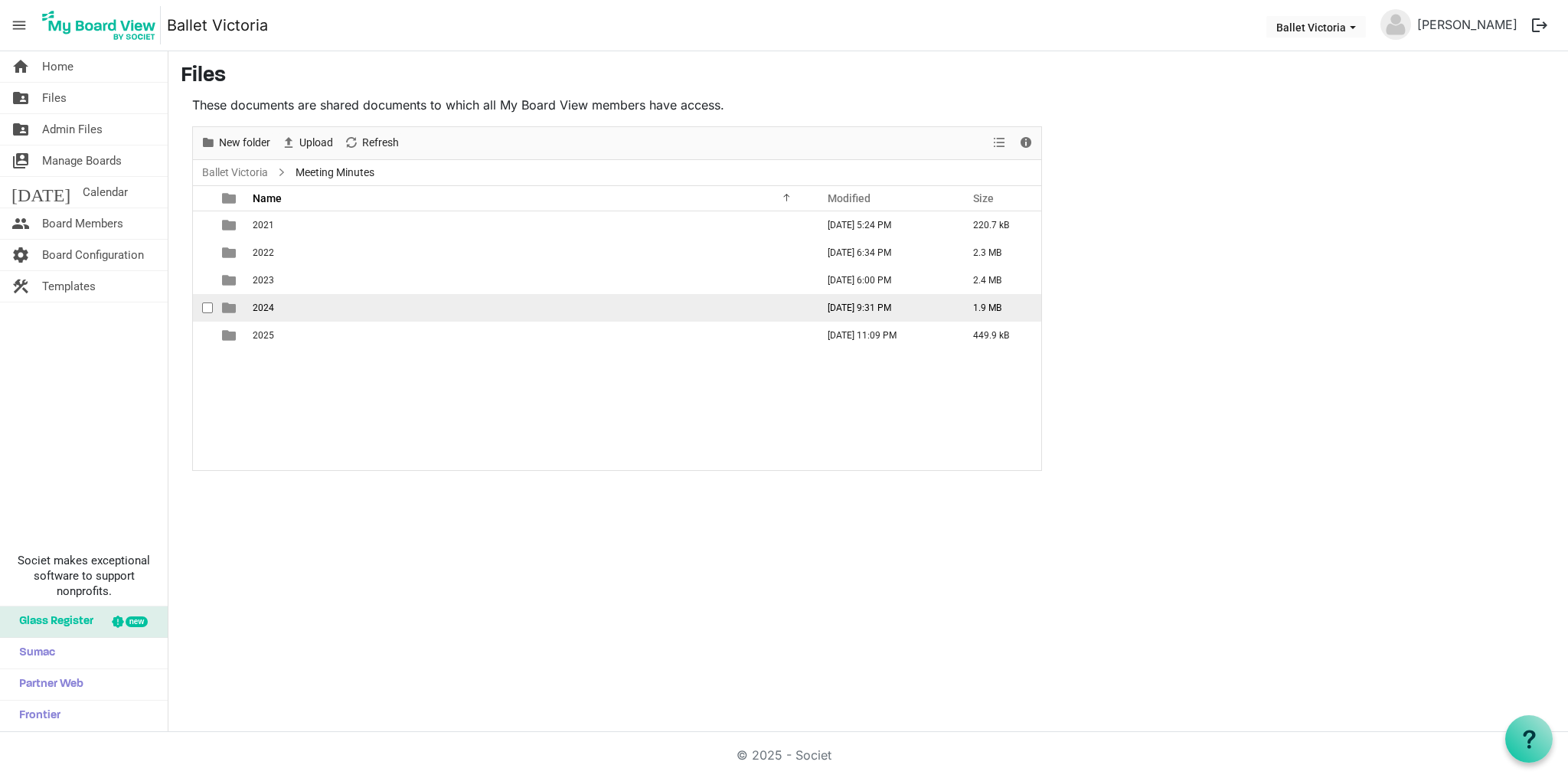
click at [262, 310] on span "2024" at bounding box center [263, 308] width 22 height 11
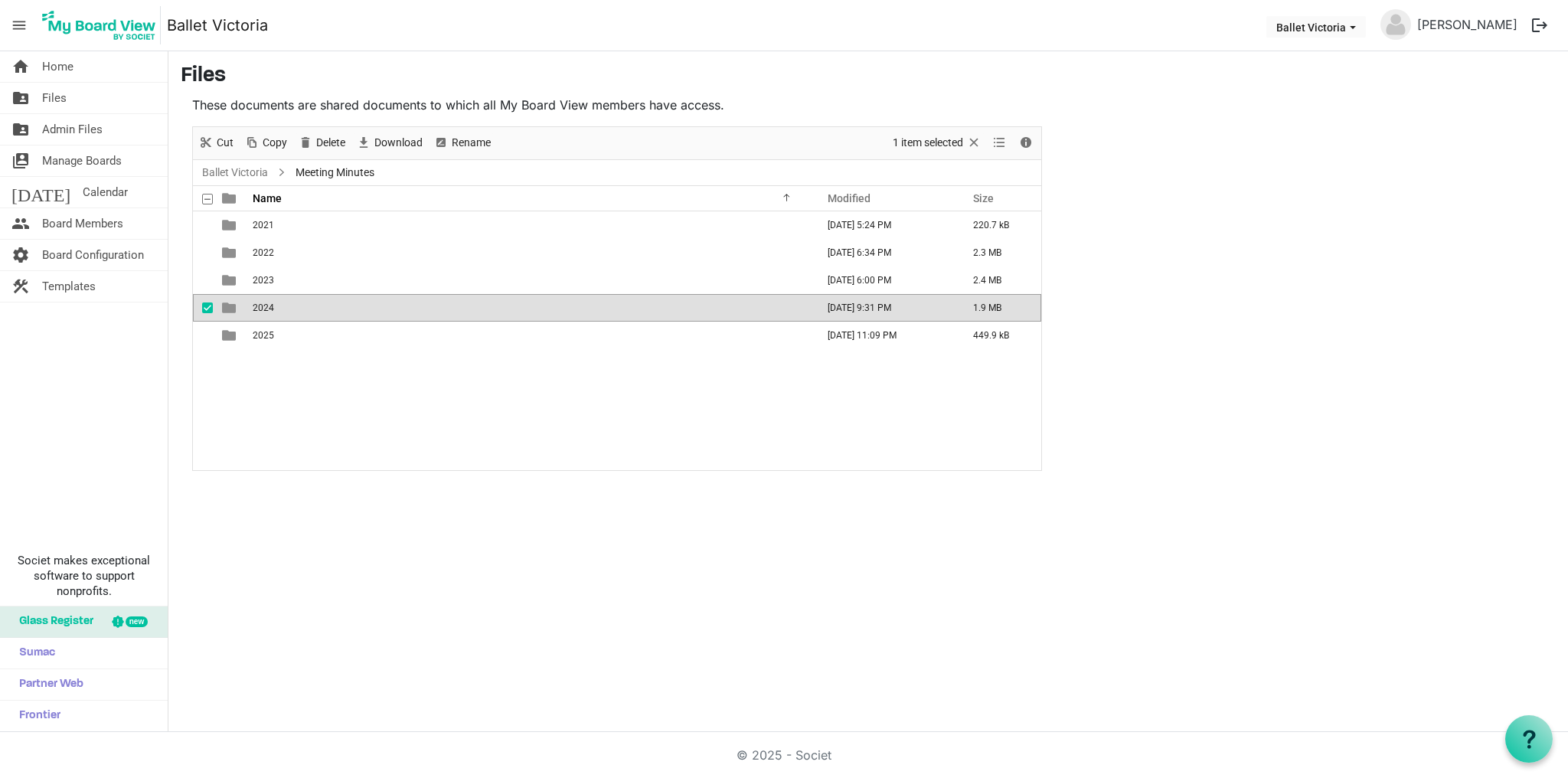
click at [262, 310] on span "2024" at bounding box center [263, 308] width 22 height 11
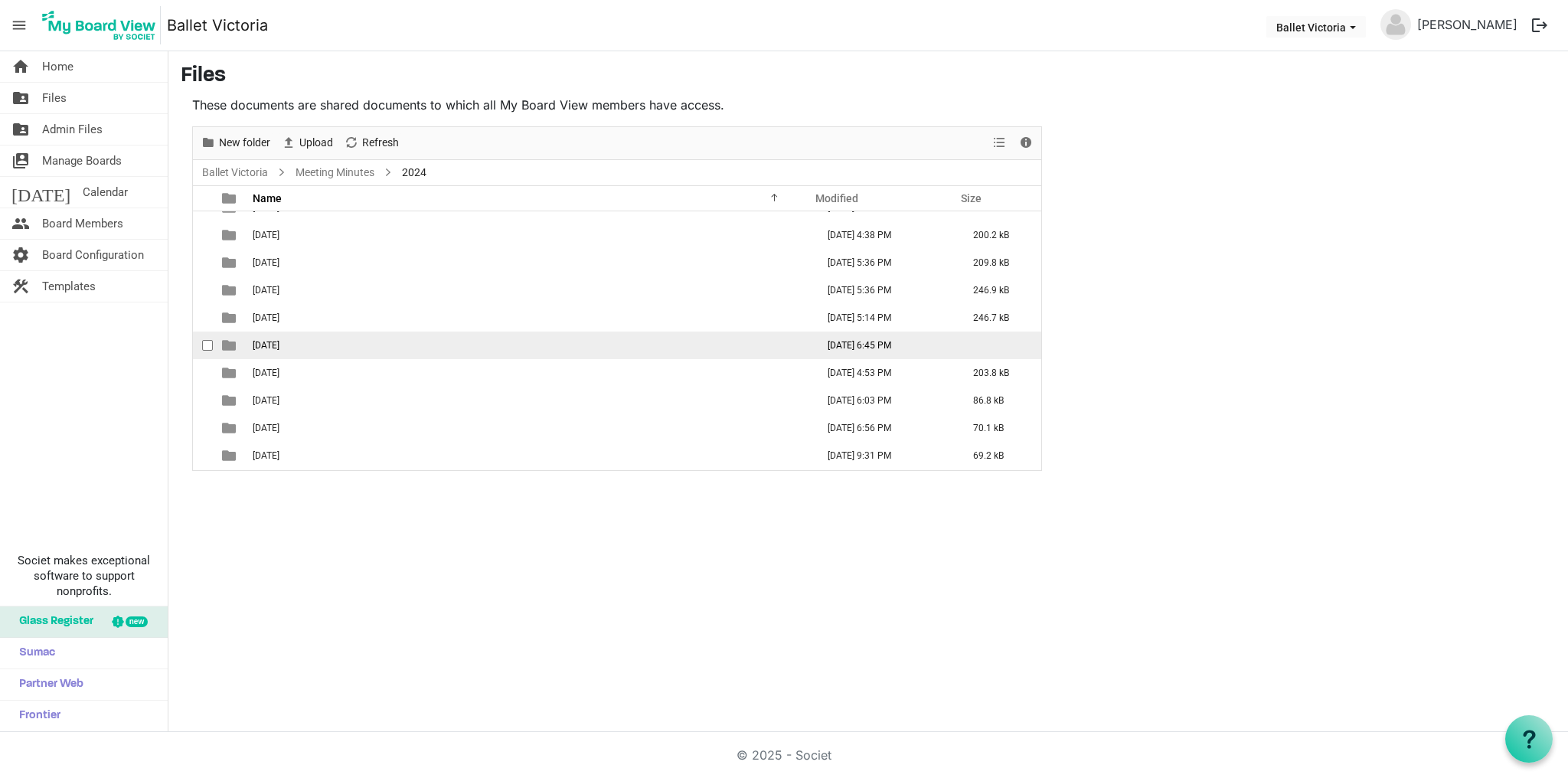
scroll to position [45, 0]
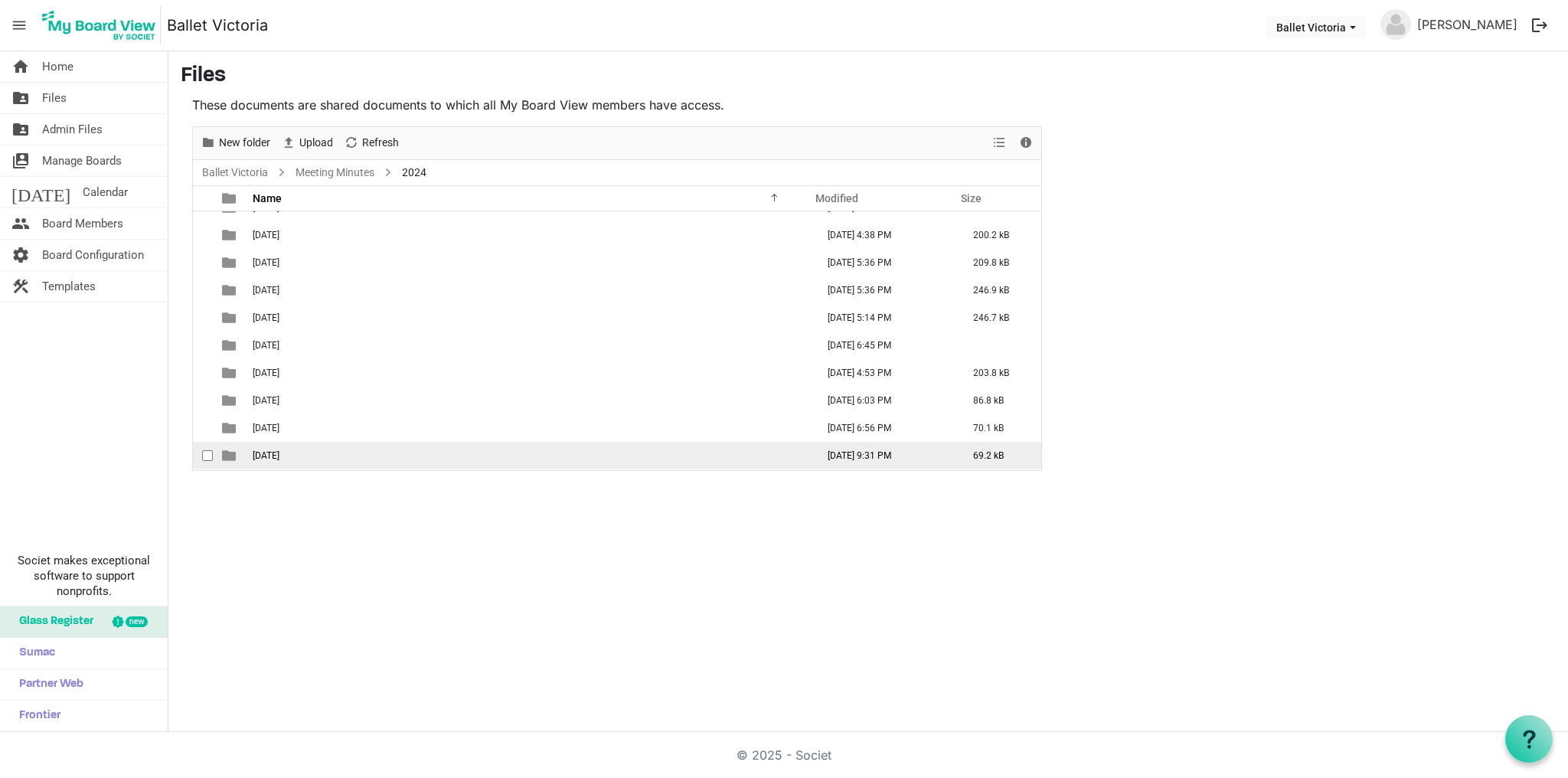
click at [279, 456] on span "11 November" at bounding box center [265, 456] width 27 height 11
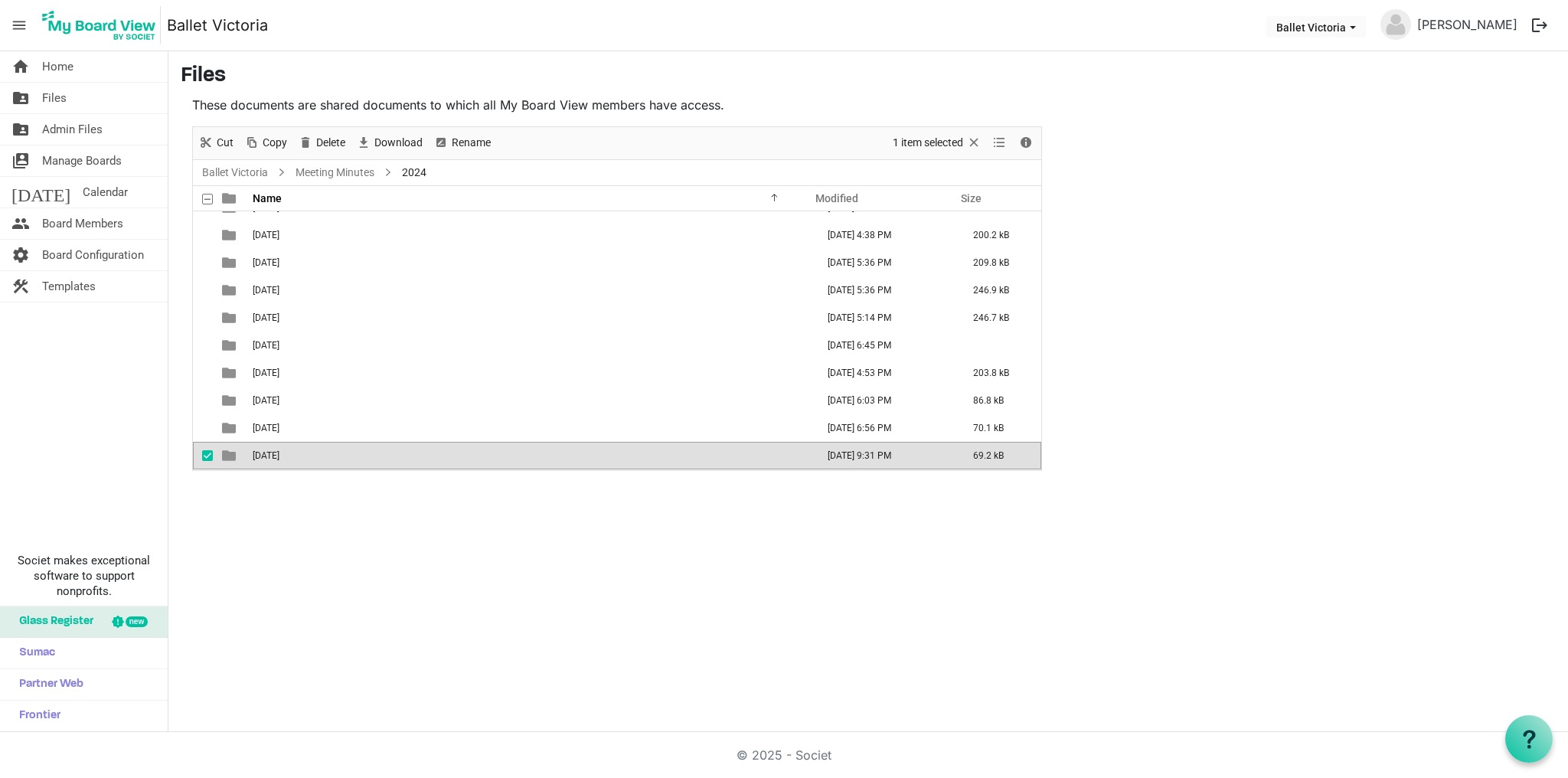
click at [279, 456] on span "11 November" at bounding box center [265, 456] width 27 height 11
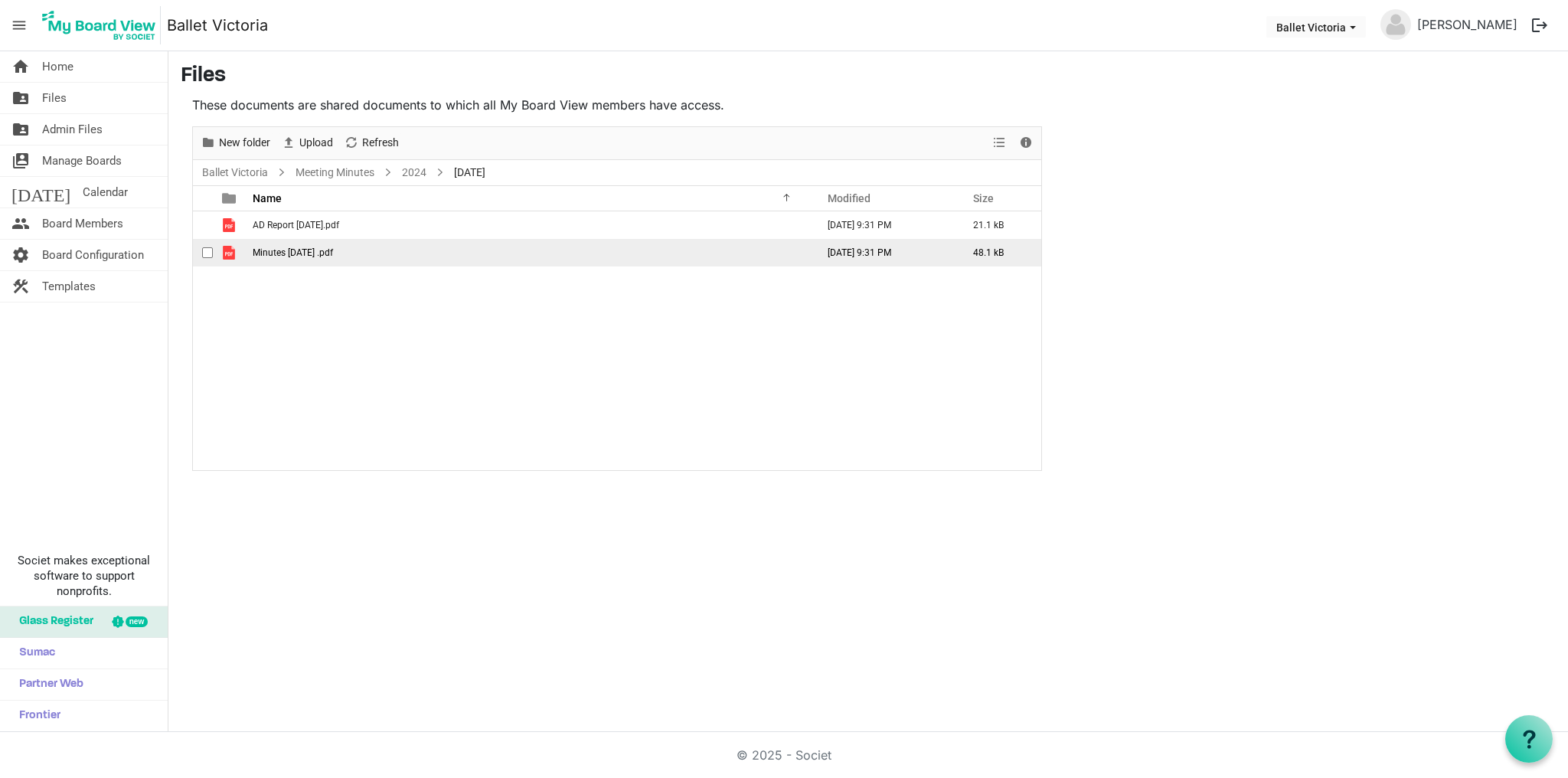
click at [312, 251] on span "Minutes November 26, 2024 .pdf" at bounding box center [292, 252] width 80 height 11
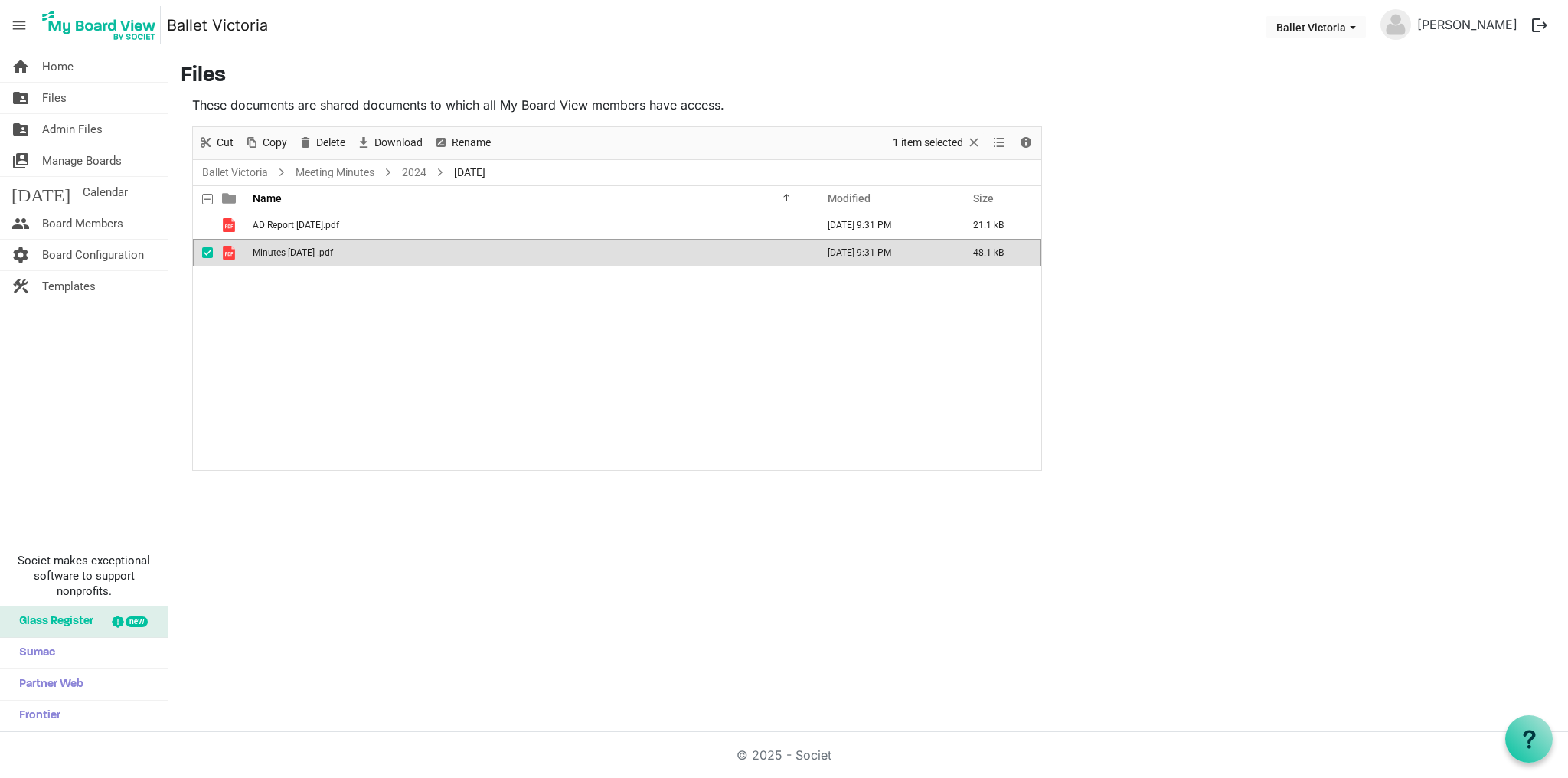
click at [311, 251] on span "Minutes November 26, 2024 .pdf" at bounding box center [292, 252] width 80 height 11
click at [50, 94] on span "Files" at bounding box center [55, 98] width 25 height 31
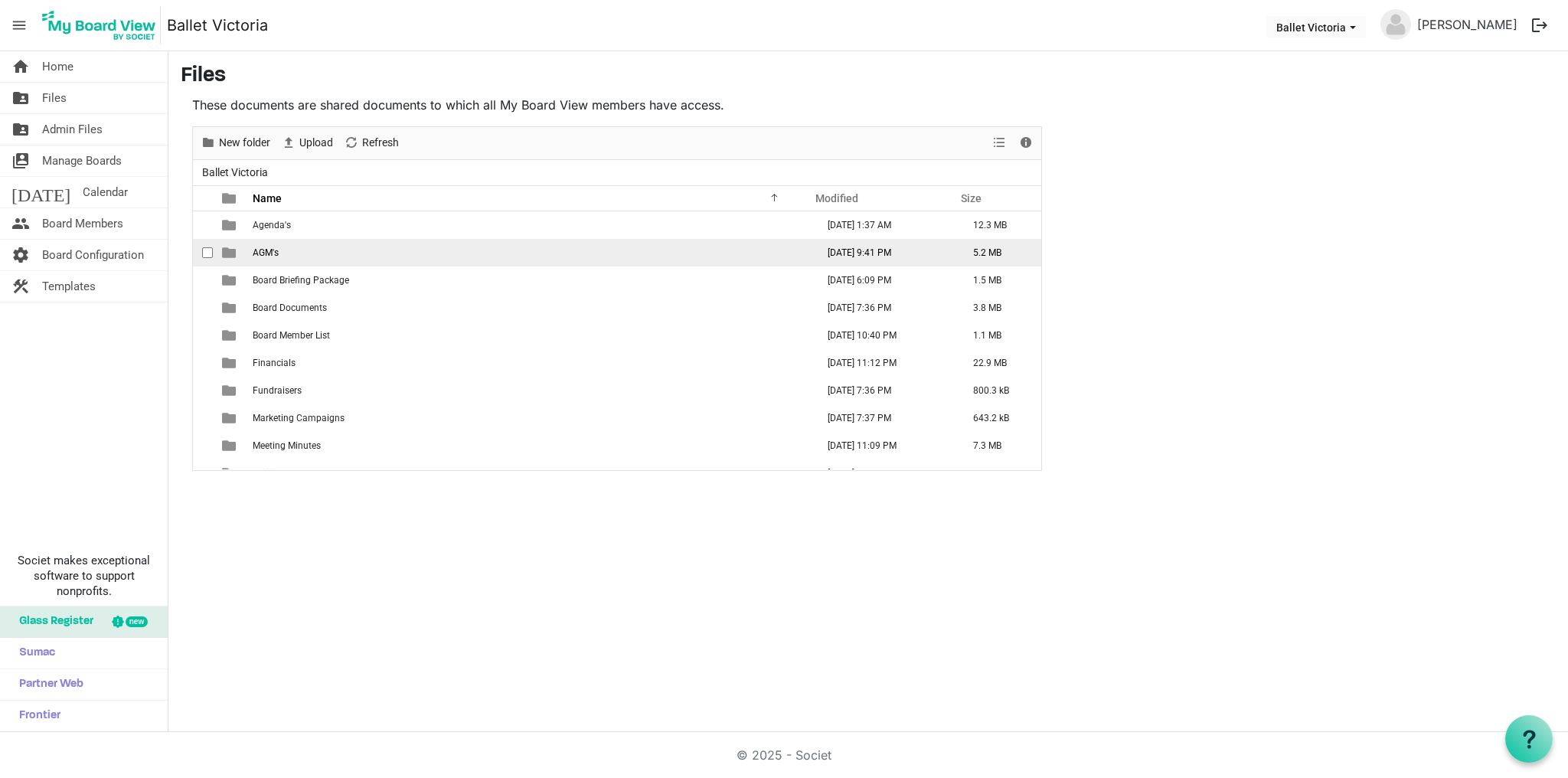
click at [268, 252] on span "AGM's" at bounding box center [265, 252] width 26 height 11
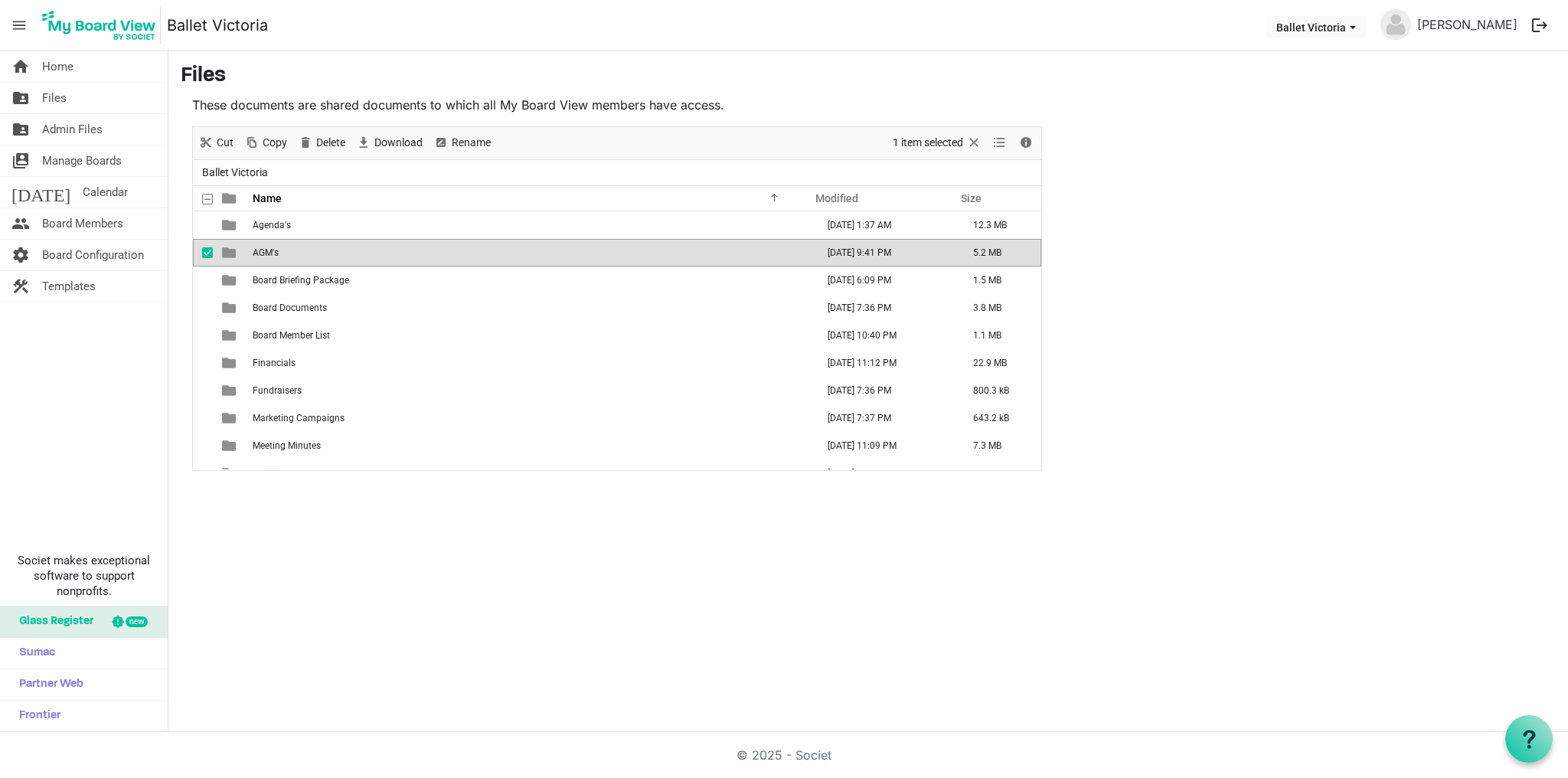
click at [268, 252] on span "AGM's" at bounding box center [265, 252] width 26 height 11
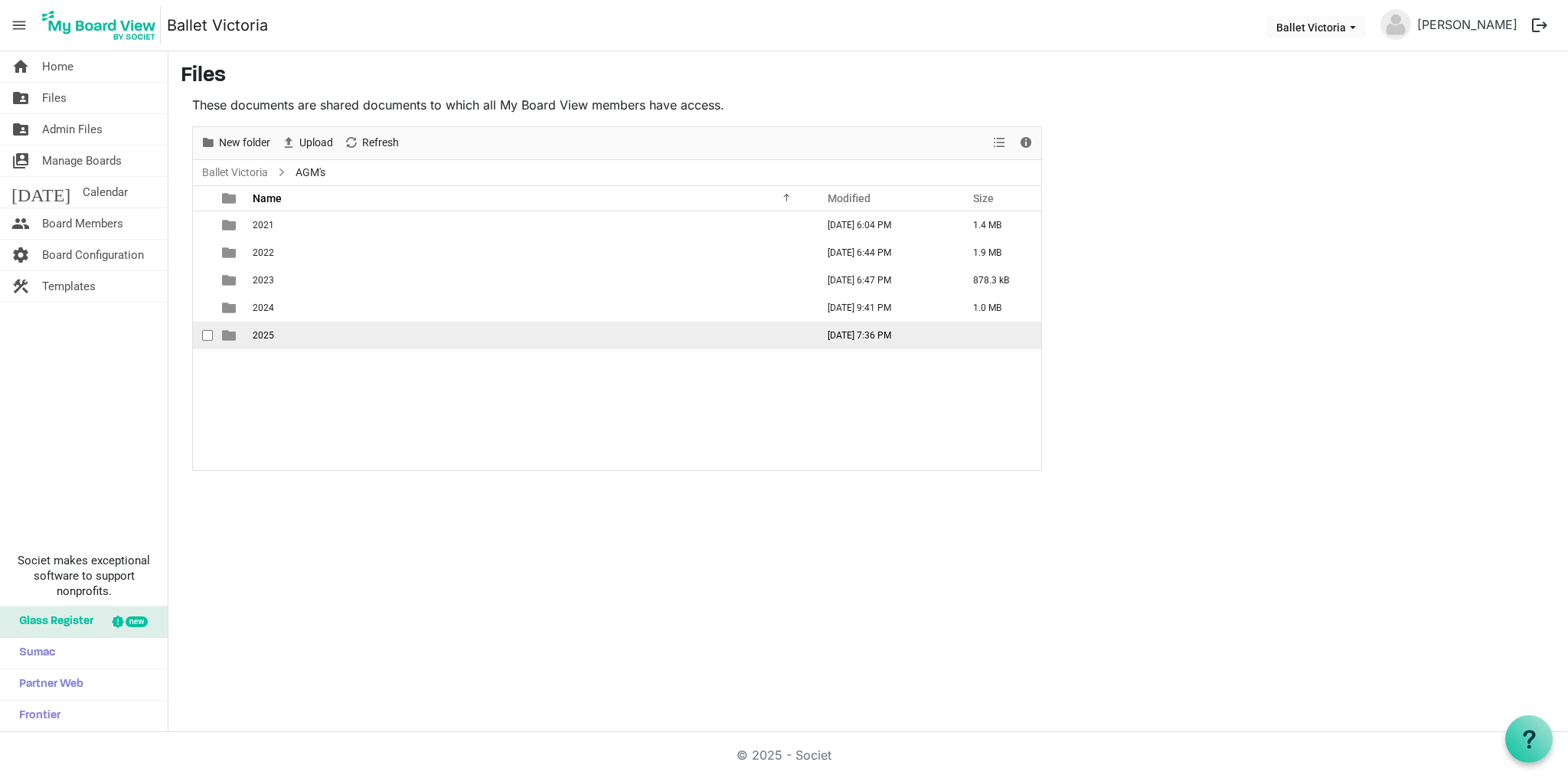
click at [261, 337] on span "2025" at bounding box center [263, 336] width 22 height 11
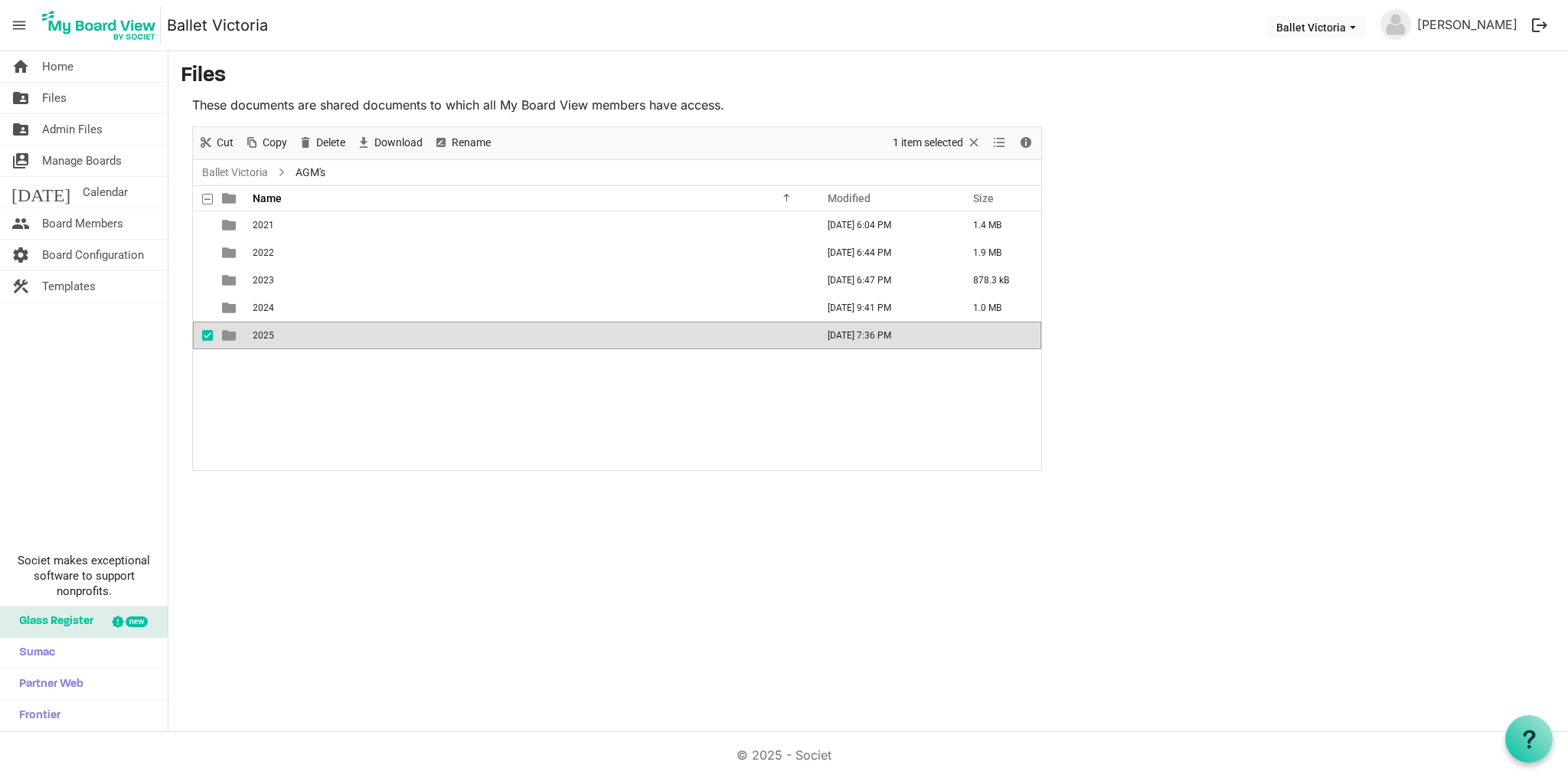
click at [261, 337] on span "2025" at bounding box center [263, 336] width 22 height 11
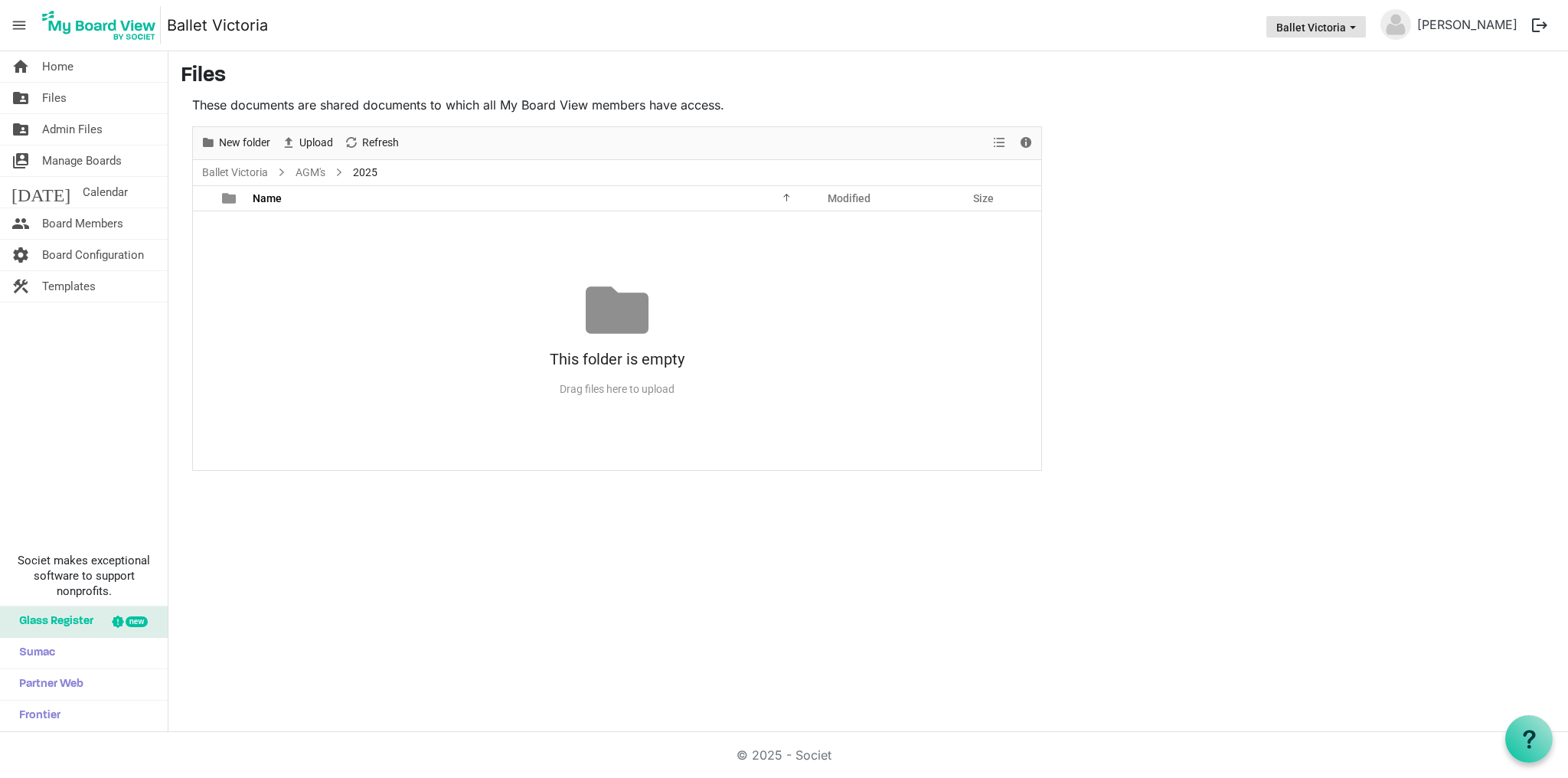
click at [1359, 25] on span "Ballet Victoria dropdownbutton" at bounding box center [1353, 28] width 14 height 6
click at [1446, 68] on h3 "Files" at bounding box center [868, 77] width 1375 height 26
click at [1538, 20] on button "logout" at bounding box center [1540, 25] width 32 height 32
